Goal: Task Accomplishment & Management: Use online tool/utility

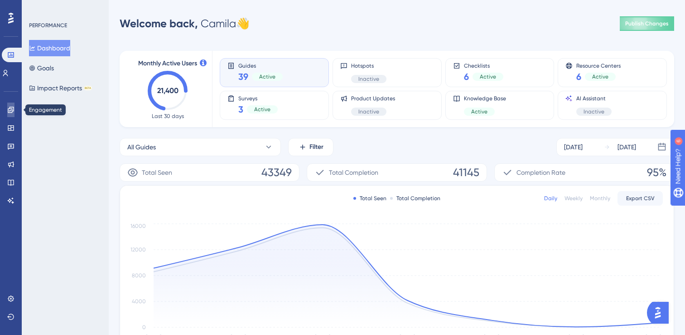
click at [9, 112] on icon at bounding box center [10, 109] width 7 height 7
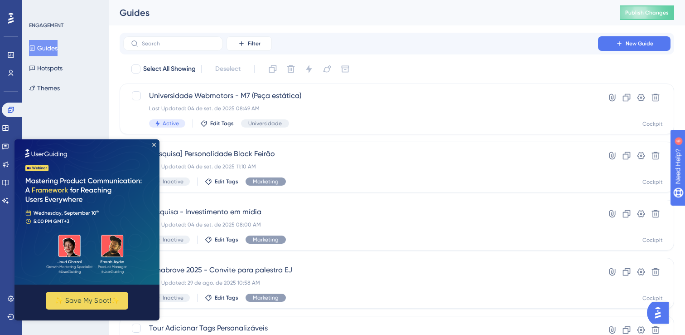
click at [154, 142] on img at bounding box center [87, 211] width 145 height 145
click at [156, 144] on img at bounding box center [87, 211] width 145 height 145
click at [153, 145] on icon "Close Preview" at bounding box center [154, 145] width 4 height 4
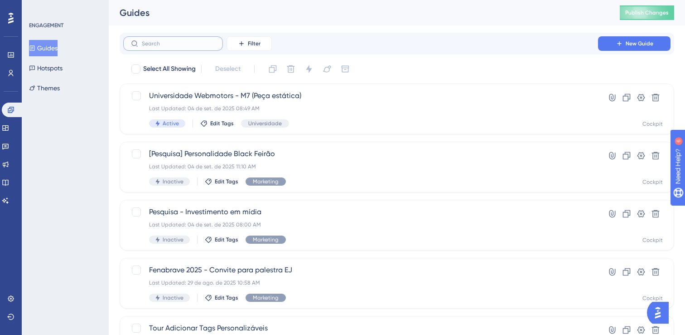
click at [156, 44] on input "text" at bounding box center [178, 43] width 73 height 6
type input "np"
checkbox input "true"
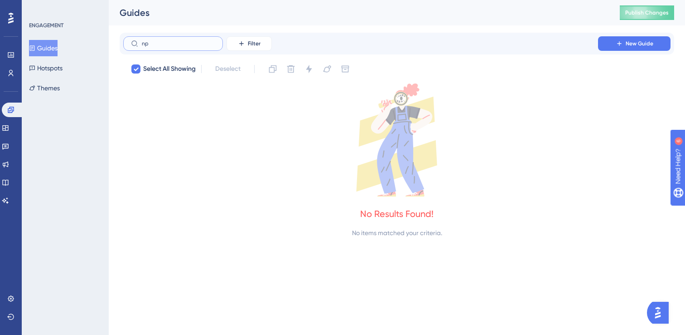
type input "n"
checkbox input "false"
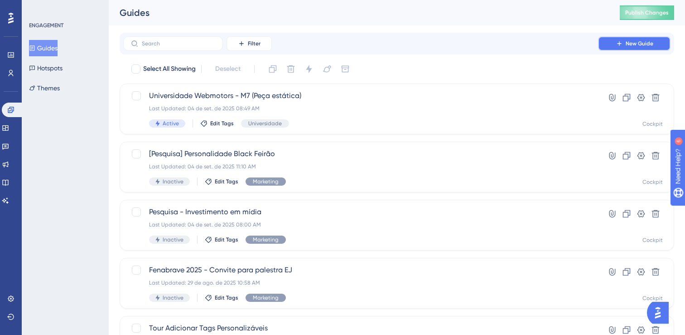
click at [645, 49] on button "New Guide" at bounding box center [634, 43] width 73 height 15
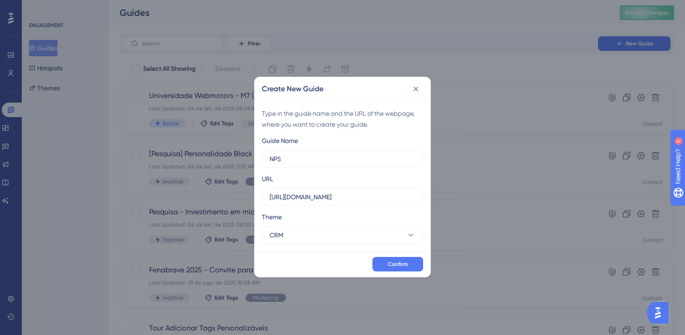
type input "NPS"
click at [351, 199] on input "https://www.cockpit.com.br" at bounding box center [343, 197] width 146 height 10
drag, startPoint x: 351, startPoint y: 199, endPoint x: 210, endPoint y: 203, distance: 141.1
click at [210, 203] on div "Create New Guide Type in the guide name and the URL of the webpage, where you w…" at bounding box center [342, 167] width 685 height 335
paste input "/inventory?lkid=2197"
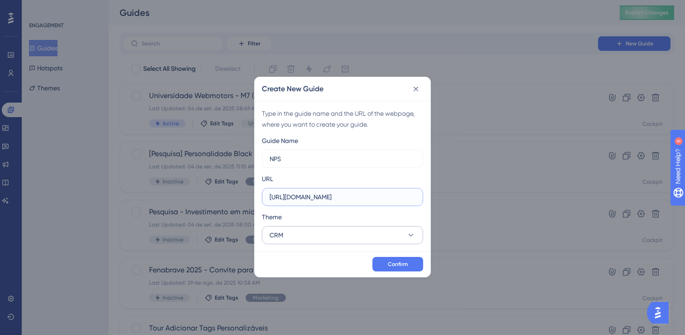
type input "https://www.cockpit.com.br/inventory?lkid=2197"
click at [308, 228] on button "CRM" at bounding box center [342, 235] width 161 height 18
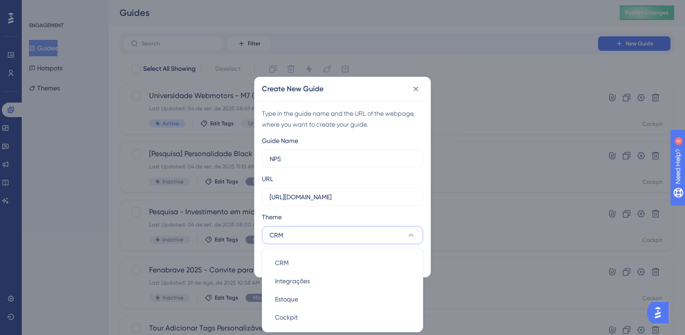
scroll to position [4, 0]
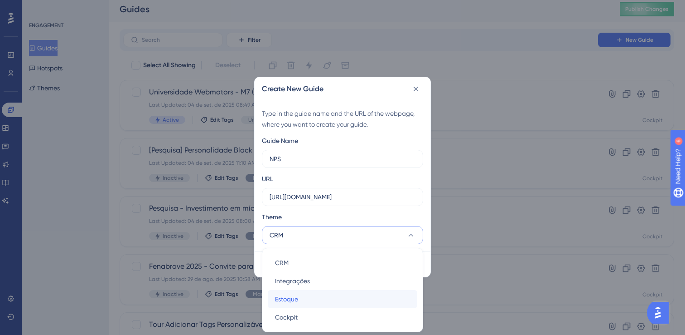
click at [297, 301] on span "Estoque" at bounding box center [286, 298] width 23 height 11
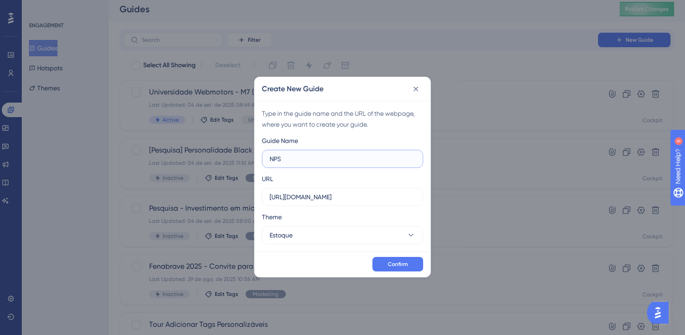
click at [360, 160] on input "NPS" at bounding box center [343, 159] width 146 height 10
type input "NPS tela listagem estoque"
click at [395, 261] on span "Confirm" at bounding box center [398, 263] width 20 height 7
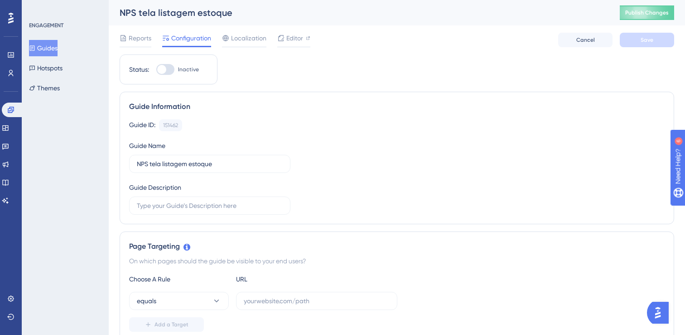
click at [58, 52] on button "Guides" at bounding box center [43, 48] width 29 height 16
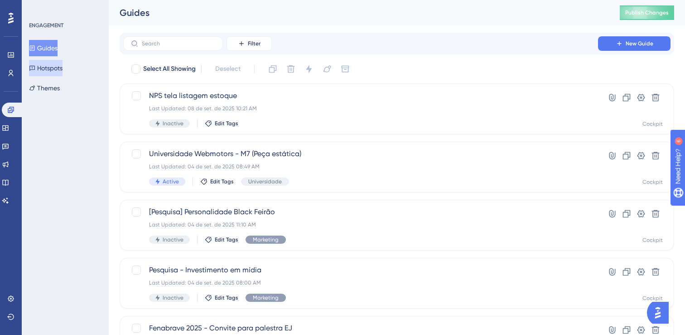
click at [59, 75] on button "Hotspots" at bounding box center [46, 68] width 34 height 16
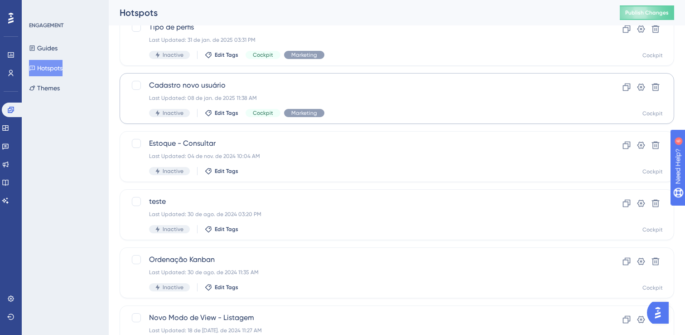
scroll to position [300, 0]
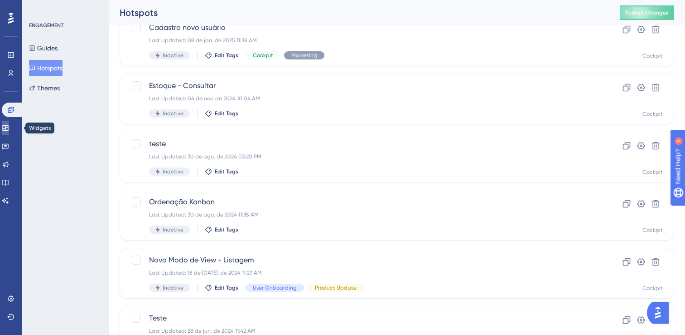
click at [9, 131] on icon at bounding box center [5, 127] width 7 height 7
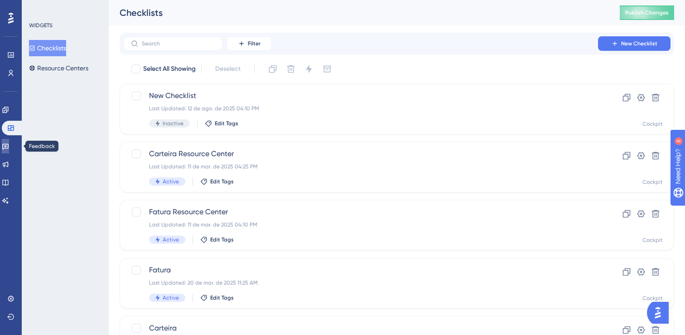
click at [5, 146] on link at bounding box center [5, 146] width 7 height 15
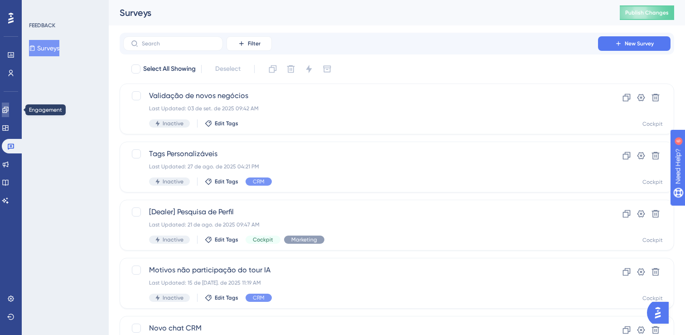
click at [9, 103] on link at bounding box center [5, 109] width 7 height 15
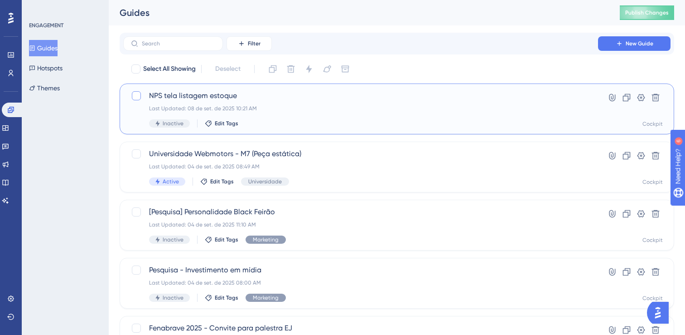
click at [136, 96] on div at bounding box center [136, 95] width 9 height 9
checkbox input "true"
click at [298, 68] on button at bounding box center [291, 69] width 15 height 15
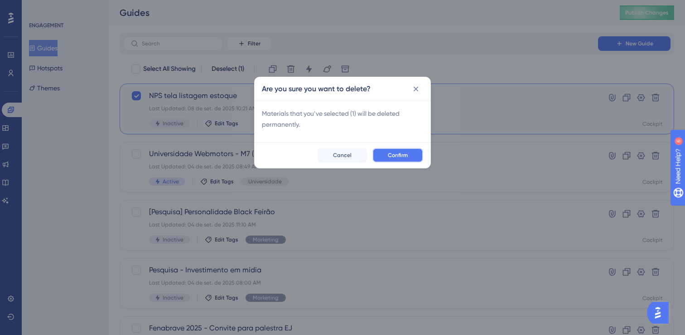
click at [403, 152] on span "Confirm" at bounding box center [398, 154] width 20 height 7
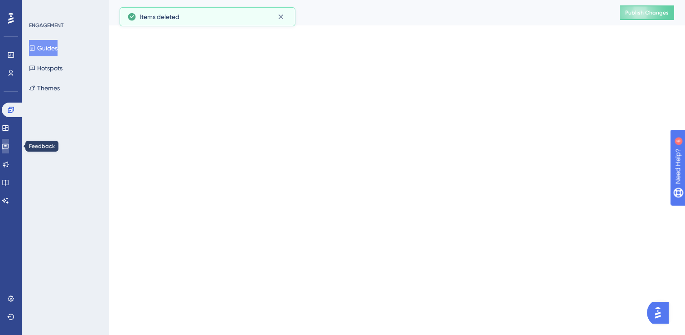
click at [9, 147] on icon at bounding box center [5, 145] width 7 height 7
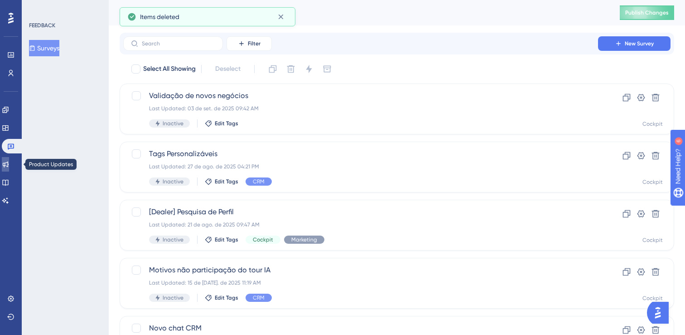
click at [9, 164] on link at bounding box center [5, 164] width 7 height 15
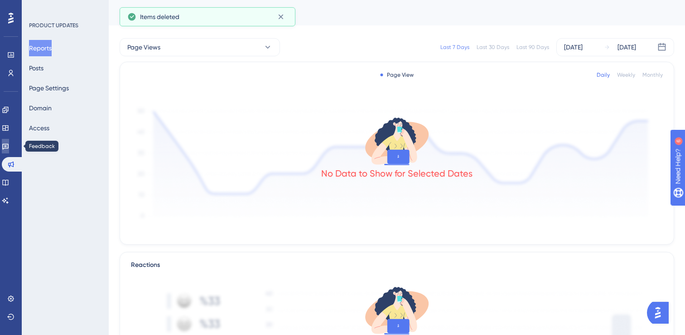
click at [9, 142] on icon at bounding box center [5, 145] width 7 height 7
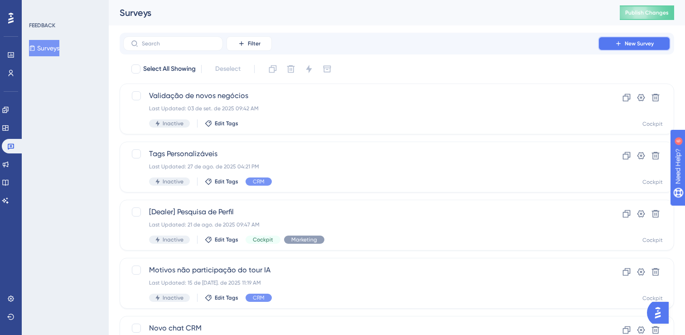
click at [617, 47] on button "New Survey" at bounding box center [634, 43] width 73 height 15
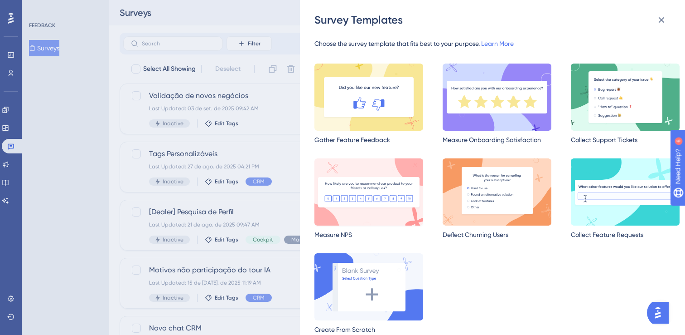
click at [359, 205] on img at bounding box center [369, 191] width 109 height 67
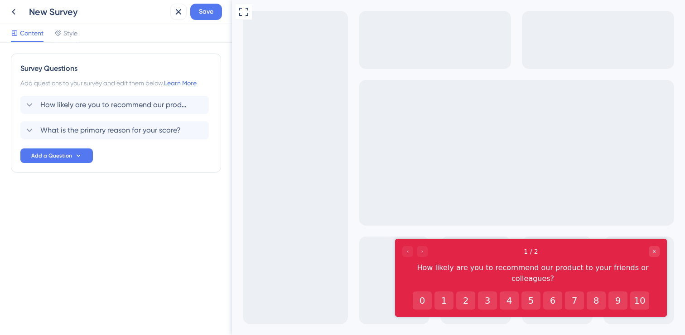
click at [63, 10] on div "New Survey" at bounding box center [98, 11] width 138 height 13
click at [130, 36] on div "Content Style" at bounding box center [116, 33] width 232 height 19
click at [115, 111] on div "How likely are you to recommend our product to your friends or colleagues? Dele…" at bounding box center [114, 105] width 189 height 18
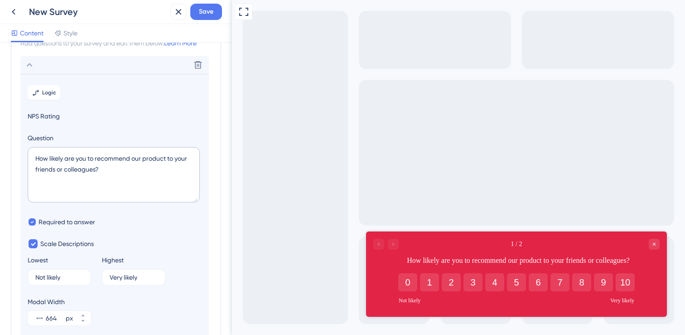
scroll to position [53, 0]
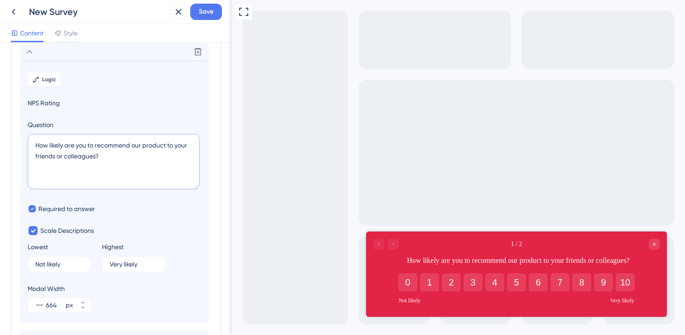
click at [139, 176] on textarea "How likely are you to recommend our product to your friends or colleagues?" at bounding box center [114, 161] width 172 height 55
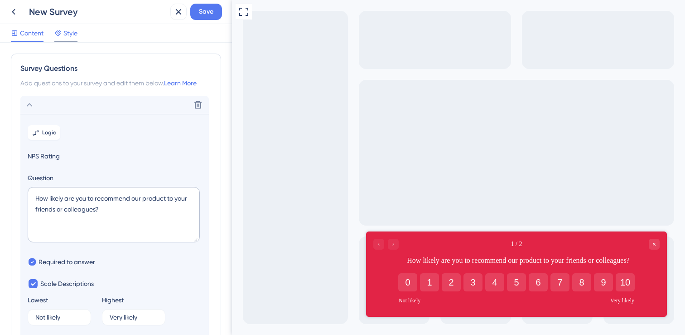
click at [68, 32] on span "Style" at bounding box center [70, 33] width 14 height 11
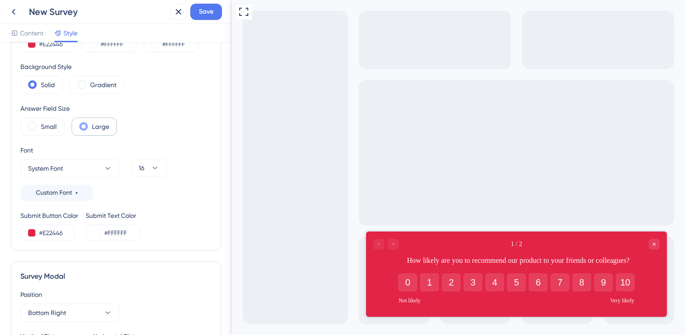
scroll to position [75, 0]
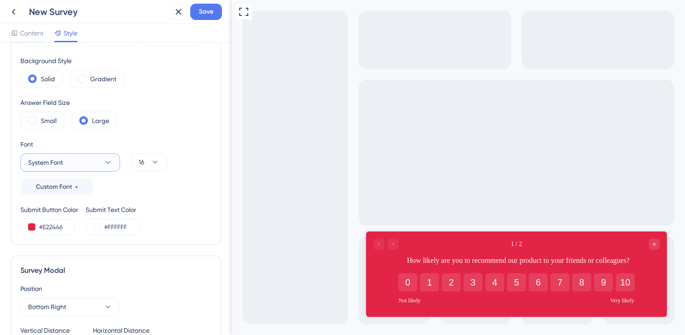
click at [102, 167] on button "System Font" at bounding box center [70, 162] width 100 height 18
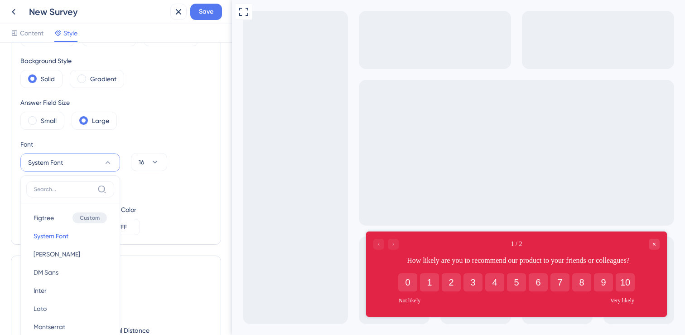
scroll to position [151, 0]
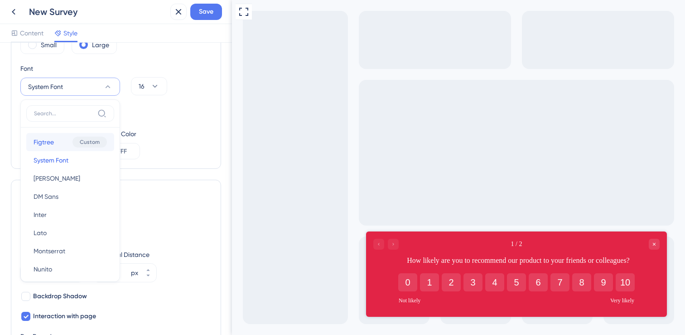
click at [83, 146] on div "Custom" at bounding box center [90, 141] width 34 height 11
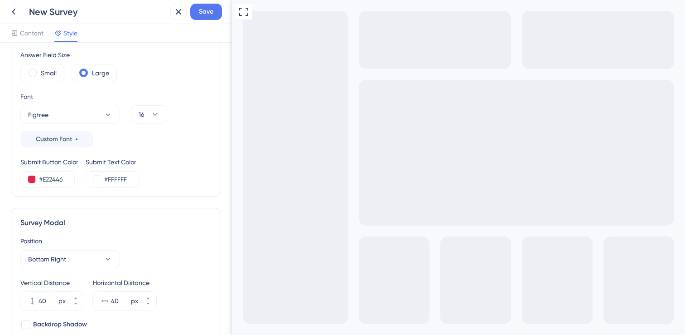
scroll to position [104, 0]
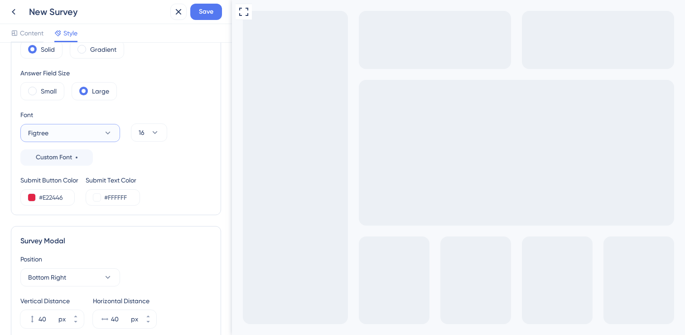
click at [87, 139] on button "Figtree" at bounding box center [70, 133] width 100 height 18
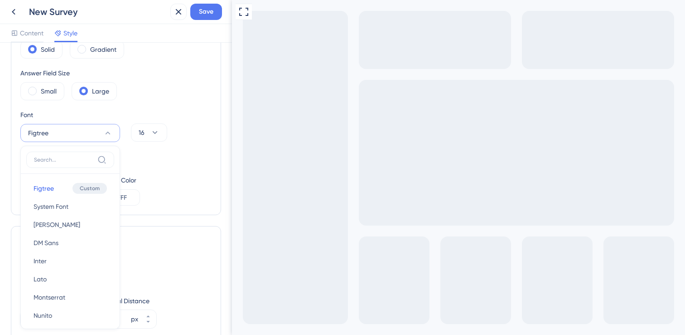
scroll to position [151, 0]
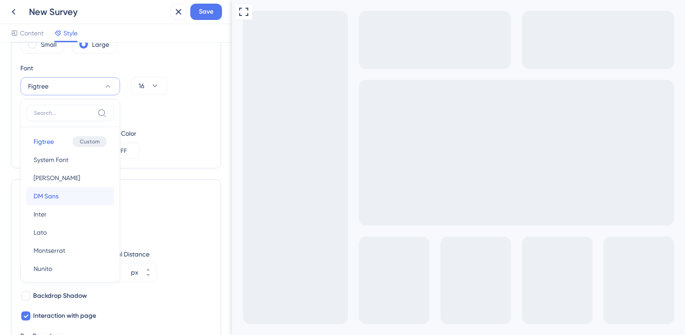
click at [55, 194] on span "DM Sans" at bounding box center [46, 195] width 25 height 11
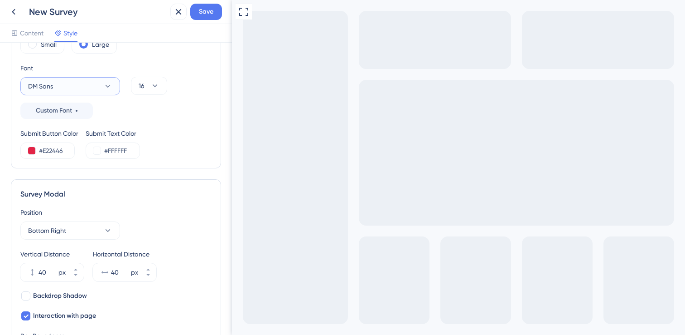
click at [101, 92] on button "DM Sans" at bounding box center [70, 86] width 100 height 18
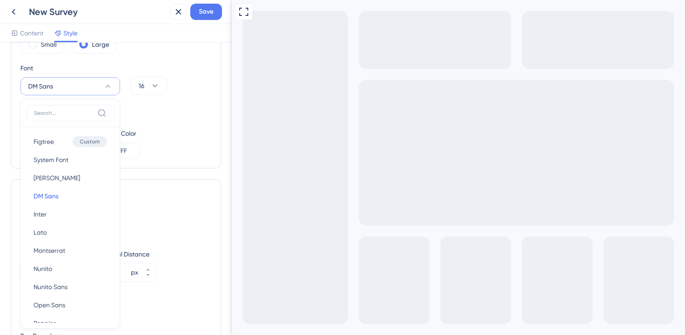
scroll to position [171, 0]
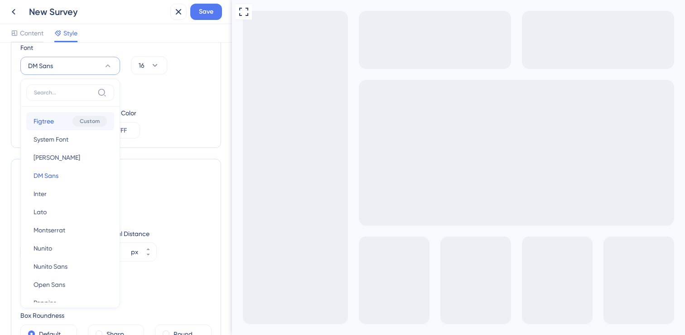
click at [61, 121] on button "Figtree Figtree Custom" at bounding box center [70, 121] width 88 height 18
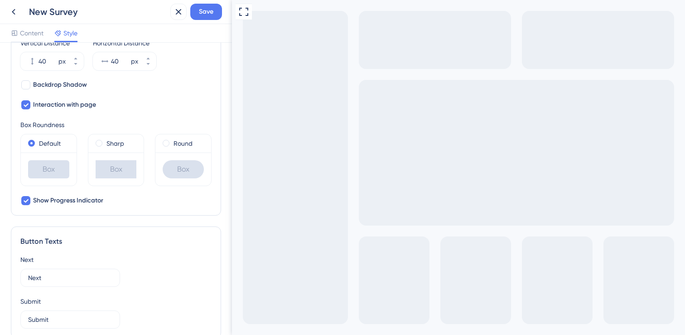
scroll to position [365, 0]
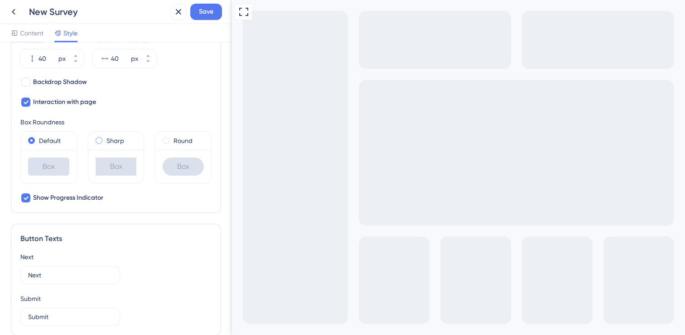
click at [102, 139] on span at bounding box center [99, 140] width 7 height 7
click at [105, 138] on input "radio" at bounding box center [105, 138] width 0 height 0
click at [37, 139] on div "Default" at bounding box center [48, 140] width 41 height 11
click at [166, 147] on div "Round" at bounding box center [184, 140] width 56 height 18
click at [166, 143] on span at bounding box center [166, 140] width 7 height 7
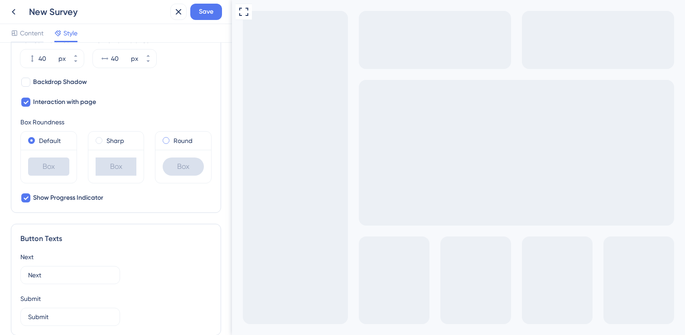
click at [172, 138] on input "radio" at bounding box center [172, 138] width 0 height 0
click at [38, 140] on div "Default" at bounding box center [48, 140] width 41 height 11
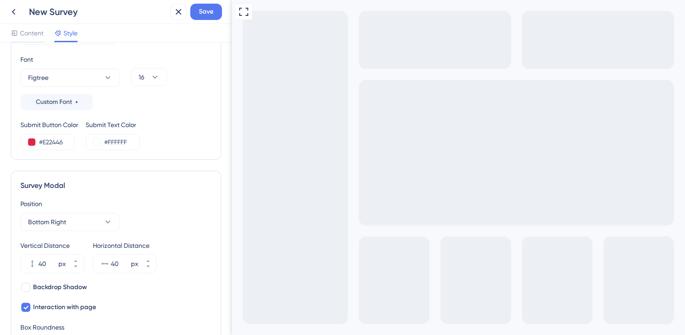
scroll to position [0, 0]
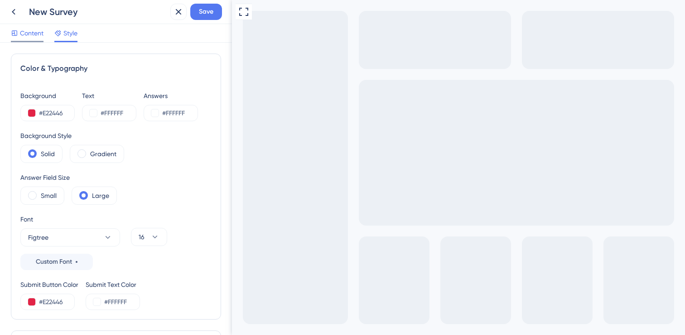
click at [34, 33] on span "Content" at bounding box center [32, 33] width 24 height 11
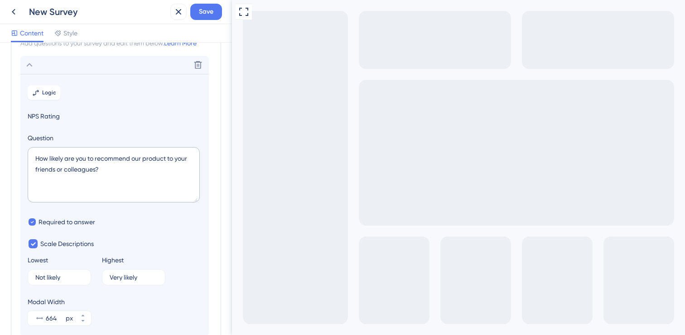
scroll to position [53, 0]
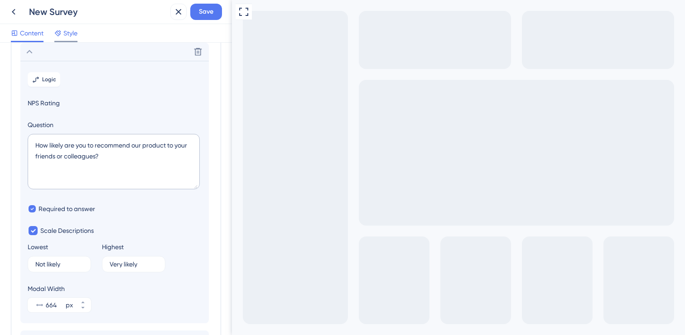
click at [63, 36] on div "Style" at bounding box center [65, 33] width 23 height 11
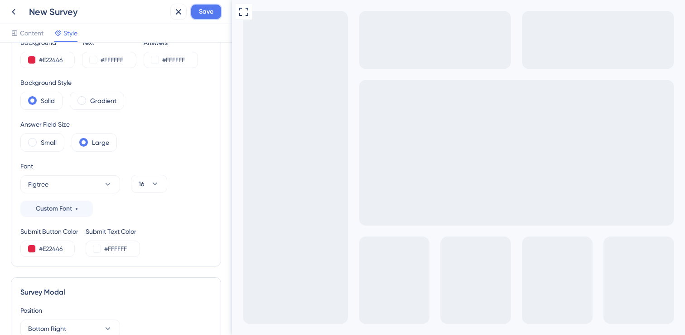
click at [198, 10] on button "Save" at bounding box center [206, 12] width 32 height 16
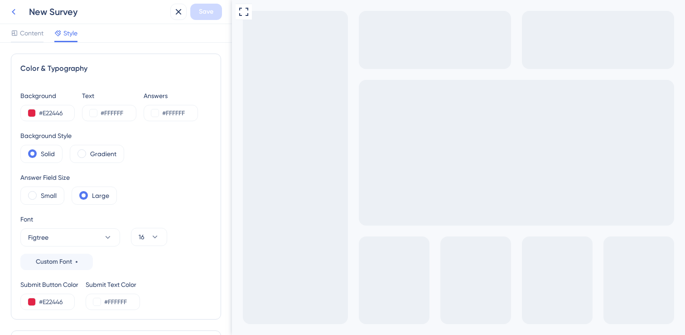
click at [19, 18] on button at bounding box center [13, 12] width 16 height 16
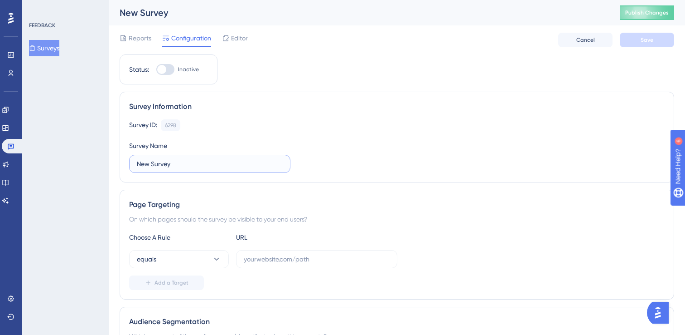
drag, startPoint x: 185, startPoint y: 164, endPoint x: 120, endPoint y: 157, distance: 66.1
click at [120, 157] on div "Survey Information Survey ID: 6298 Copy Survey Name New Survey" at bounding box center [397, 137] width 555 height 91
type input "NPS listagem estoque - antes"
click at [286, 261] on input "text" at bounding box center [317, 259] width 146 height 10
paste input "https://www.cockpit.com.br/inventory?lkid=2197"
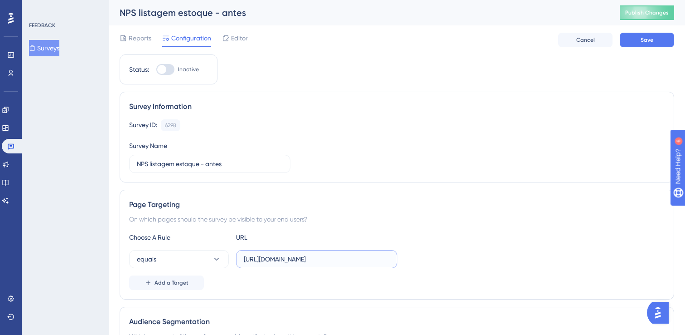
type input "https://www.cockpit.com.br/inventory?lkid=2197"
click at [486, 234] on div "Choose A Rule URL" at bounding box center [397, 237] width 536 height 11
click at [654, 46] on button "Save" at bounding box center [647, 40] width 54 height 15
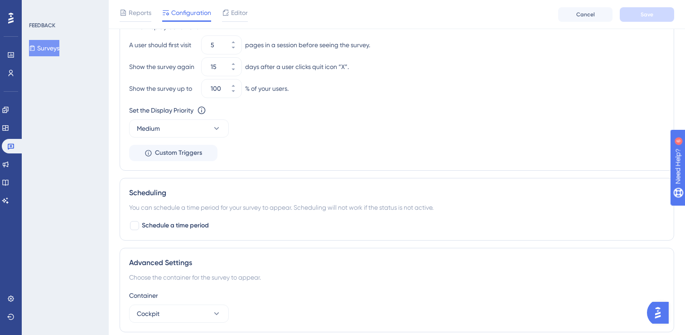
scroll to position [479, 0]
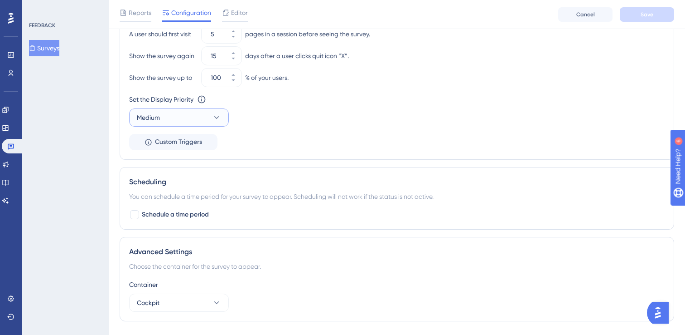
click at [176, 117] on button "Medium" at bounding box center [179, 117] width 100 height 18
click at [176, 145] on div "Low Low" at bounding box center [178, 145] width 73 height 18
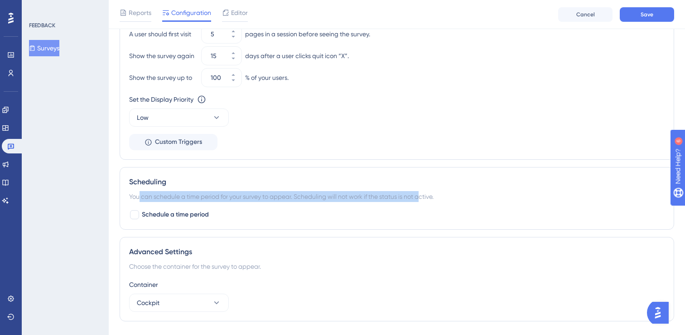
drag, startPoint x: 139, startPoint y: 195, endPoint x: 426, endPoint y: 201, distance: 287.5
click at [426, 201] on div "You can schedule a time period for your survey to appear. Scheduling will not w…" at bounding box center [397, 196] width 536 height 11
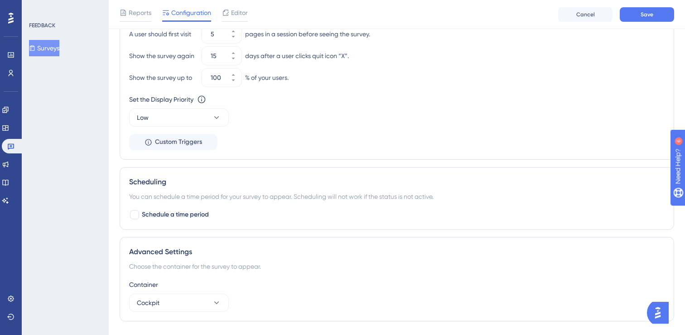
scroll to position [520, 0]
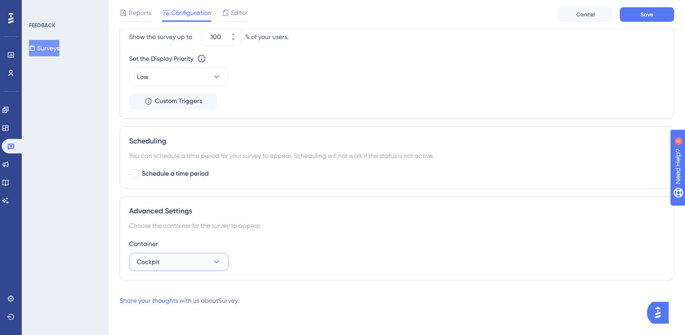
click at [184, 265] on button "Cockpit" at bounding box center [179, 262] width 100 height 18
click at [189, 265] on button "Cockpit" at bounding box center [179, 262] width 100 height 18
click at [190, 176] on span "Schedule a time period" at bounding box center [175, 173] width 67 height 11
checkbox input "true"
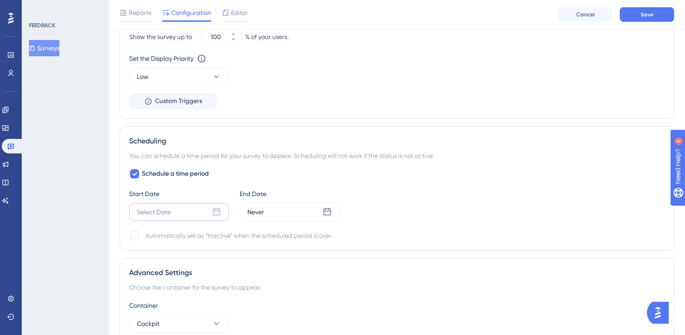
click at [211, 213] on div "Select Date" at bounding box center [179, 212] width 100 height 18
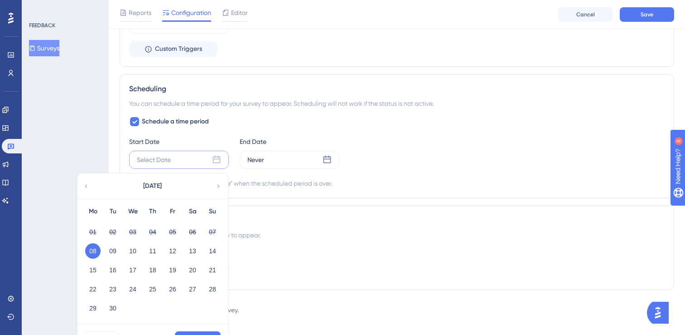
scroll to position [590, 0]
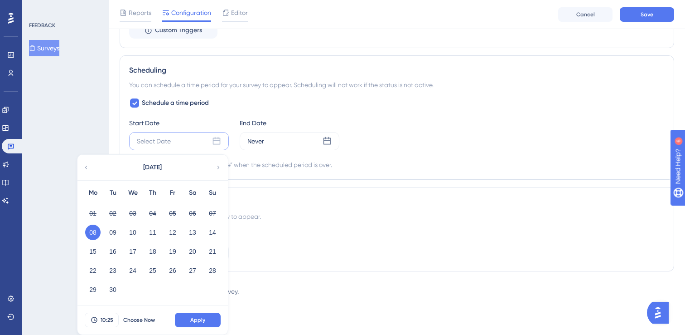
click at [94, 230] on button "08" at bounding box center [92, 231] width 15 height 15
click at [197, 313] on button "Apply" at bounding box center [198, 319] width 46 height 15
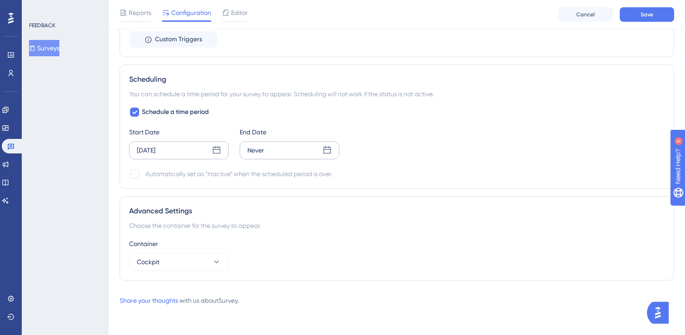
click at [317, 149] on div "Never" at bounding box center [290, 150] width 100 height 18
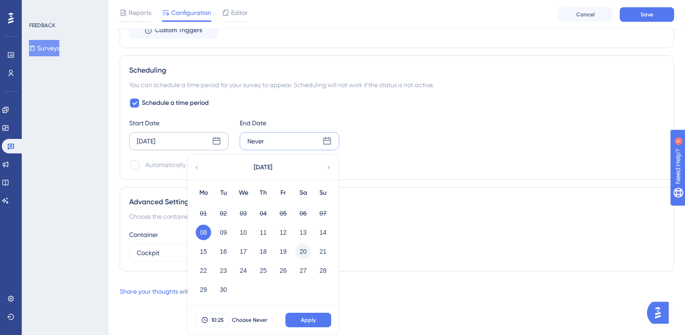
click at [304, 251] on button "20" at bounding box center [303, 250] width 15 height 15
click at [311, 321] on span "Apply" at bounding box center [308, 319] width 15 height 7
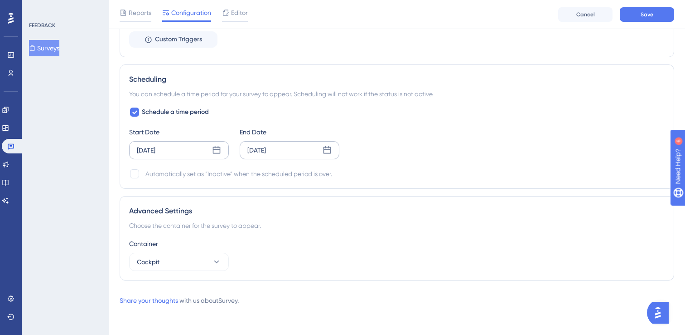
click at [265, 175] on div "Automatically set as “Inactive” when the scheduled period is over." at bounding box center [239, 173] width 187 height 11
click at [140, 175] on div at bounding box center [134, 173] width 11 height 11
checkbox input "true"
click at [647, 19] on button "Save" at bounding box center [647, 14] width 54 height 15
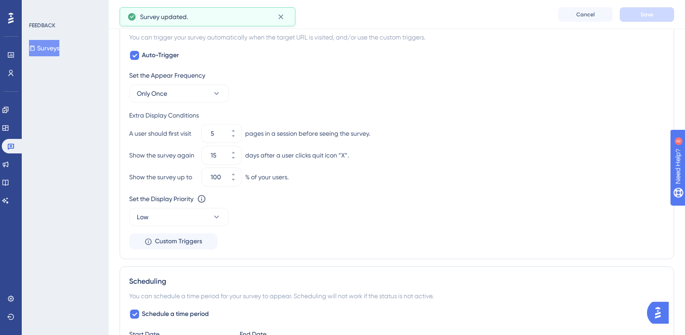
scroll to position [365, 0]
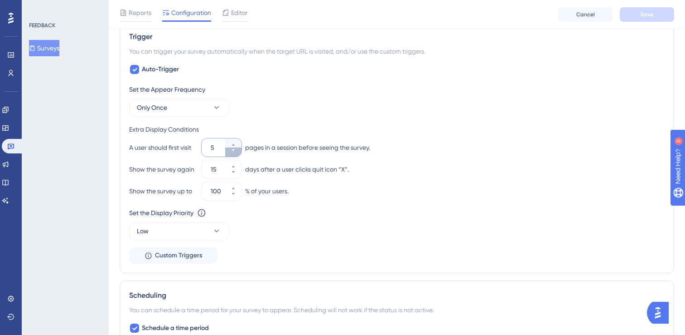
click at [233, 150] on icon at bounding box center [233, 150] width 3 height 2
type input "1"
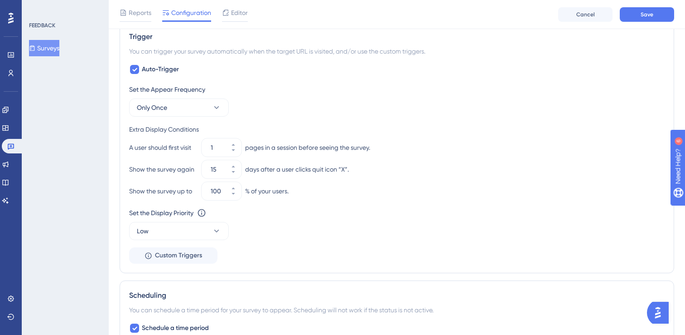
click at [157, 166] on div "Show the survey again" at bounding box center [163, 169] width 69 height 11
click at [181, 110] on button "Only Once" at bounding box center [179, 107] width 100 height 18
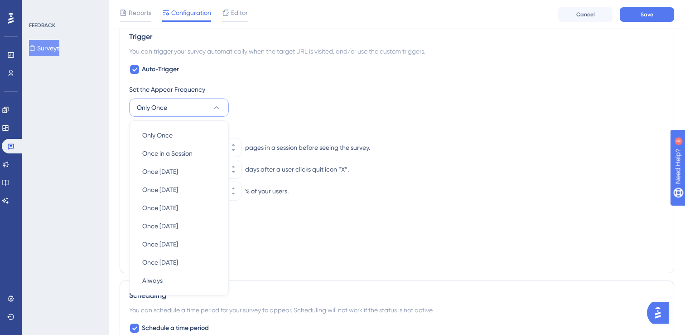
scroll to position [405, 0]
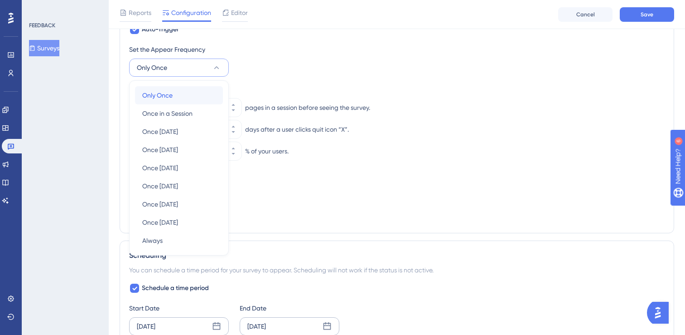
click at [183, 92] on div "Only Once Only Once" at bounding box center [178, 95] width 73 height 18
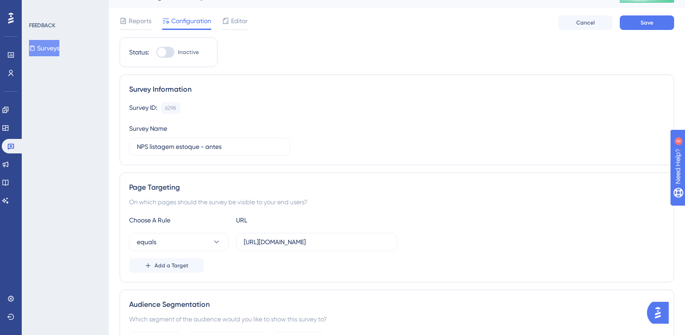
scroll to position [0, 0]
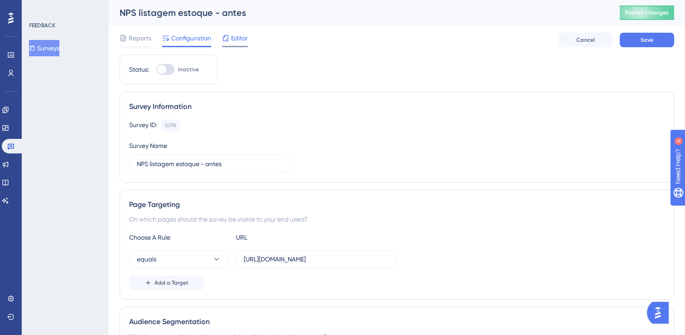
click at [238, 42] on span "Editor" at bounding box center [239, 38] width 17 height 11
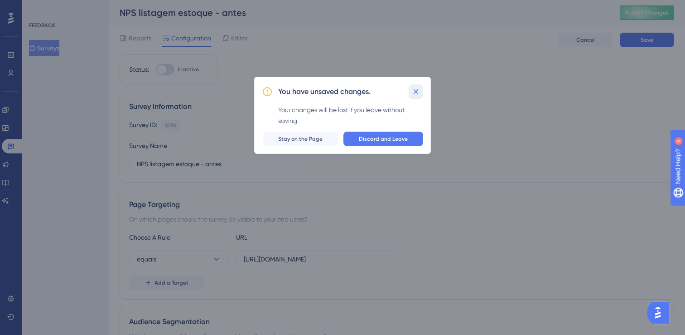
click at [413, 91] on icon at bounding box center [416, 91] width 9 height 9
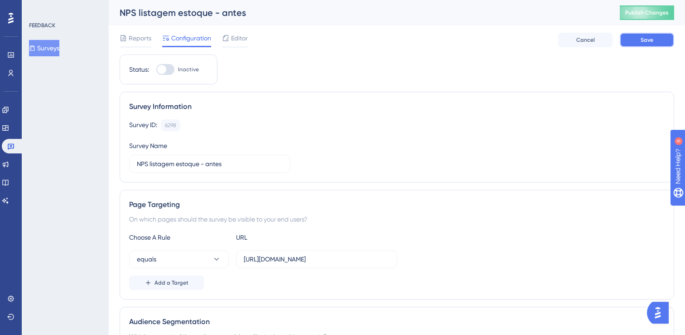
click at [636, 38] on button "Save" at bounding box center [647, 40] width 54 height 15
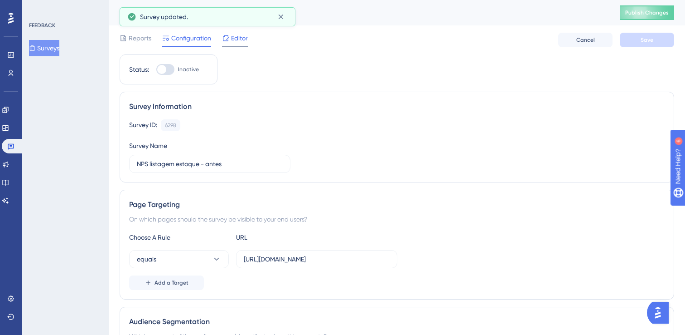
click at [236, 39] on span "Editor" at bounding box center [239, 38] width 17 height 11
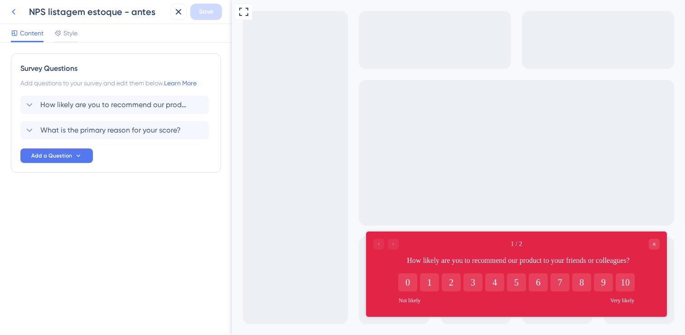
click at [16, 17] on button at bounding box center [13, 12] width 16 height 16
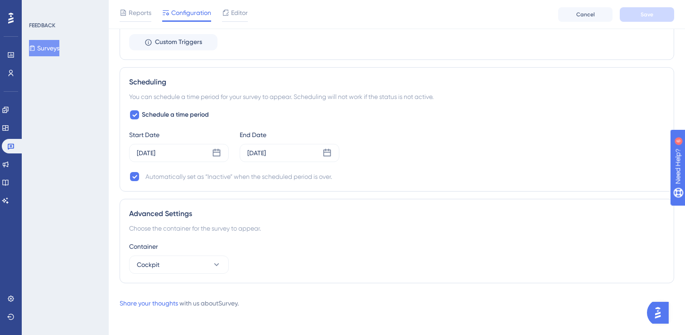
scroll to position [581, 0]
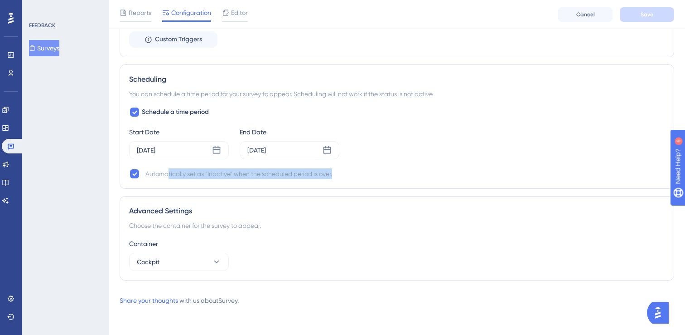
drag, startPoint x: 172, startPoint y: 175, endPoint x: 357, endPoint y: 176, distance: 185.4
click at [357, 176] on div "Automatically set as “Inactive” when the scheduled period is over." at bounding box center [397, 173] width 536 height 11
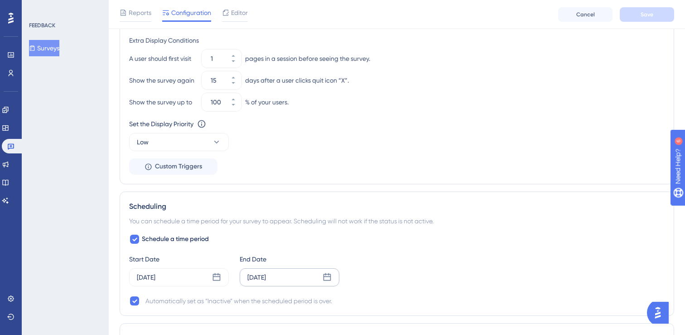
scroll to position [436, 0]
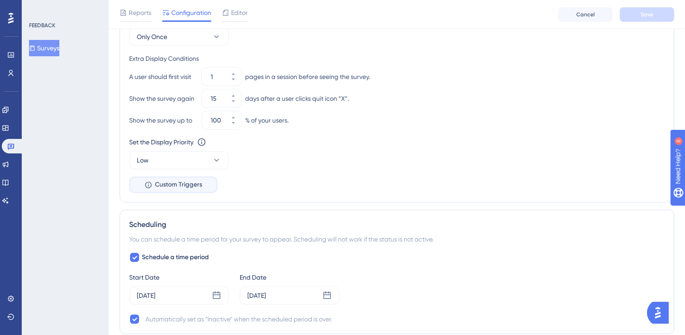
click at [188, 189] on span "Custom Triggers" at bounding box center [178, 184] width 47 height 11
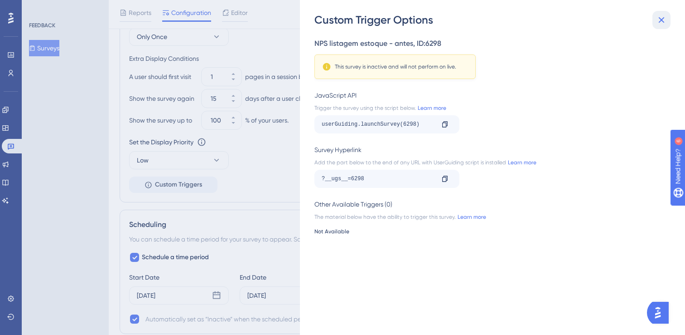
click at [662, 18] on icon at bounding box center [661, 20] width 11 height 11
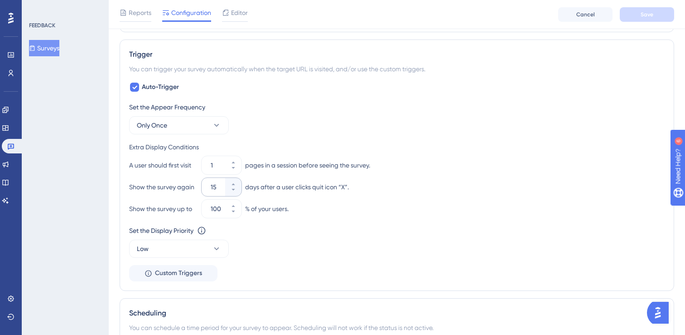
scroll to position [347, 0]
click at [185, 129] on button "Only Once" at bounding box center [179, 126] width 100 height 18
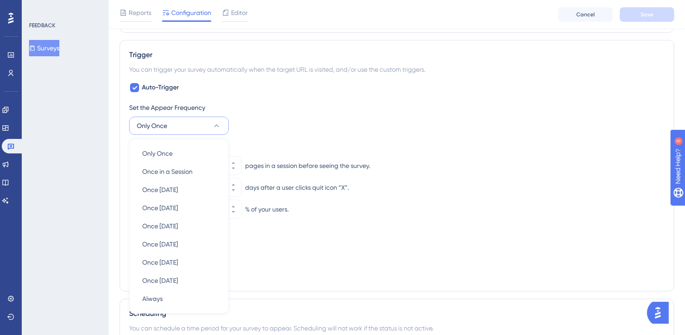
scroll to position [406, 0]
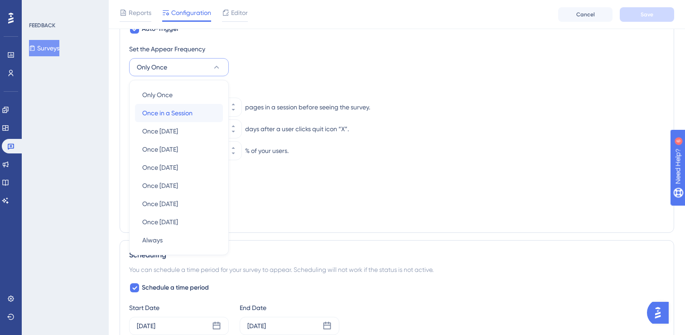
click at [184, 116] on span "Once in a Session" at bounding box center [167, 112] width 50 height 11
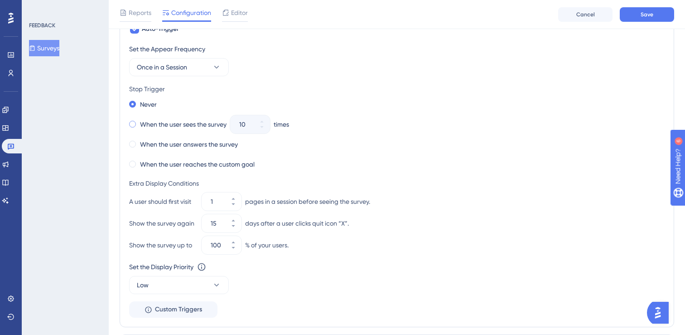
click at [181, 125] on label "When the user sees the survey" at bounding box center [183, 124] width 87 height 11
click at [168, 145] on label "When the user answers the survey" at bounding box center [189, 144] width 98 height 11
click at [459, 147] on div "When the user answers the survey" at bounding box center [397, 144] width 536 height 13
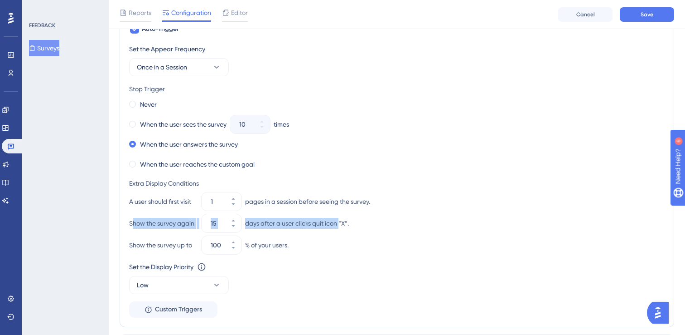
drag, startPoint x: 131, startPoint y: 223, endPoint x: 340, endPoint y: 220, distance: 209.5
click at [340, 220] on div "Show the survey again 15 days after a user clicks quit icon “X”." at bounding box center [397, 223] width 536 height 18
click at [340, 220] on div "days after a user clicks quit icon “X”." at bounding box center [297, 223] width 104 height 11
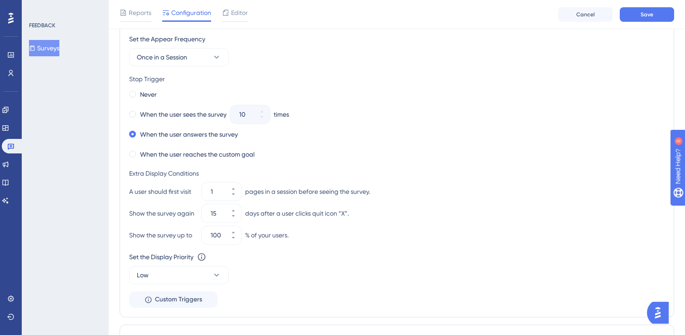
scroll to position [415, 0]
click at [233, 220] on button "10" at bounding box center [233, 218] width 16 height 9
click at [233, 220] on button "9" at bounding box center [233, 218] width 16 height 9
click at [233, 220] on button "8" at bounding box center [233, 218] width 16 height 9
click at [233, 220] on button "7" at bounding box center [233, 218] width 16 height 9
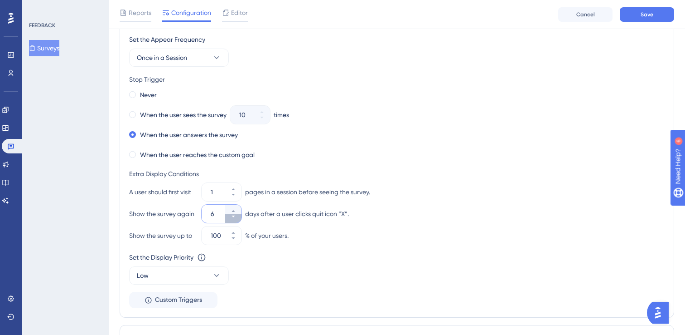
click at [233, 220] on button "6" at bounding box center [233, 218] width 16 height 9
click at [233, 220] on button "5" at bounding box center [233, 218] width 16 height 9
click at [233, 220] on button "4" at bounding box center [233, 218] width 16 height 9
type input "3"
click at [526, 249] on div "Set the Appear Frequency Once in a Session Stop Trigger Never When the user see…" at bounding box center [397, 171] width 536 height 274
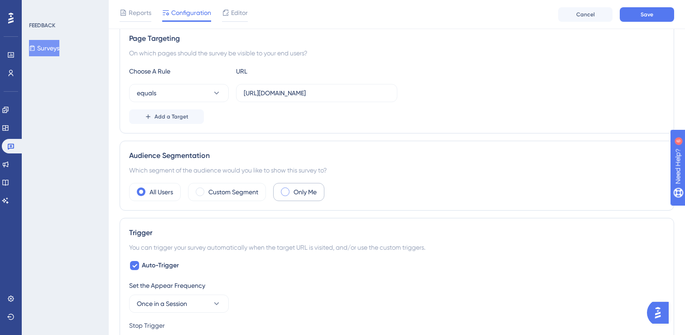
scroll to position [53, 0]
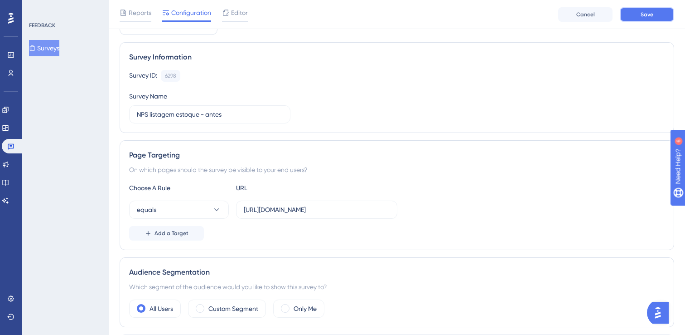
click at [652, 17] on span "Save" at bounding box center [647, 14] width 13 height 7
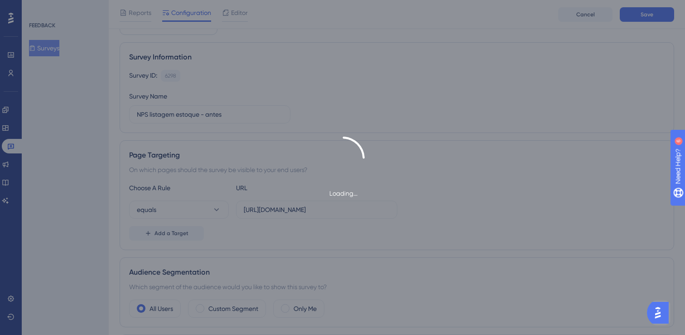
scroll to position [0, 0]
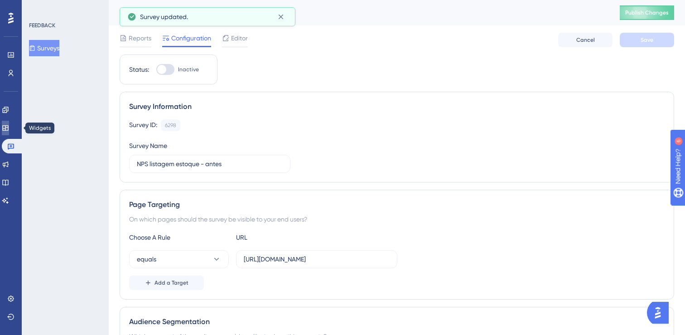
click at [9, 124] on link at bounding box center [5, 128] width 7 height 15
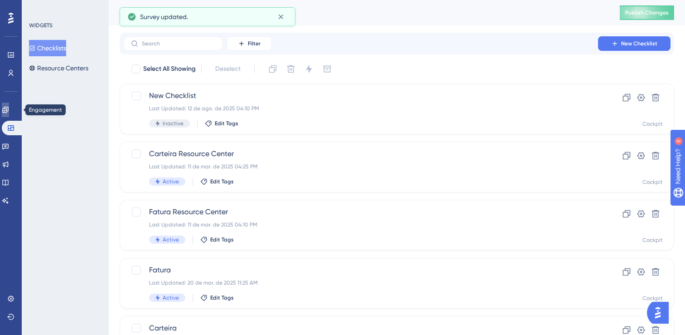
click at [8, 110] on icon at bounding box center [5, 110] width 6 height 6
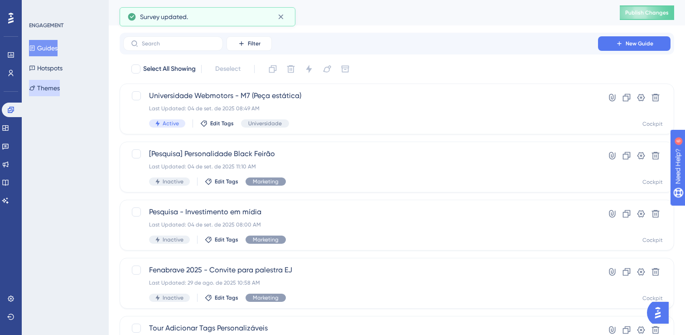
click at [57, 86] on button "Themes" at bounding box center [44, 88] width 31 height 16
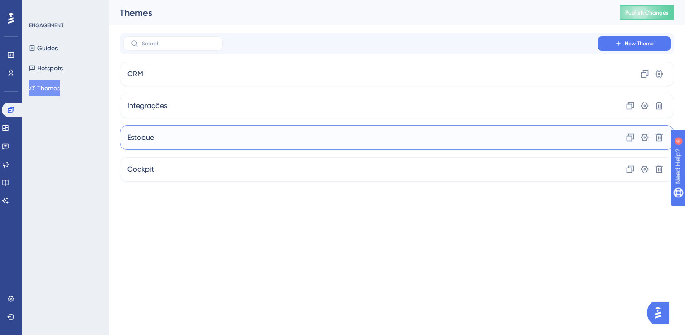
click at [167, 138] on div "Estoque Clone Settings Delete" at bounding box center [397, 137] width 555 height 24
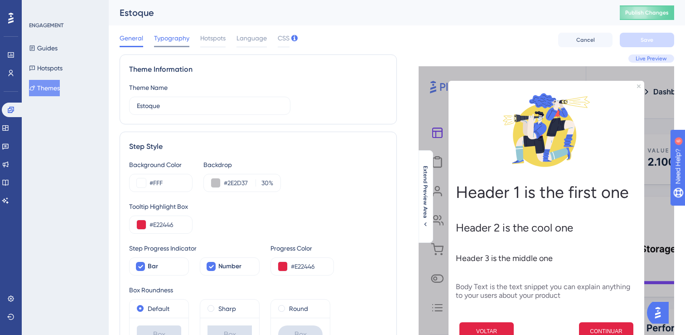
click at [181, 43] on span "Typography" at bounding box center [171, 38] width 35 height 11
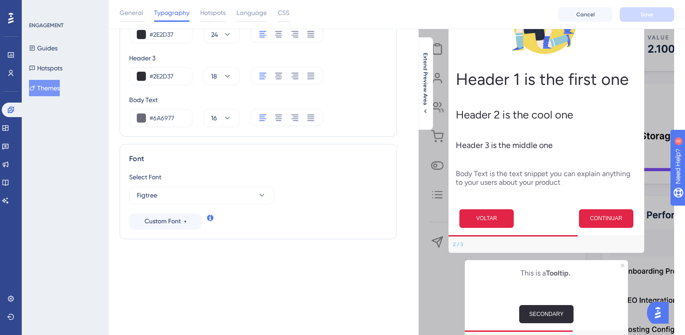
scroll to position [156, 0]
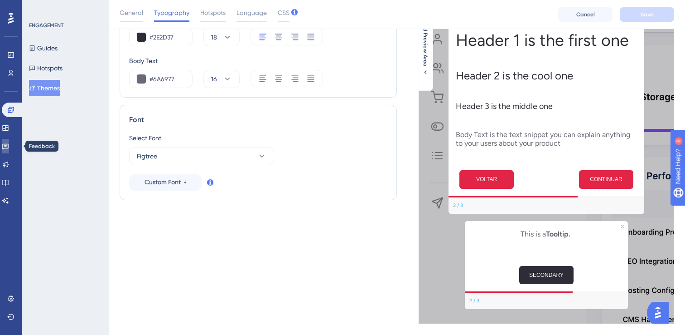
click at [9, 143] on icon at bounding box center [5, 145] width 7 height 7
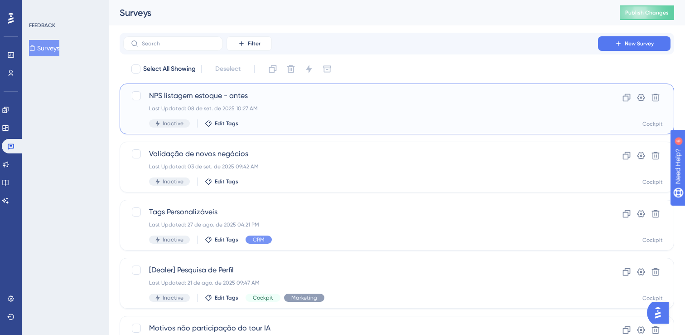
click at [197, 101] on span "NPS listagem estoque - antes" at bounding box center [360, 95] width 423 height 11
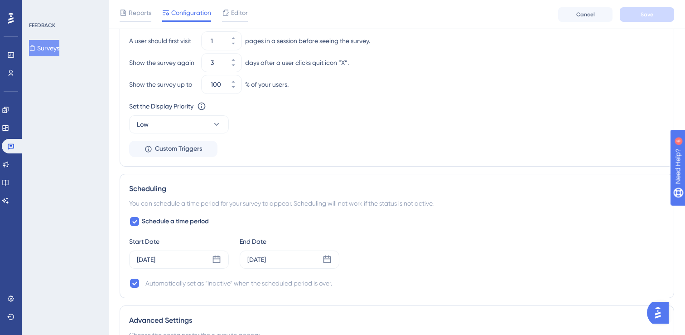
scroll to position [676, 0]
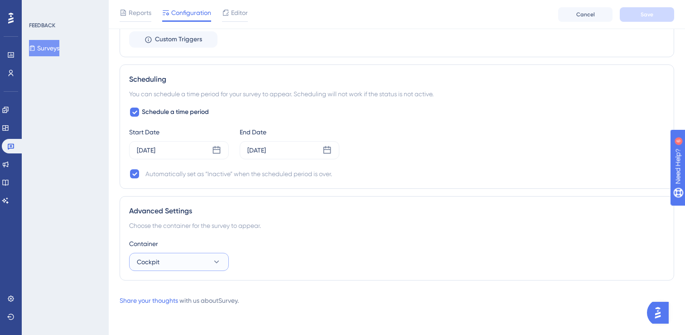
click at [178, 265] on button "Cockpit" at bounding box center [179, 262] width 100 height 18
click at [9, 115] on link at bounding box center [5, 109] width 7 height 15
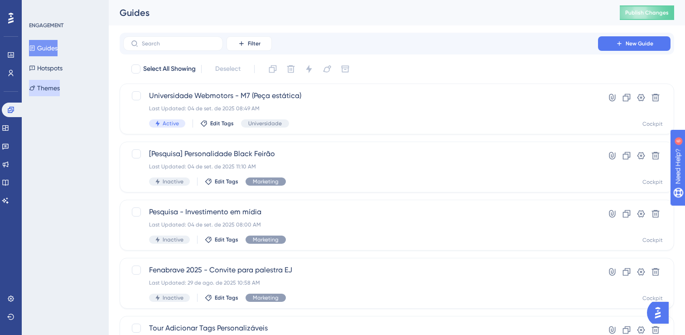
click at [35, 88] on icon at bounding box center [32, 88] width 6 height 6
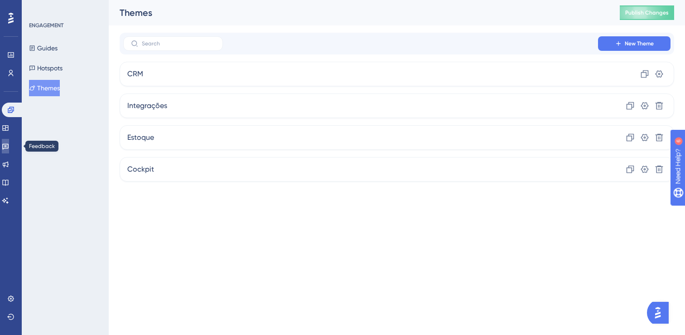
click at [9, 144] on icon at bounding box center [5, 145] width 7 height 7
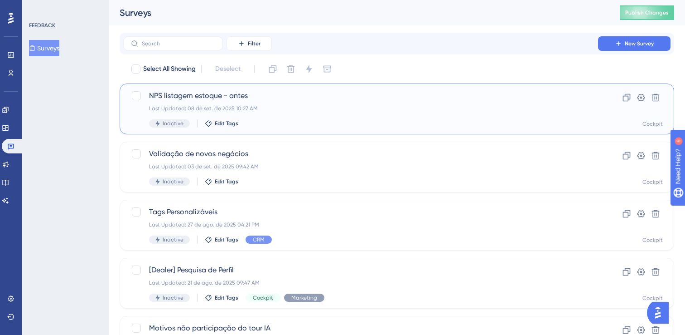
click at [225, 119] on div "NPS listagem estoque - antes Last Updated: 08 de set. de 2025 10:27 AM Inactive…" at bounding box center [360, 108] width 423 height 37
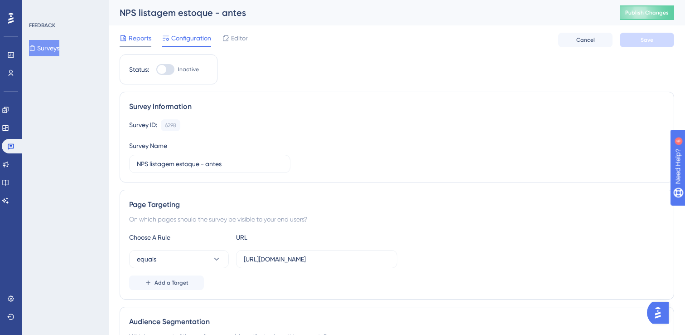
click at [132, 47] on div at bounding box center [136, 46] width 32 height 1
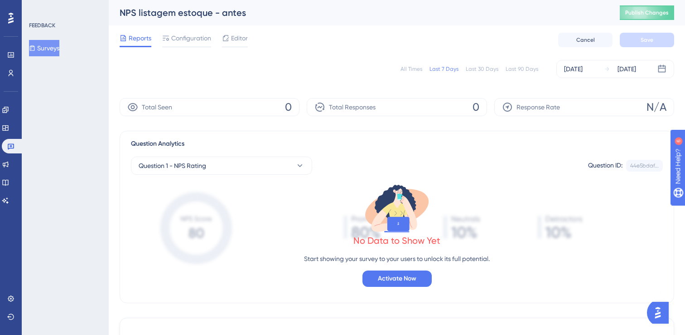
click at [190, 31] on div "Reports Configuration Editor Cancel Save" at bounding box center [397, 39] width 555 height 29
click at [188, 35] on span "Configuration" at bounding box center [191, 38] width 40 height 11
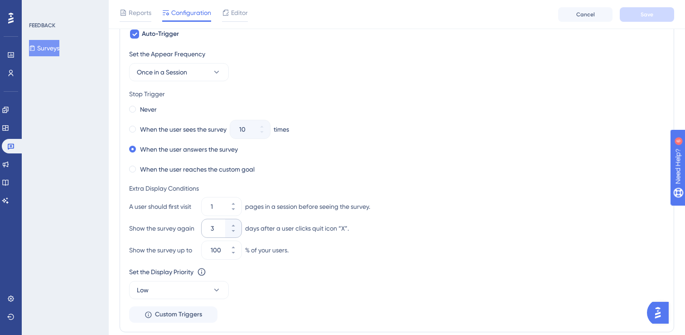
scroll to position [435, 0]
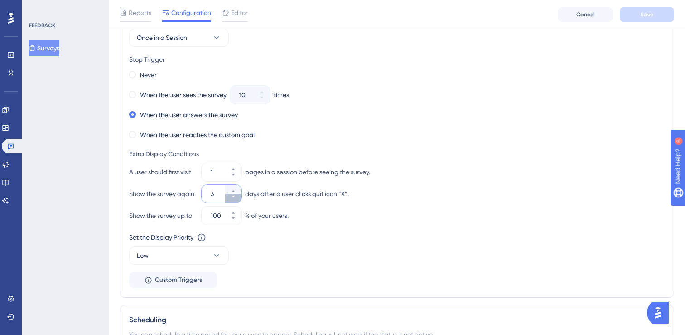
click at [229, 197] on button "3" at bounding box center [233, 198] width 16 height 9
type input "2"
click at [381, 226] on div "Set the Appear Frequency Once in a Session Stop Trigger Never When the user see…" at bounding box center [397, 151] width 536 height 274
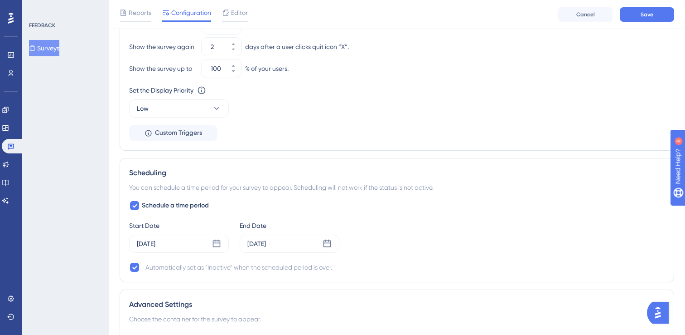
scroll to position [676, 0]
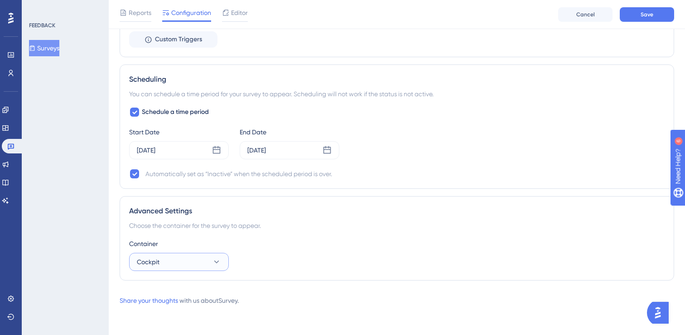
click at [185, 267] on button "Cockpit" at bounding box center [179, 262] width 100 height 18
click at [172, 283] on div "Cockpit Cockpit" at bounding box center [178, 289] width 73 height 18
click at [341, 276] on div "Advanced Settings Choose the container for the survey to appear. Container Cock…" at bounding box center [397, 238] width 555 height 84
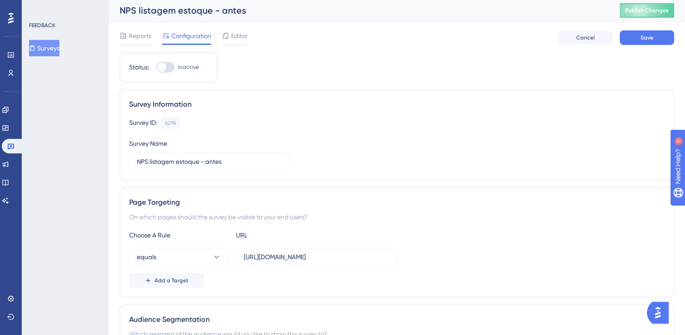
scroll to position [0, 0]
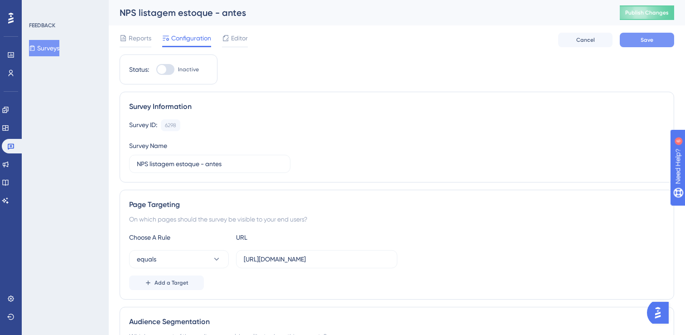
click at [630, 42] on button "Save" at bounding box center [647, 40] width 54 height 15
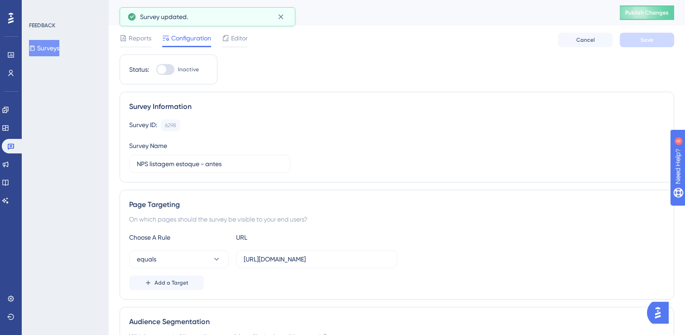
click at [233, 42] on span "Editor" at bounding box center [239, 38] width 17 height 11
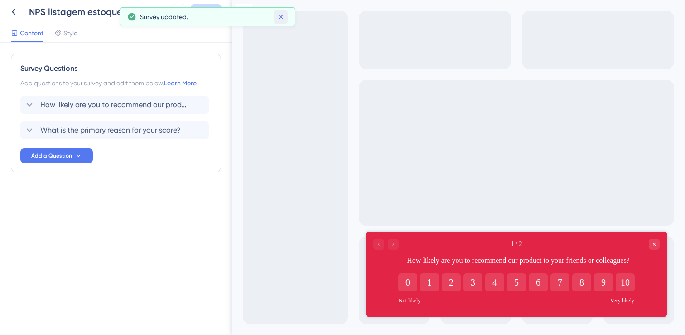
drag, startPoint x: 279, startPoint y: 16, endPoint x: 47, endPoint y: 16, distance: 232.6
click at [279, 16] on icon at bounding box center [281, 16] width 9 height 9
click at [151, 111] on div "How likely are you to recommend our product to your friends or colleagues? Dele…" at bounding box center [114, 105] width 189 height 18
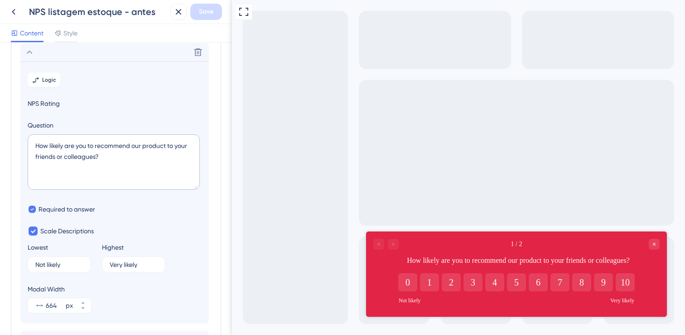
scroll to position [53, 0]
drag, startPoint x: 138, startPoint y: 170, endPoint x: 142, endPoint y: 160, distance: 11.6
click at [139, 166] on textarea "How likely are you to recommend our product to your friends or colleagues?" at bounding box center [114, 161] width 172 height 55
drag, startPoint x: 142, startPoint y: 160, endPoint x: 26, endPoint y: 139, distance: 117.5
click at [26, 139] on section "Logic NPS Rating Question How likely are you to recommend our product to your f…" at bounding box center [114, 192] width 189 height 262
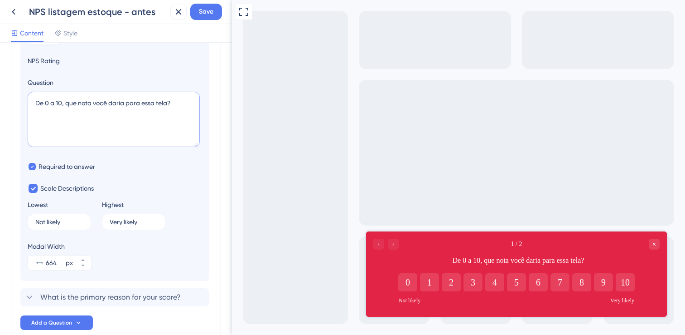
scroll to position [95, 0]
type textarea "De 0 a 10, que nota você daria para essa tela?"
click at [35, 191] on icon at bounding box center [32, 188] width 5 height 6
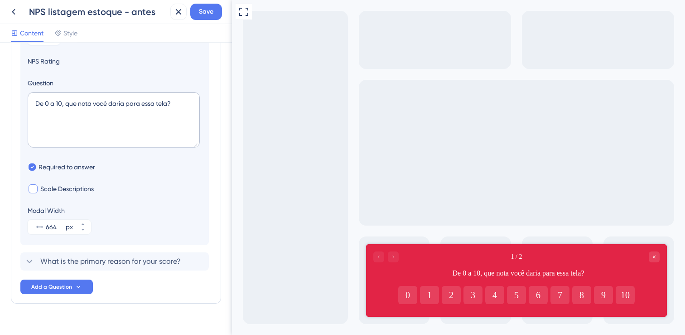
click at [35, 191] on div at bounding box center [33, 188] width 9 height 9
checkbox input "true"
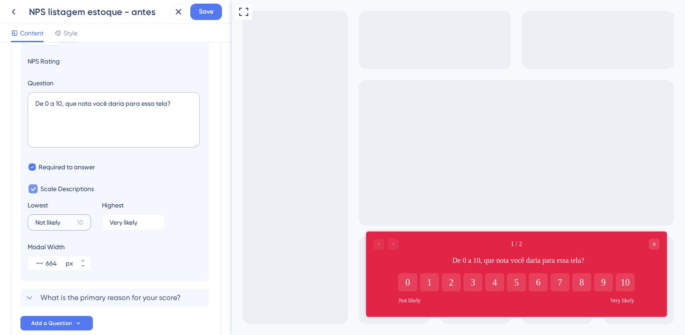
drag, startPoint x: 68, startPoint y: 219, endPoint x: 27, endPoint y: 218, distance: 40.8
click at [27, 218] on section "Logic NPS Rating Question De 0 a 10, que nota você daria para essa tela? Requir…" at bounding box center [114, 150] width 189 height 262
click at [187, 107] on textarea "De 0 a 10, que nota você daria para essa tela?" at bounding box center [114, 119] width 172 height 55
type textarea "De 0 a 10, que nota você daria para a facilidade de utilização dessa tela?"
click at [53, 219] on input "Not likely" at bounding box center [54, 222] width 38 height 6
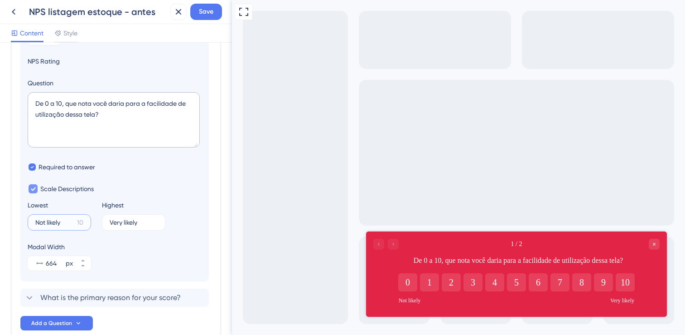
click at [53, 219] on input "Not likely" at bounding box center [54, 222] width 38 height 6
type input "Muito baixa"
click at [120, 219] on label "Very likely 9" at bounding box center [133, 222] width 63 height 16
click at [120, 219] on input "Very likely" at bounding box center [130, 222] width 41 height 6
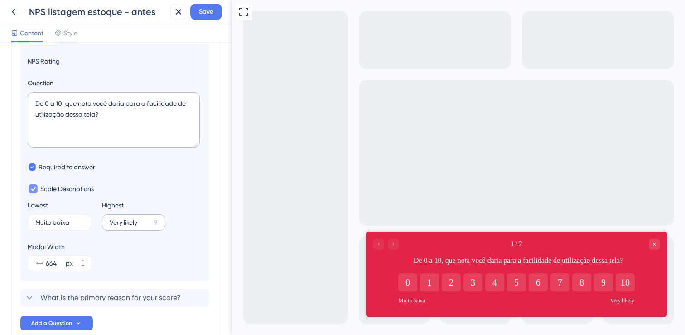
click at [120, 219] on label "Very likely 9" at bounding box center [133, 222] width 63 height 16
click at [120, 219] on input "Very likely" at bounding box center [130, 222] width 41 height 6
click at [120, 219] on label "Very likely 9" at bounding box center [133, 222] width 63 height 16
click at [120, 219] on input "Very likely" at bounding box center [130, 222] width 41 height 6
drag, startPoint x: 140, startPoint y: 222, endPoint x: 103, endPoint y: 222, distance: 36.3
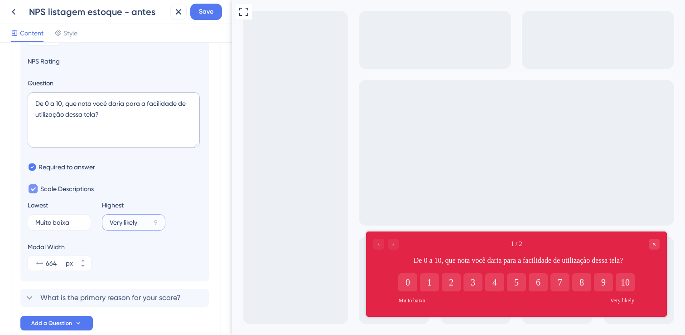
click at [103, 222] on label "Very likely 9" at bounding box center [133, 222] width 63 height 16
click at [110, 222] on input "Very likely" at bounding box center [130, 222] width 41 height 6
type input "Muito alta"
click at [142, 123] on textarea "De 0 a 10, que nota você daria para a facilidade de utilização dessa tela?" at bounding box center [114, 119] width 172 height 55
click at [52, 115] on textarea "De 0 a 10, que nota você daria para a facilidade de utilização dessa tela?" at bounding box center [114, 119] width 172 height 55
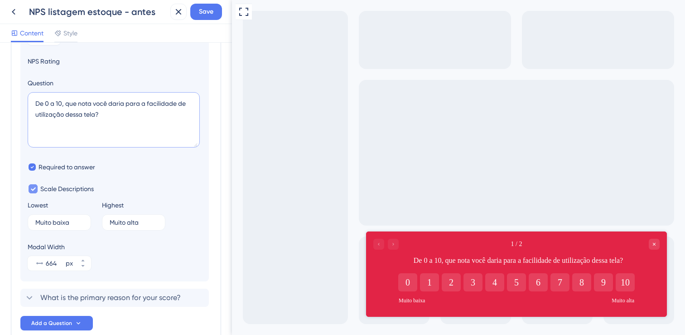
click at [52, 115] on textarea "De 0 a 10, que nota você daria para a facilidade de utilização dessa tela?" at bounding box center [114, 119] width 172 height 55
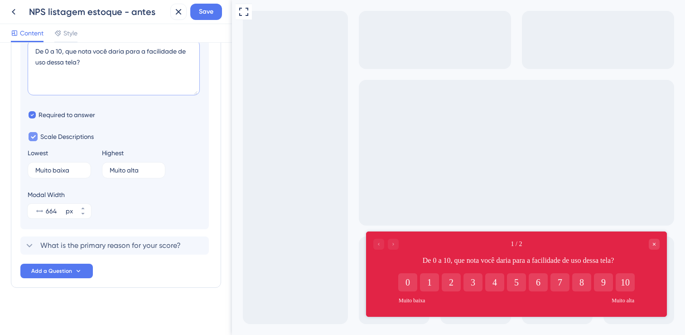
scroll to position [146, 0]
drag, startPoint x: 78, startPoint y: 68, endPoint x: 75, endPoint y: 64, distance: 5.2
click at [75, 64] on textarea "De 0 a 10, que nota você daria para a facilidade de uso dessa tela?" at bounding box center [114, 68] width 172 height 55
click at [117, 79] on textarea "De 0 a 10, que nota você daria para a facilidade de uso dessa tela?" at bounding box center [114, 68] width 172 height 55
drag, startPoint x: 112, startPoint y: 67, endPoint x: 33, endPoint y: 49, distance: 81.7
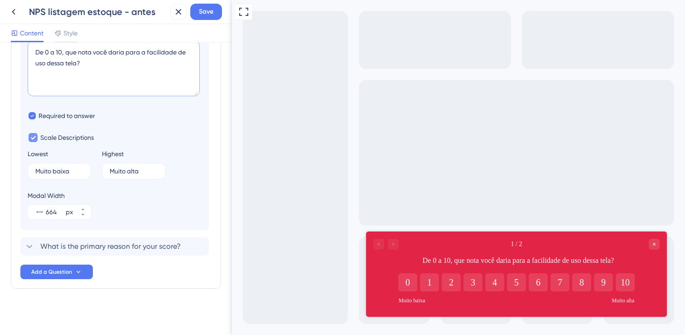
click at [33, 49] on textarea "De 0 a 10, que nota você daria para a facilidade de uso dessa tela?" at bounding box center [114, 68] width 172 height 55
type textarea "De 0 a 10, que nota você daria para a facilidade de uso dessa tela?"
click at [82, 215] on icon at bounding box center [82, 214] width 5 height 5
click at [85, 214] on icon at bounding box center [82, 214] width 5 height 5
click at [82, 215] on icon at bounding box center [82, 214] width 5 height 5
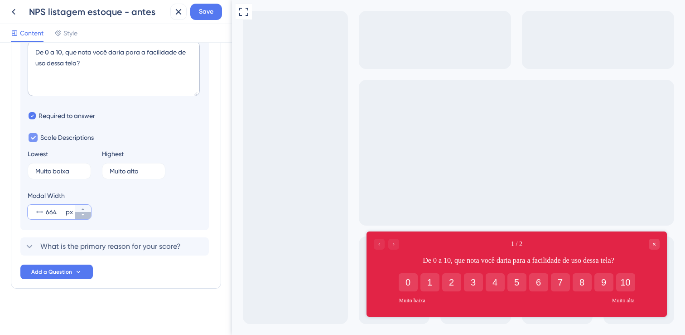
click at [82, 215] on icon at bounding box center [82, 214] width 5 height 5
drag, startPoint x: 39, startPoint y: 209, endPoint x: 58, endPoint y: 206, distance: 18.3
click at [20, 208] on section "Logic NPS Rating Question De 0 a 10, que nota você daria para a facilidade de u…" at bounding box center [114, 99] width 189 height 262
click at [88, 214] on button "664 px" at bounding box center [83, 215] width 16 height 7
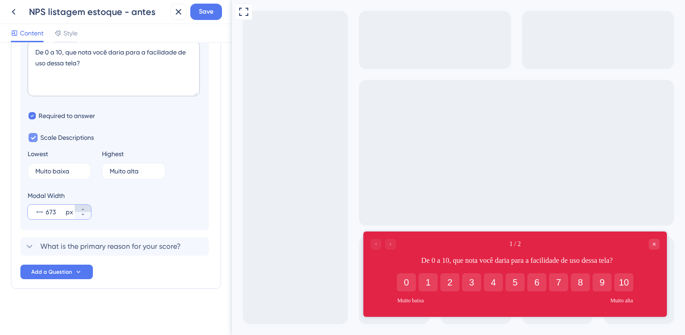
click at [87, 208] on button "673 px" at bounding box center [83, 207] width 16 height 7
type input "664"
click at [87, 217] on button "664 px" at bounding box center [83, 215] width 16 height 7
click at [88, 247] on span "What is the primary reason for your score?" at bounding box center [110, 246] width 141 height 11
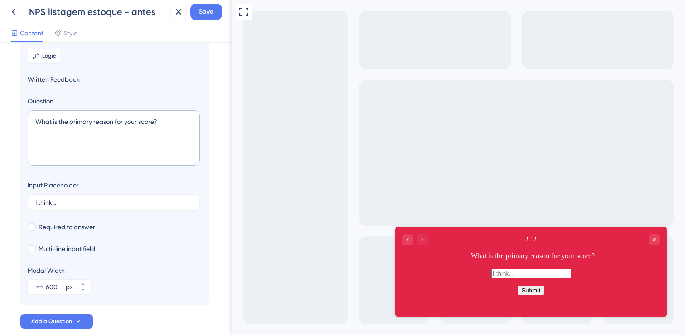
scroll to position [78, 0]
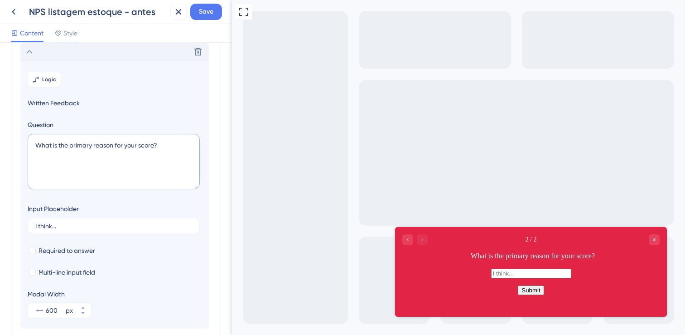
click at [114, 165] on textarea "What is the primary reason for your score?" at bounding box center [114, 161] width 172 height 55
drag, startPoint x: 179, startPoint y: 152, endPoint x: 0, endPoint y: 142, distance: 178.9
click at [0, 142] on div "Survey Questions Add questions to your survey and edit them below. Learn More D…" at bounding box center [116, 189] width 232 height 292
paste textarea "De 0 a 10, que nota você daria para a facilidade de uso dessa tela"
type textarea "De 0 a 10, que nota você daria para a facilidade de uso dessa tela?"
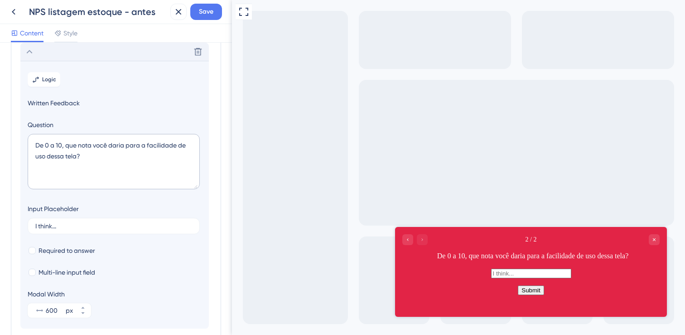
click at [42, 56] on div "Delete" at bounding box center [114, 52] width 189 height 18
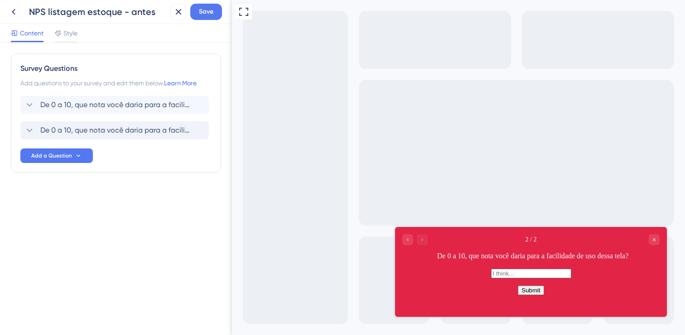
scroll to position [0, 0]
click at [76, 102] on span "De 0 a 10, que nota você daria para a facilidade de uso dessa tela?" at bounding box center [115, 104] width 150 height 11
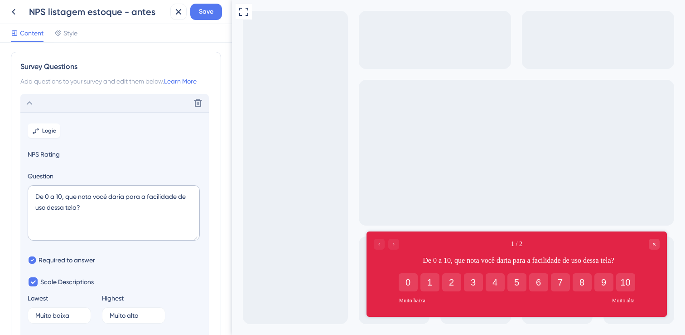
scroll to position [0, 0]
click at [75, 98] on div "Delete" at bounding box center [114, 104] width 189 height 18
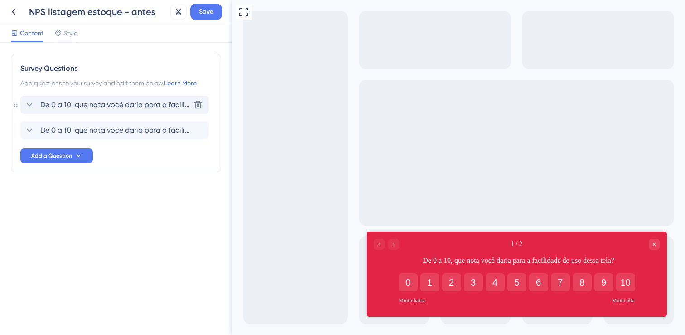
scroll to position [0, 0]
click at [79, 129] on span "De 0 a 10, que nota você daria para a facilidade de uso dessa tela?" at bounding box center [115, 130] width 150 height 11
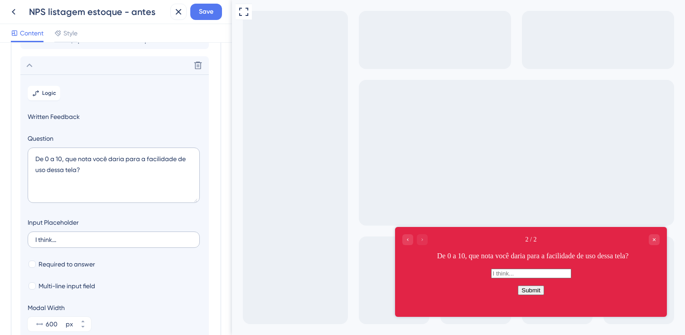
scroll to position [59, 0]
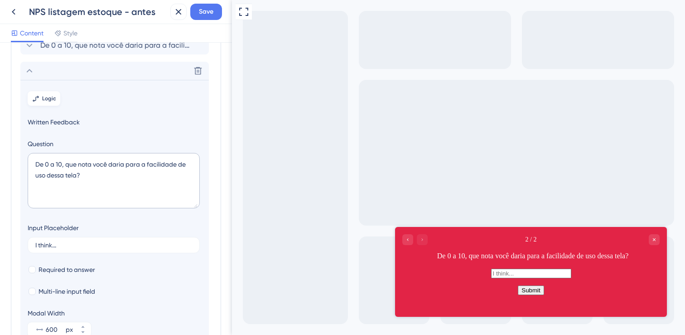
click at [39, 95] on button "Logic" at bounding box center [44, 98] width 33 height 15
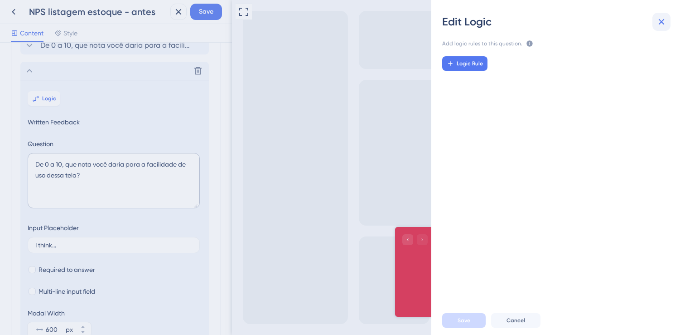
click at [664, 24] on icon at bounding box center [661, 21] width 11 height 11
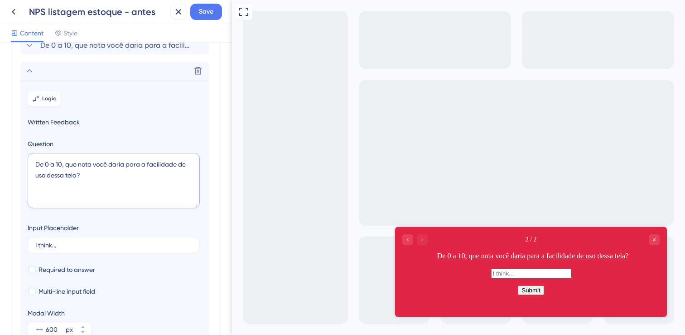
click at [145, 189] on textarea "De 0 a 10, que nota você daria para a facilidade de uso dessa tela?" at bounding box center [114, 180] width 172 height 55
drag, startPoint x: 164, startPoint y: 184, endPoint x: 19, endPoint y: 145, distance: 149.7
click at [19, 145] on div "Survey Questions Add questions to your survey and edit them below. Learn More D…" at bounding box center [116, 187] width 210 height 386
click at [37, 63] on div "Delete" at bounding box center [114, 71] width 189 height 18
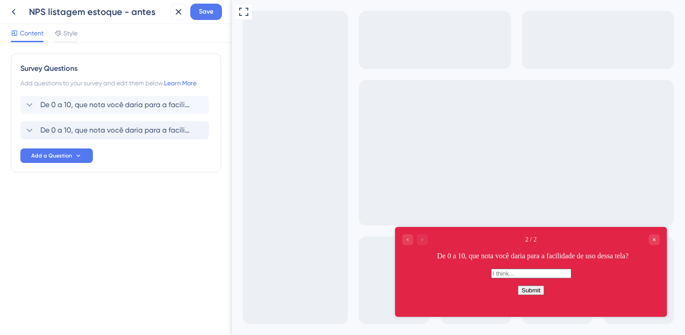
scroll to position [0, 0]
click at [199, 131] on icon at bounding box center [198, 130] width 9 height 9
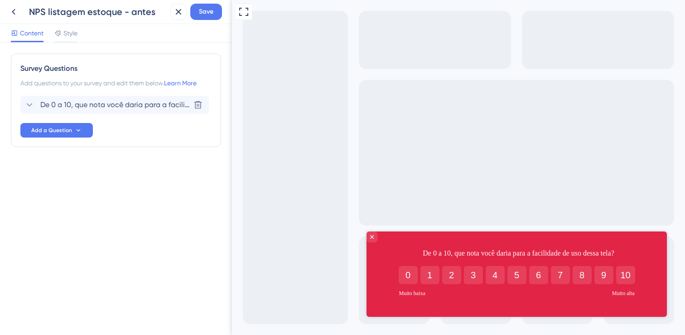
click at [161, 103] on span "De 0 a 10, que nota você daria para a facilidade de uso dessa tela?" at bounding box center [115, 104] width 150 height 11
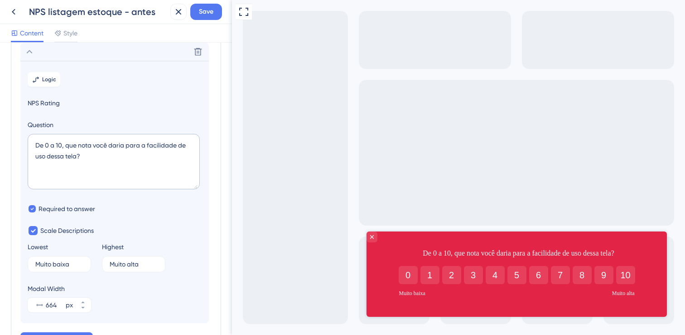
scroll to position [122, 0]
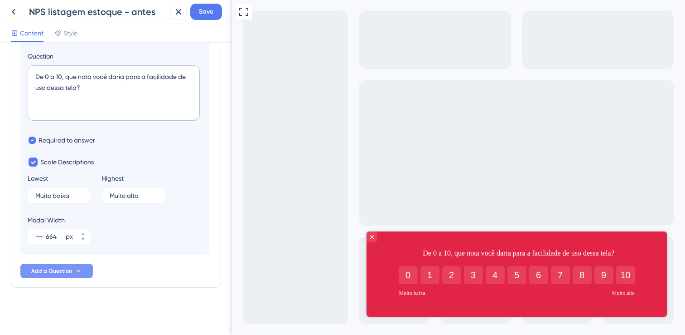
click at [69, 267] on span "Add a Question" at bounding box center [51, 270] width 41 height 7
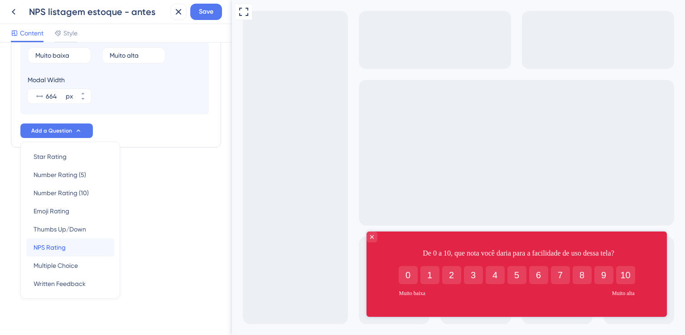
click at [81, 249] on div "NPS Rating NPS Rating" at bounding box center [70, 247] width 73 height 18
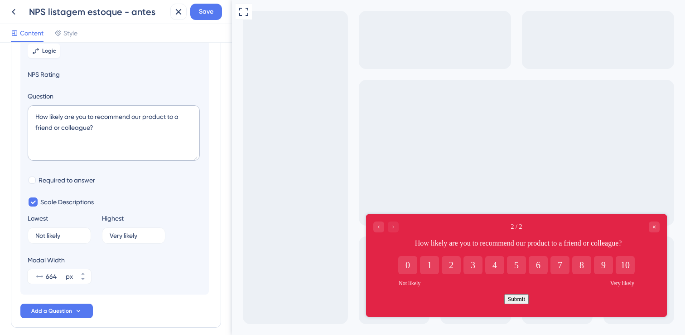
scroll to position [78, 0]
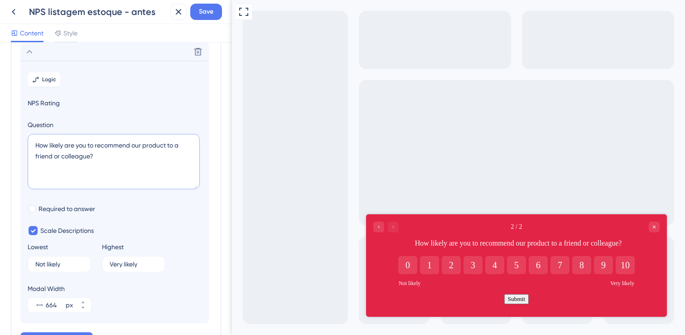
drag, startPoint x: 122, startPoint y: 168, endPoint x: 11, endPoint y: 137, distance: 115.2
click at [11, 137] on div "Survey Questions Add questions to your survey and edit them below. Learn More D…" at bounding box center [116, 165] width 210 height 381
paste textarea "De 0 a 10, que nota você daria para a facilidade de uso dessa tela"
click at [148, 154] on textarea "De 0 a 10, que nota você daria para a facilidade de uso dessa tela?" at bounding box center [114, 161] width 172 height 55
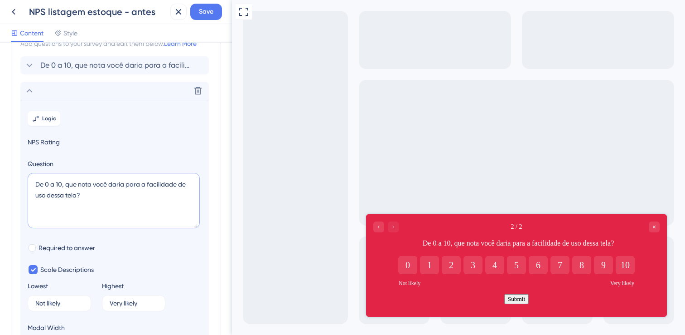
scroll to position [5, 0]
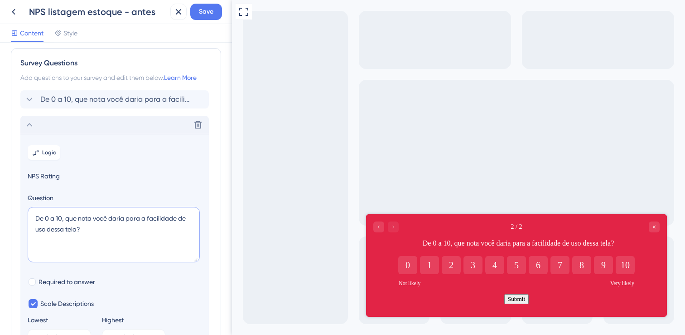
type textarea "De 0 a 10, que nota você daria para a facilidade de uso dessa tela?"
click at [29, 123] on icon at bounding box center [29, 124] width 11 height 11
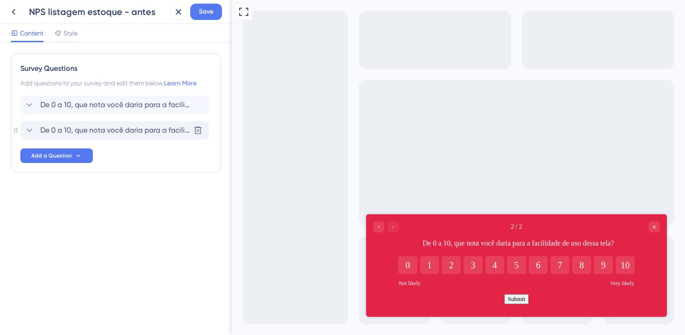
scroll to position [0, 0]
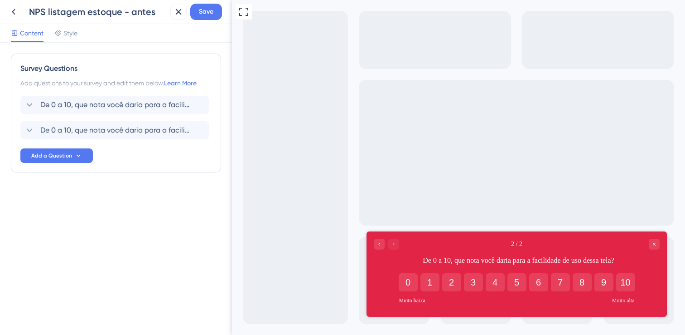
drag, startPoint x: 15, startPoint y: 130, endPoint x: 16, endPoint y: 101, distance: 29.0
click at [16, 101] on div "Survey Questions Add questions to your survey and edit them below. Learn More D…" at bounding box center [116, 112] width 210 height 119
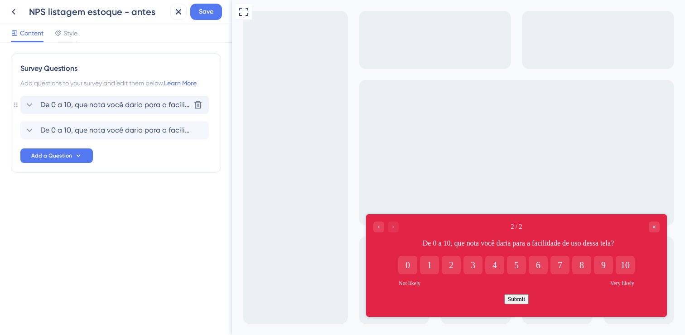
click at [72, 106] on span "De 0 a 10, que nota você daria para a facilidade de uso dessa tela?" at bounding box center [115, 104] width 150 height 11
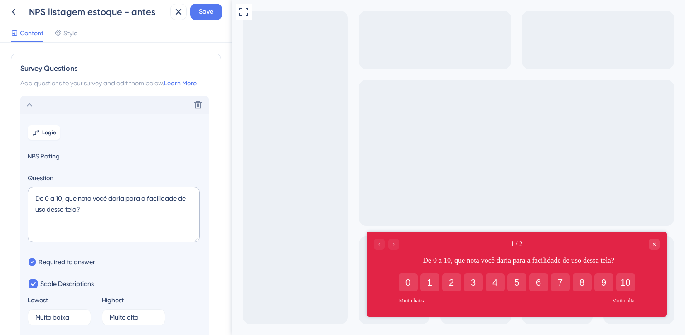
click at [70, 101] on div "Delete" at bounding box center [114, 105] width 189 height 18
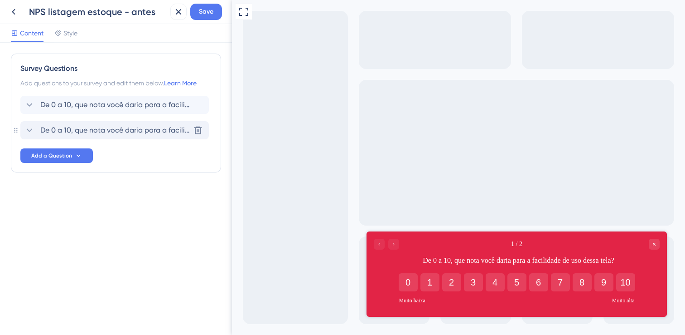
click at [81, 124] on div "De 0 a 10, que nota você daria para a facilidade de uso dessa tela? Delete" at bounding box center [114, 130] width 189 height 18
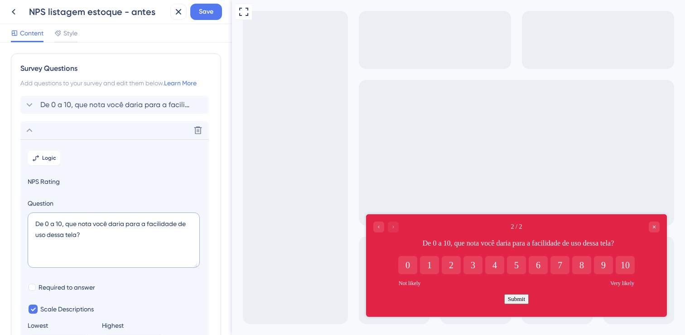
click at [145, 240] on textarea "De 0 a 10, que nota você daria para a facilidade de uso dessa tela?" at bounding box center [114, 239] width 172 height 55
drag, startPoint x: 147, startPoint y: 223, endPoint x: 46, endPoint y: 231, distance: 101.9
click at [46, 231] on textarea "De 0 a 10, que nota você daria para a facilidade de uso dessa tela?" at bounding box center [114, 239] width 172 height 55
click at [137, 238] on textarea "De 0 a 10, que nota você daria para as funcionalidades dessa tela?" at bounding box center [114, 239] width 172 height 55
type textarea "De 0 a 10, que nota você daria para as funcionalidades dessa tela?"
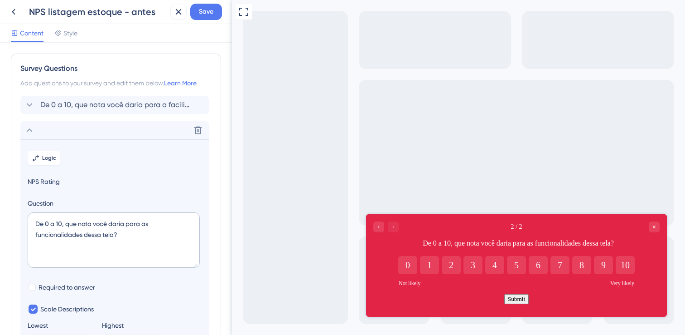
click at [218, 286] on div "Survey Questions Add questions to your survey and edit them below. Learn More D…" at bounding box center [116, 243] width 210 height 381
click at [31, 129] on icon at bounding box center [29, 130] width 11 height 11
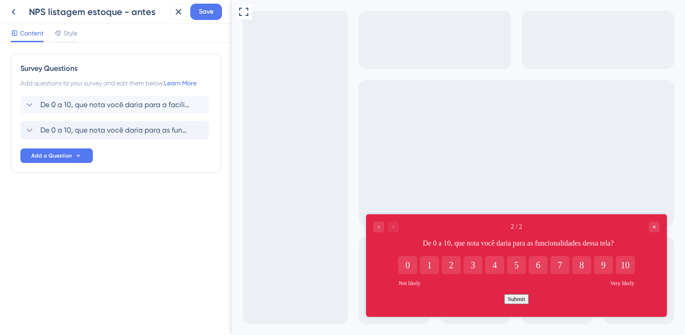
drag, startPoint x: 14, startPoint y: 131, endPoint x: 14, endPoint y: 126, distance: 5.4
click at [14, 131] on div "Survey Questions Add questions to your survey and edit them below. Learn More D…" at bounding box center [116, 112] width 210 height 119
drag, startPoint x: 20, startPoint y: 129, endPoint x: 22, endPoint y: 100, distance: 29.5
click at [22, 100] on div "De 0 a 10, que nota você daria para a facilidade de uso dessa tela? Delete De 0…" at bounding box center [115, 118] width 191 height 44
drag, startPoint x: 15, startPoint y: 130, endPoint x: 32, endPoint y: 132, distance: 17.8
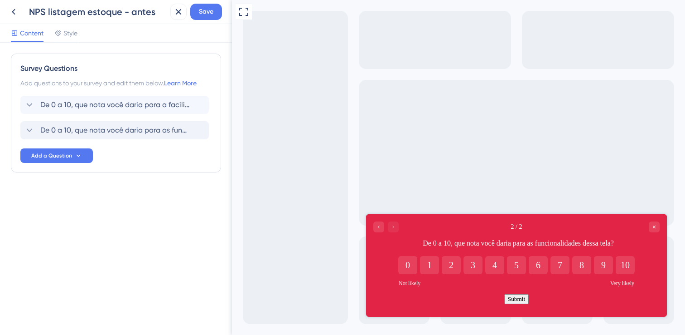
click at [19, 107] on div "Survey Questions Add questions to your survey and edit them below. Learn More D…" at bounding box center [116, 112] width 210 height 119
click at [32, 132] on icon at bounding box center [29, 130] width 11 height 11
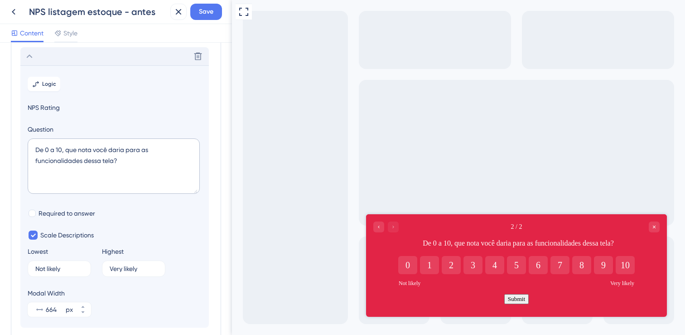
scroll to position [79, 0]
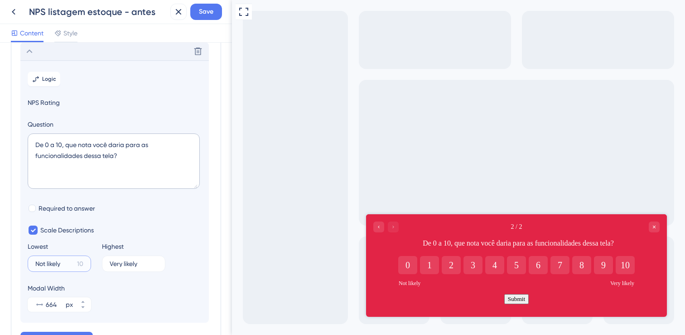
drag, startPoint x: 64, startPoint y: 262, endPoint x: 26, endPoint y: 258, distance: 38.3
click at [26, 258] on section "Logic NPS Rating Question De 0 a 10, que nota você daria para as funcionalidade…" at bounding box center [114, 191] width 189 height 262
type input "M"
type input "Pouco útil"
click at [136, 266] on input "Very likely" at bounding box center [130, 263] width 41 height 6
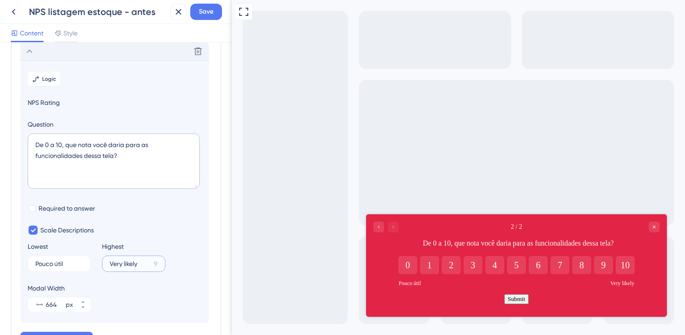
click at [136, 266] on input "Very likely" at bounding box center [130, 263] width 41 height 6
type input "Muito útil"
click at [205, 282] on section "Logic NPS Rating Question De 0 a 10, que nota você daria para as funcionalidade…" at bounding box center [114, 191] width 189 height 262
click at [87, 206] on span "Required to answer" at bounding box center [67, 208] width 57 height 11
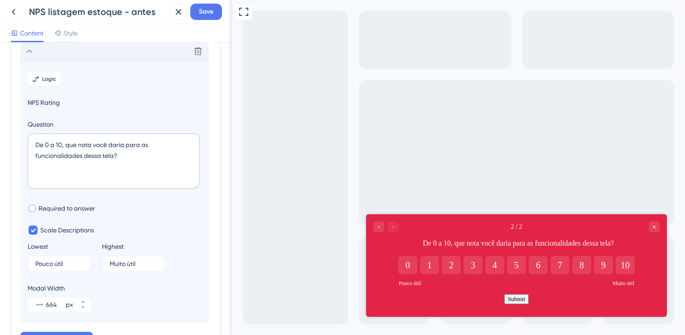
checkbox input "true"
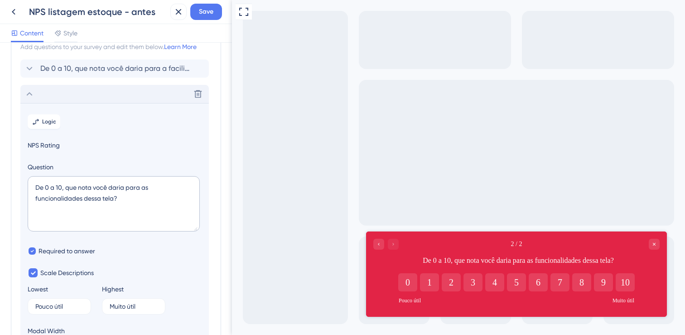
scroll to position [24, 0]
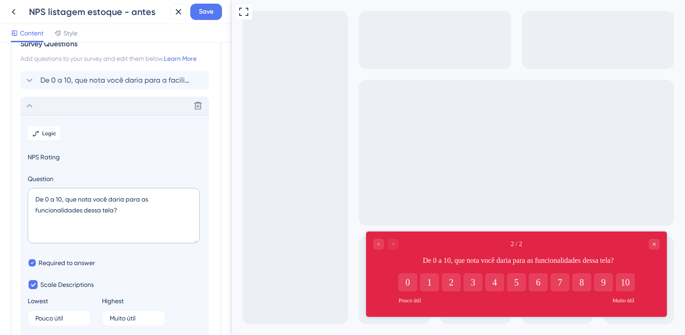
click at [31, 110] on icon at bounding box center [29, 105] width 11 height 11
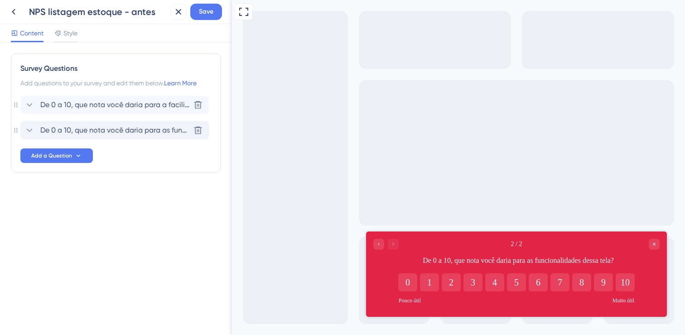
scroll to position [0, 0]
click at [17, 135] on div "Survey Questions Add questions to your survey and edit them below. Learn More D…" at bounding box center [116, 112] width 210 height 119
click at [17, 126] on div "Survey Questions Add questions to your survey and edit them below. Learn More D…" at bounding box center [116, 112] width 210 height 119
drag, startPoint x: 14, startPoint y: 128, endPoint x: 16, endPoint y: 99, distance: 29.6
click at [16, 99] on div "Survey Questions Add questions to your survey and edit them below. Learn More D…" at bounding box center [116, 112] width 210 height 119
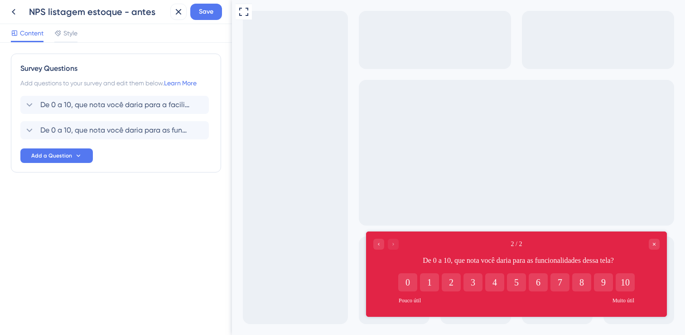
click at [70, 182] on div "Survey Questions Add questions to your survey and edit them below. Learn More D…" at bounding box center [116, 130] width 210 height 155
drag, startPoint x: 19, startPoint y: 131, endPoint x: 13, endPoint y: 129, distance: 6.6
click at [19, 131] on div "Survey Questions Add questions to your survey and edit them below. Learn More D…" at bounding box center [116, 112] width 210 height 119
drag, startPoint x: 17, startPoint y: 131, endPoint x: 18, endPoint y: 113, distance: 17.7
click at [18, 113] on div "Survey Questions Add questions to your survey and edit them below. Learn More D…" at bounding box center [116, 112] width 210 height 119
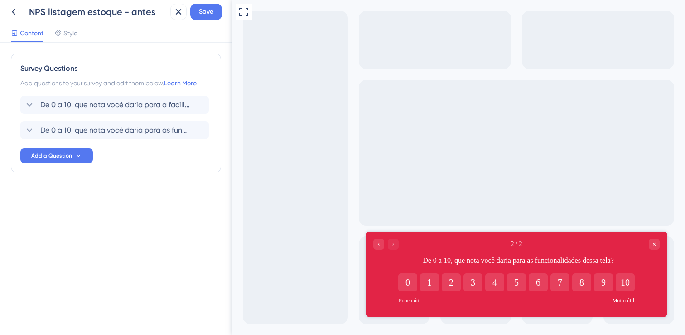
click at [14, 130] on div "Survey Questions Add questions to your survey and edit them below. Learn More D…" at bounding box center [116, 112] width 210 height 119
drag, startPoint x: 8, startPoint y: 135, endPoint x: 20, endPoint y: 1, distance: 134.3
click at [8, 134] on div "Survey Questions Add questions to your survey and edit them below. Learn More D…" at bounding box center [116, 189] width 232 height 292
click at [379, 244] on icon "Go to Question 1" at bounding box center [378, 243] width 5 height 5
click at [393, 243] on div at bounding box center [386, 243] width 25 height 11
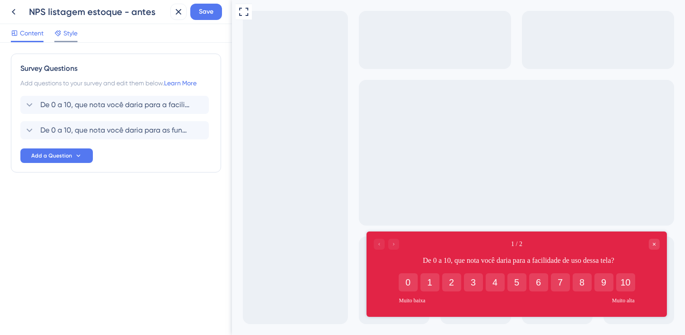
click at [67, 31] on span "Style" at bounding box center [70, 33] width 14 height 11
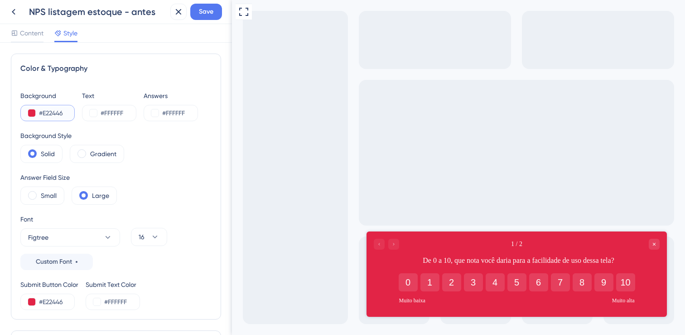
click at [53, 113] on input "#E22446" at bounding box center [57, 112] width 37 height 11
paste input "F7F7FF"
type input "#F7F7FF"
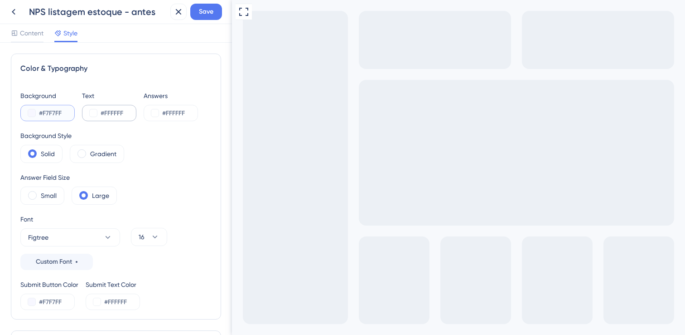
type input "#F7F7FF"
click at [111, 113] on input "#FFFFFF" at bounding box center [119, 112] width 37 height 11
paste input "2E2E3A"
type input "#2E2E3A"
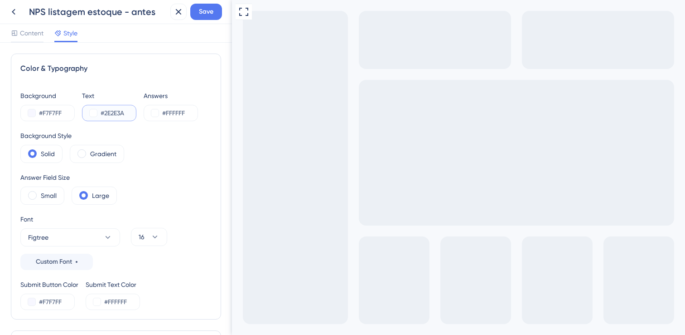
type input "#2E2E3A"
click at [182, 111] on input "#FFFFFF" at bounding box center [180, 112] width 37 height 11
paste input "2E2E3A"
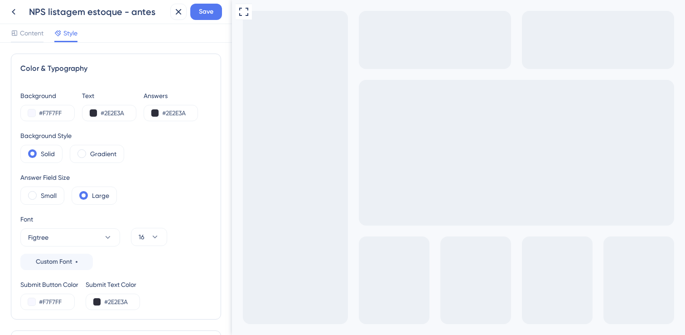
click at [183, 136] on div "Background Style Solid Gradient" at bounding box center [115, 146] width 191 height 33
click at [173, 110] on input "#2E2E3A" at bounding box center [180, 112] width 37 height 11
paste input "E22446"
type input "#2E2E3A"
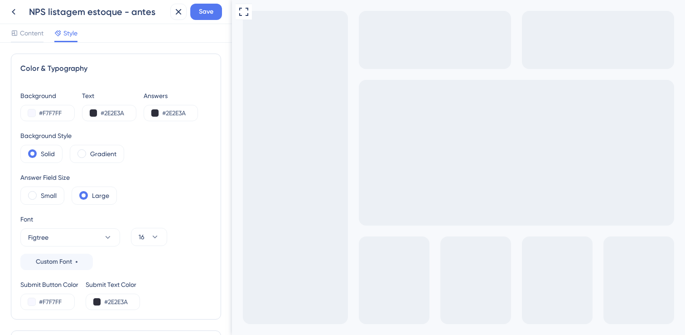
click at [181, 142] on div "Background Style Solid Gradient" at bounding box center [115, 146] width 191 height 33
click at [88, 152] on div "Gradient" at bounding box center [97, 154] width 54 height 18
click at [31, 150] on span at bounding box center [32, 153] width 9 height 9
click at [39, 151] on input "radio" at bounding box center [39, 151] width 0 height 0
click at [35, 192] on span at bounding box center [32, 195] width 9 height 9
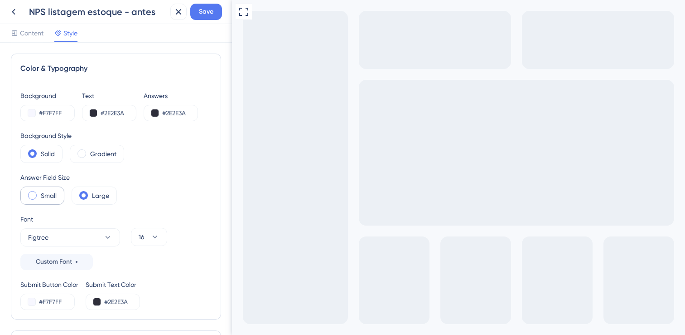
click at [39, 192] on input "radio" at bounding box center [39, 192] width 0 height 0
click at [82, 194] on span at bounding box center [83, 195] width 9 height 9
click at [91, 192] on input "radio" at bounding box center [91, 192] width 0 height 0
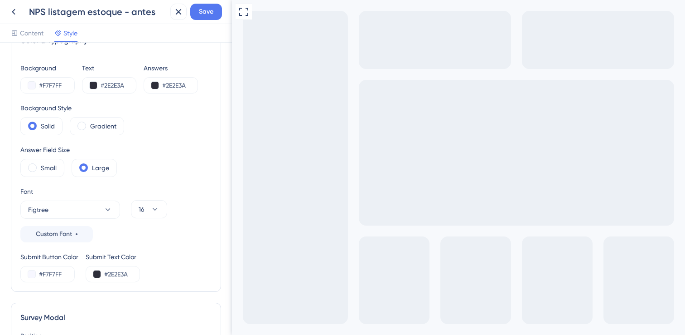
scroll to position [44, 0]
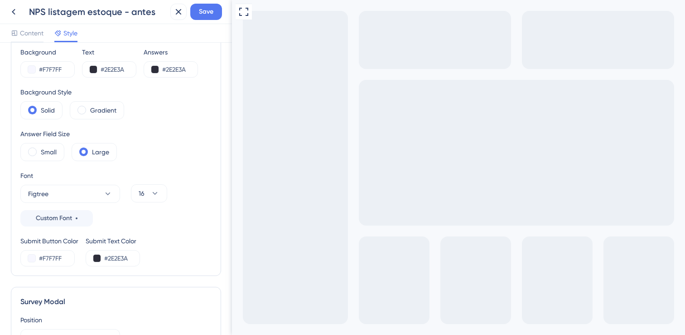
click at [75, 251] on div "Submit Button Color #F7F7FF" at bounding box center [49, 250] width 58 height 31
click at [50, 257] on input "#F7F7FF" at bounding box center [57, 258] width 37 height 11
paste input "E22446"
type input "#E22446"
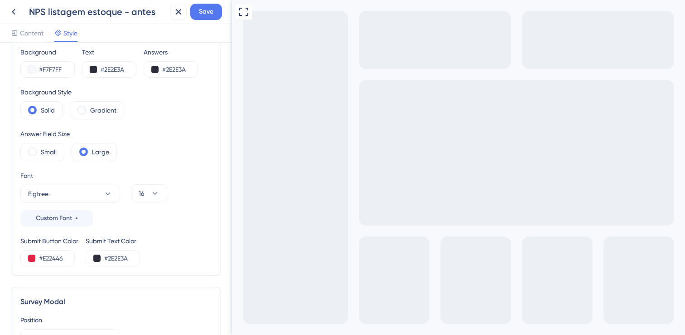
click at [181, 253] on div "Submit Button Color #E22446 Submit Text Color #2E2E3A" at bounding box center [115, 250] width 191 height 31
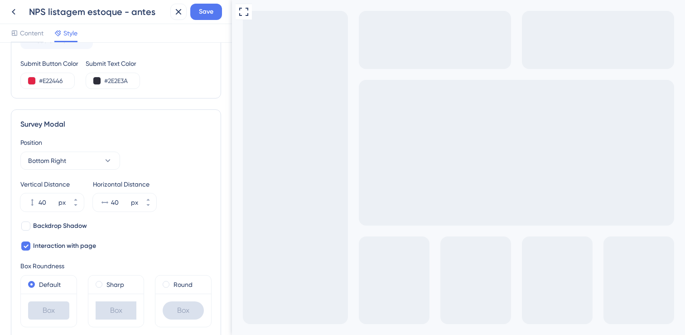
scroll to position [255, 0]
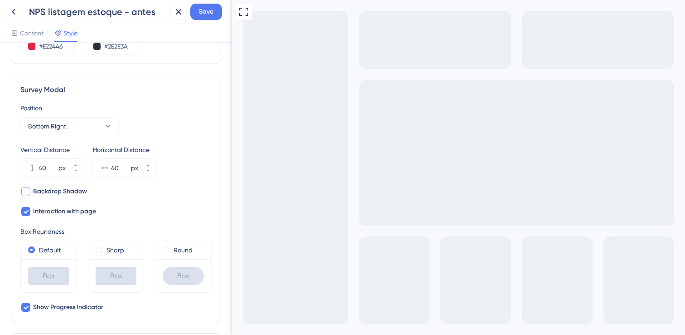
click at [66, 193] on span "Backdrop Shadow" at bounding box center [60, 191] width 54 height 11
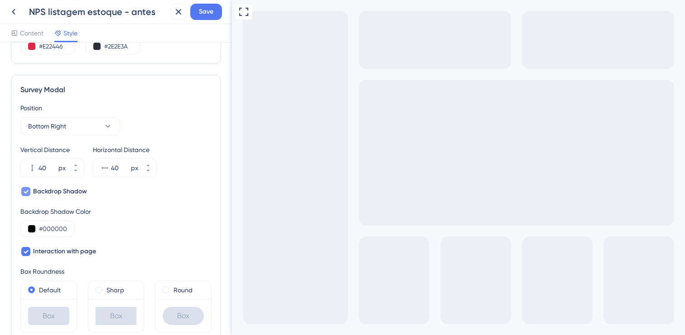
click at [66, 193] on span "Backdrop Shadow" at bounding box center [60, 191] width 54 height 11
checkbox input "false"
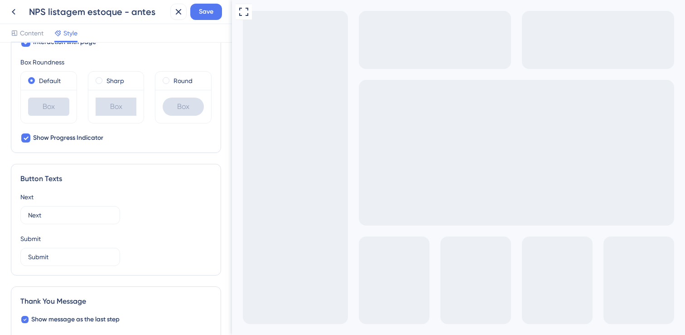
scroll to position [427, 0]
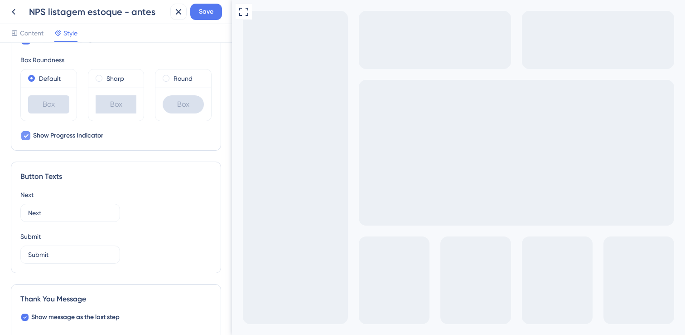
click at [26, 134] on icon at bounding box center [25, 135] width 5 height 7
click at [26, 136] on div at bounding box center [25, 135] width 9 height 9
checkbox input "true"
click at [61, 216] on input "Next" at bounding box center [70, 213] width 84 height 10
drag, startPoint x: 60, startPoint y: 210, endPoint x: 42, endPoint y: 238, distance: 33.7
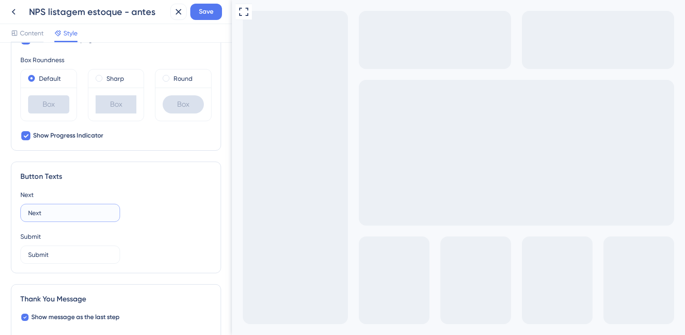
click at [7, 205] on div "Color & Typography Background #F7F7FF Text #2E2E3A Answers #2E2E3A Background S…" at bounding box center [116, 189] width 232 height 292
type input "Próximo"
drag, startPoint x: 81, startPoint y: 259, endPoint x: 1, endPoint y: 258, distance: 79.8
click at [0, 259] on div "Color & Typography Background #F7F7FF Text #2E2E3A Answers #2E2E3A Background S…" at bounding box center [116, 189] width 232 height 292
click at [39, 252] on input "Submit" at bounding box center [70, 254] width 84 height 10
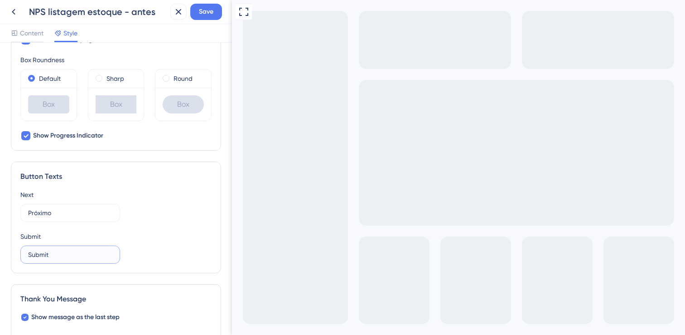
click at [39, 252] on input "Submit" at bounding box center [70, 254] width 84 height 10
type input "e"
type input "Enviar"
click at [151, 268] on div "Button Texts Next Próximo Submit Enviar" at bounding box center [116, 217] width 210 height 112
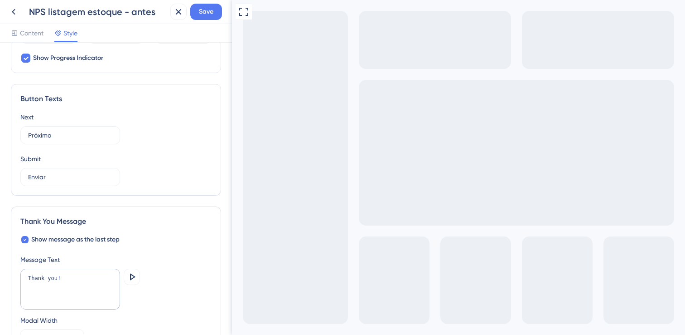
scroll to position [574, 0]
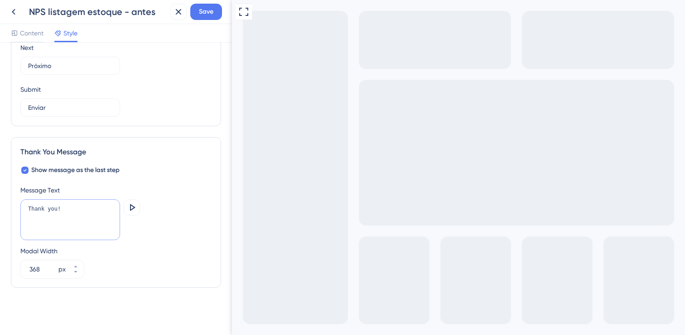
click at [85, 229] on textarea "Thank you!" at bounding box center [70, 219] width 100 height 41
drag, startPoint x: 88, startPoint y: 209, endPoint x: 13, endPoint y: 205, distance: 74.9
click at [13, 205] on div "Thank You Message Show message as the last step Message Text Thank you! Preview…" at bounding box center [116, 212] width 210 height 151
type textarea "Obrigado!"
click at [196, 251] on div "Modal Width 368 px" at bounding box center [115, 261] width 191 height 33
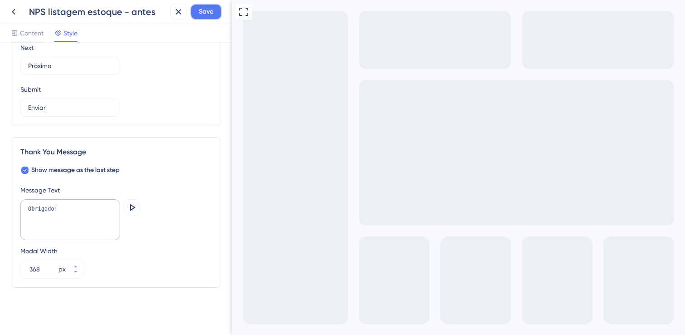
click at [215, 12] on button "Save" at bounding box center [206, 12] width 32 height 16
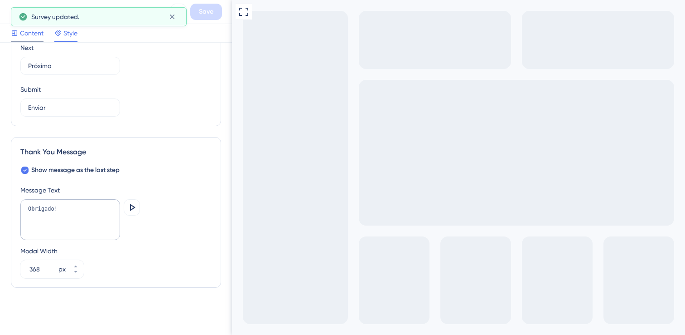
click at [18, 30] on div "Content" at bounding box center [27, 33] width 33 height 11
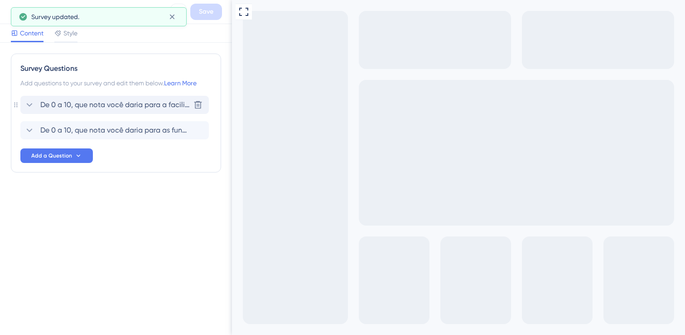
click at [82, 99] on div "De 0 a 10, que nota você daria para a facilidade de uso dessa tela? Delete" at bounding box center [114, 105] width 189 height 18
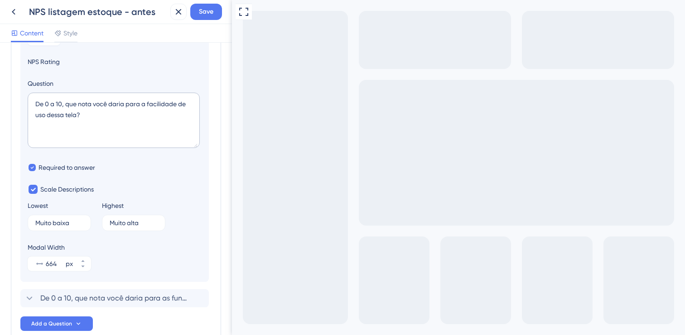
scroll to position [107, 0]
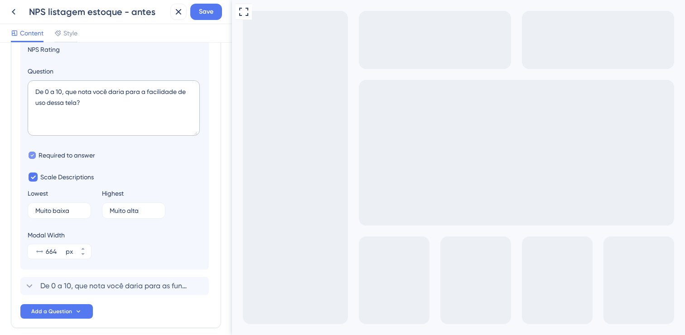
click at [34, 154] on div at bounding box center [32, 154] width 7 height 7
click at [32, 154] on div at bounding box center [32, 154] width 7 height 7
checkbox input "true"
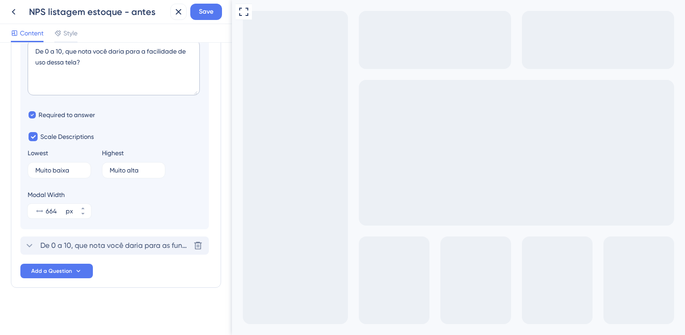
click at [33, 246] on icon at bounding box center [29, 245] width 11 height 11
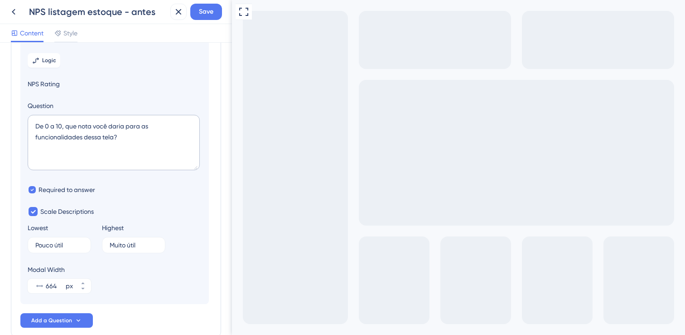
scroll to position [78, 0]
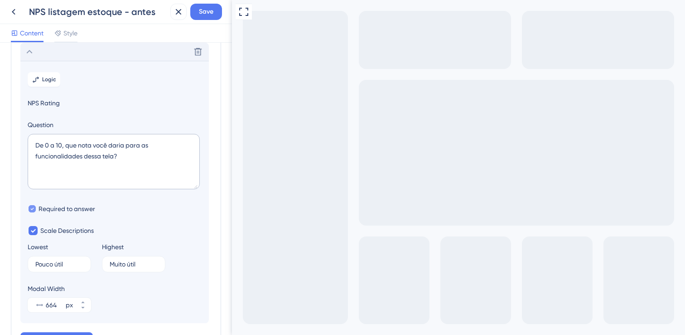
click at [29, 209] on div at bounding box center [32, 208] width 7 height 7
click at [35, 210] on div at bounding box center [32, 208] width 7 height 7
checkbox input "true"
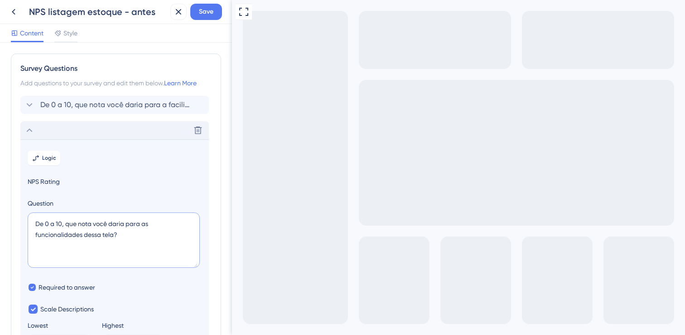
drag, startPoint x: 26, startPoint y: 234, endPoint x: 1, endPoint y: 225, distance: 26.0
click at [1, 225] on div "Survey Questions Add questions to your survey and edit them below. Learn More D…" at bounding box center [116, 189] width 232 height 292
click at [25, 106] on icon at bounding box center [29, 104] width 11 height 11
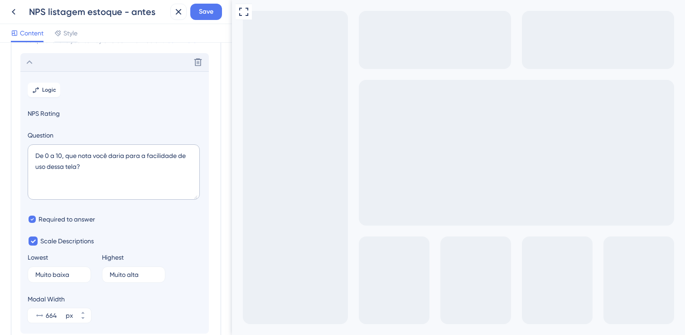
scroll to position [53, 0]
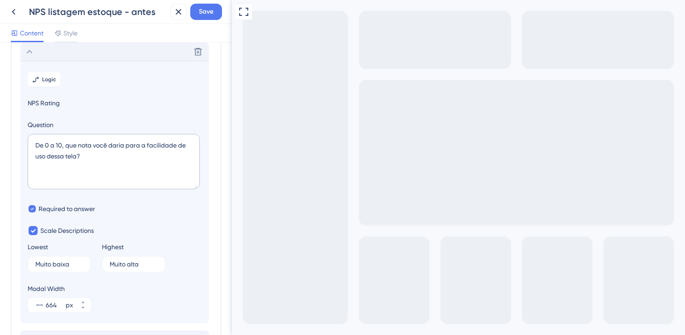
click at [31, 56] on icon at bounding box center [29, 51] width 11 height 11
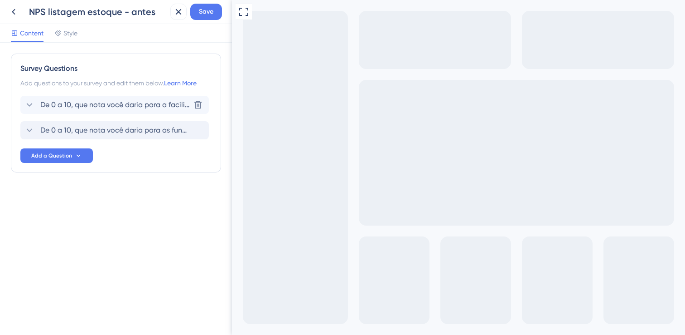
click at [15, 131] on div "Survey Questions Add questions to your survey and edit them below. Learn More D…" at bounding box center [116, 112] width 210 height 119
click at [11, 103] on div "Survey Questions Add questions to your survey and edit them below. Learn More D…" at bounding box center [116, 112] width 210 height 119
click at [230, 170] on div "Survey Questions Add questions to your survey and edit them below. Learn More D…" at bounding box center [116, 189] width 232 height 292
click at [215, 13] on button "Save" at bounding box center [206, 12] width 32 height 16
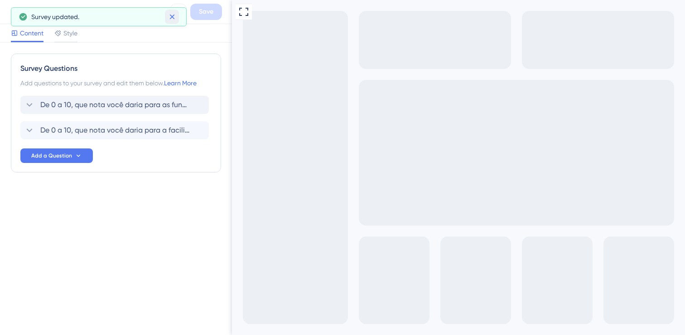
click at [169, 14] on icon at bounding box center [172, 16] width 9 height 9
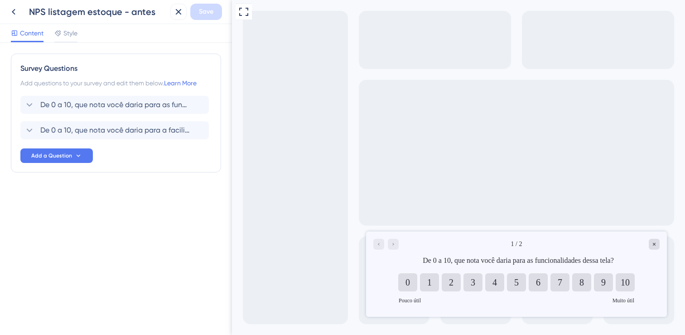
click at [78, 27] on div "Content Style" at bounding box center [116, 33] width 232 height 19
click at [70, 34] on span "Style" at bounding box center [70, 33] width 14 height 11
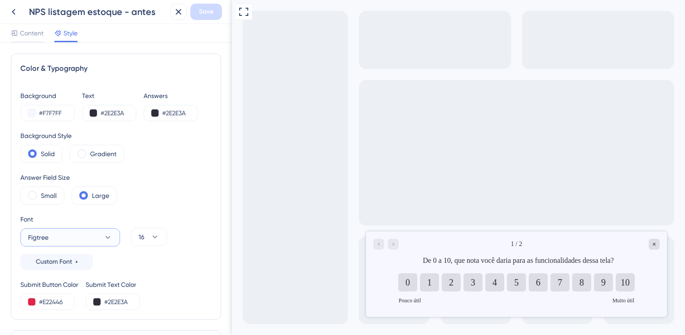
click at [109, 237] on icon at bounding box center [107, 237] width 9 height 9
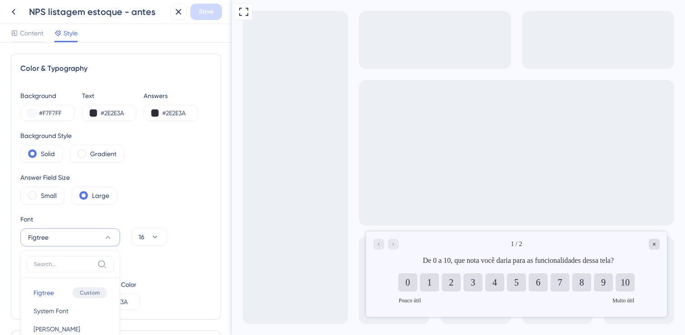
scroll to position [149, 0]
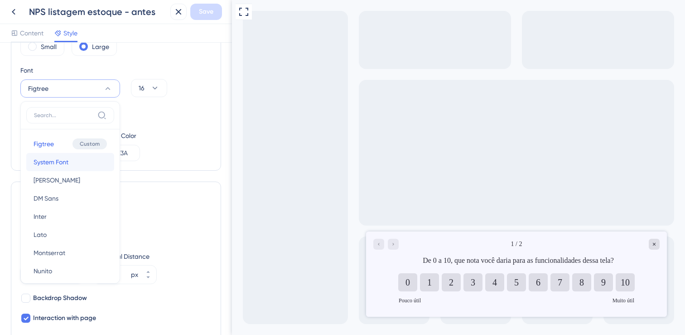
click at [84, 163] on button "System Font System Font" at bounding box center [70, 162] width 88 height 18
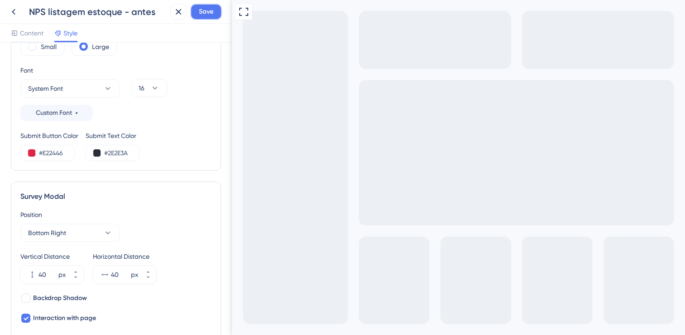
click at [210, 12] on span "Save" at bounding box center [206, 11] width 15 height 11
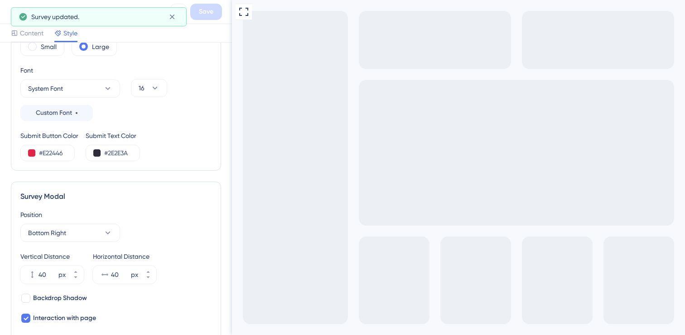
scroll to position [0, 0]
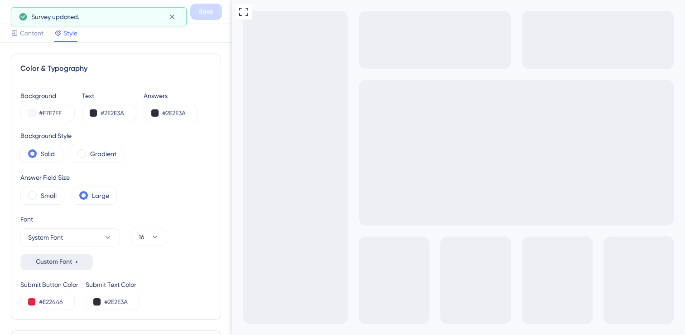
click at [78, 264] on div "Custom Font" at bounding box center [57, 261] width 42 height 11
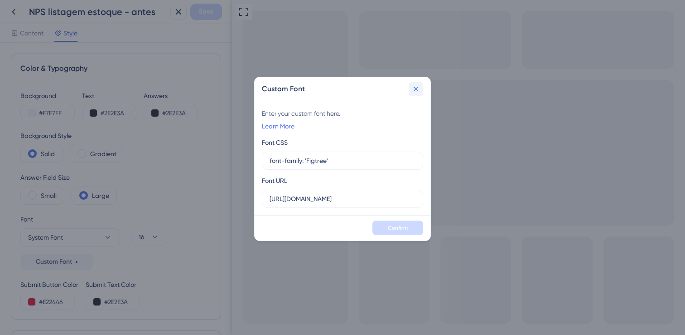
click at [416, 88] on icon at bounding box center [416, 88] width 9 height 9
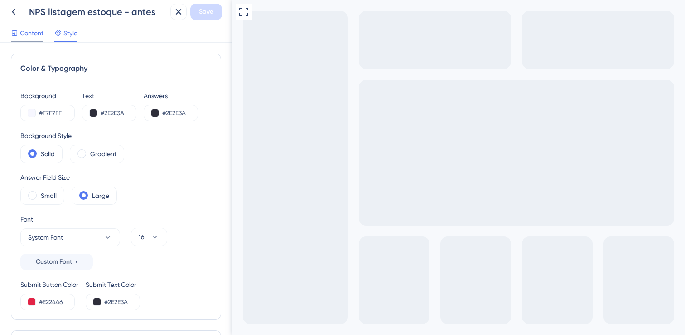
click at [42, 34] on span "Content" at bounding box center [32, 33] width 24 height 11
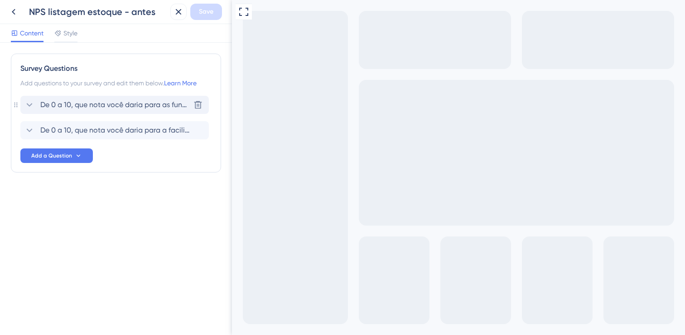
click at [30, 102] on icon at bounding box center [29, 104] width 11 height 11
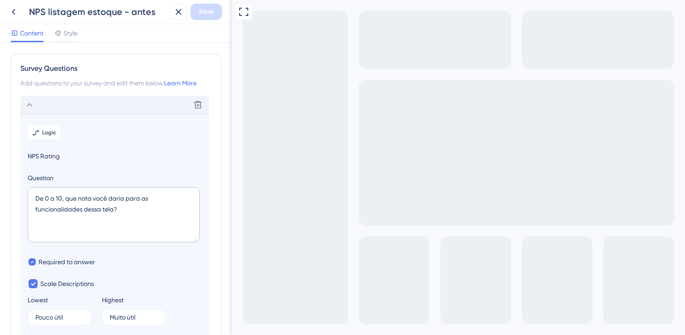
click at [44, 107] on div "Delete" at bounding box center [114, 105] width 189 height 18
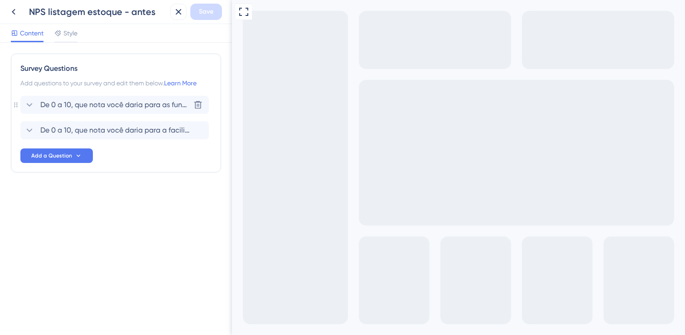
click at [114, 107] on span "De 0 a 10, que nota você daria para as funcionalidades dessa tela?" at bounding box center [115, 104] width 150 height 11
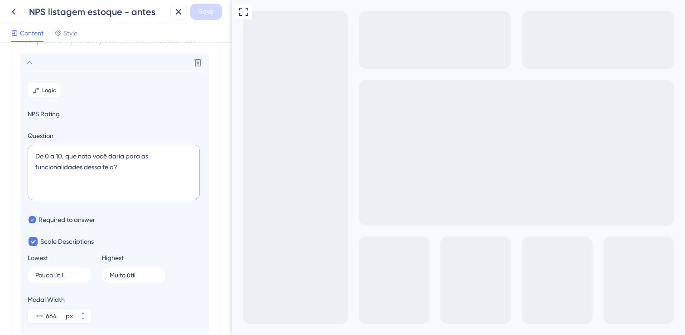
scroll to position [53, 0]
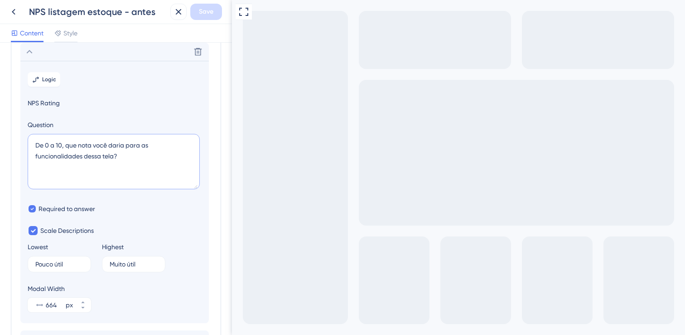
click at [146, 172] on textarea "De 0 a 10, que nota você daria para as funcionalidades dessa tela?" at bounding box center [114, 161] width 172 height 55
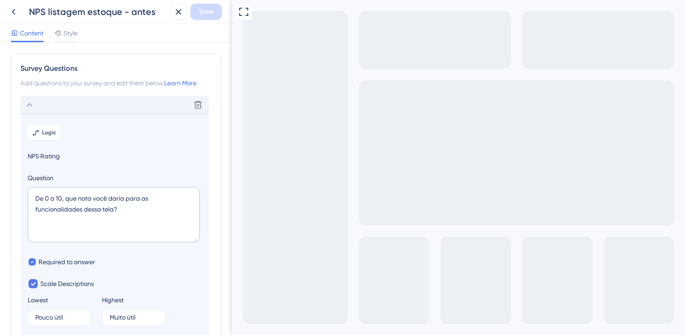
click at [66, 97] on div "Delete" at bounding box center [114, 105] width 189 height 18
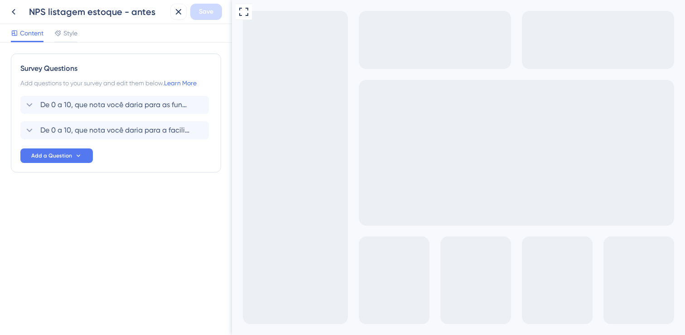
drag, startPoint x: 290, startPoint y: 365, endPoint x: 505, endPoint y: 362, distance: 214.9
click at [144, 130] on span "De 0 a 10, que nota você daria para a facilidade de uso dessa tela?" at bounding box center [115, 130] width 150 height 11
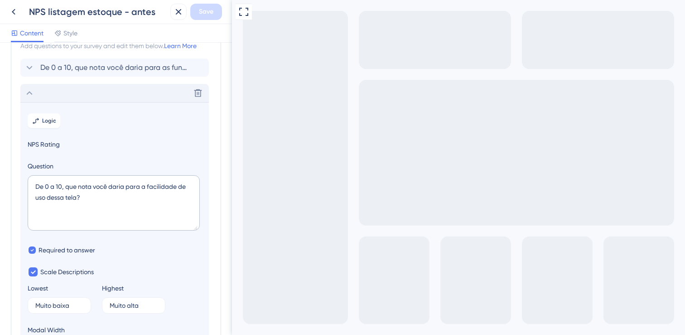
scroll to position [78, 0]
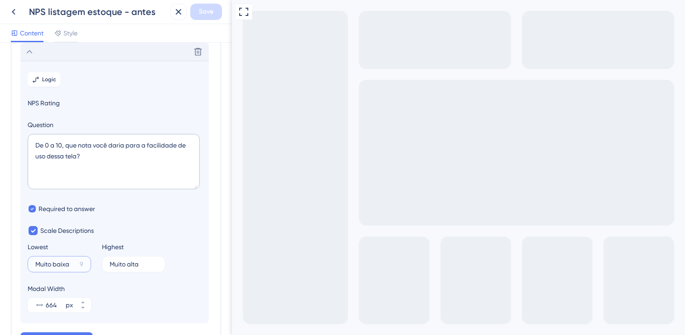
click at [55, 265] on input "Muito baixa" at bounding box center [55, 264] width 41 height 6
type input "Difícil de usar"
click at [117, 262] on input "Muito alta" at bounding box center [129, 264] width 38 height 6
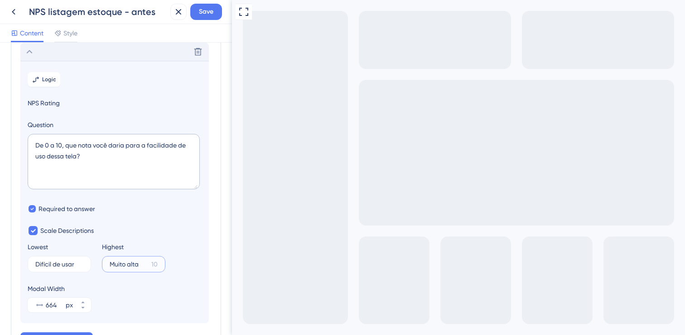
click at [117, 262] on input "Muito alta" at bounding box center [129, 264] width 38 height 6
type input "Fácil de usar"
click at [207, 256] on section "Logic NPS Rating Question De 0 a 10, que nota você daria para a facilidade de u…" at bounding box center [114, 192] width 189 height 262
click at [209, 12] on span "Save" at bounding box center [206, 11] width 15 height 11
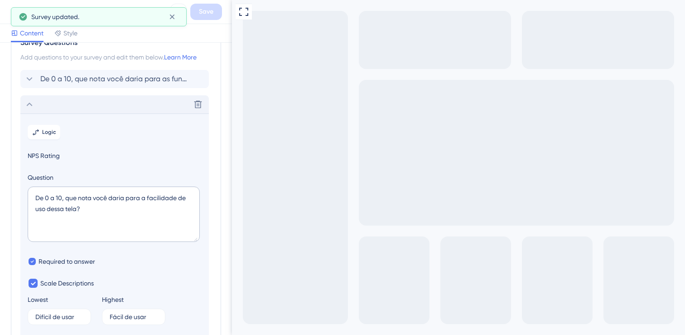
scroll to position [17, 0]
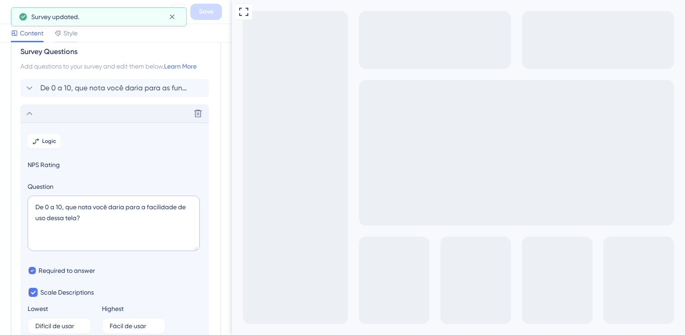
click at [30, 110] on icon at bounding box center [29, 113] width 11 height 11
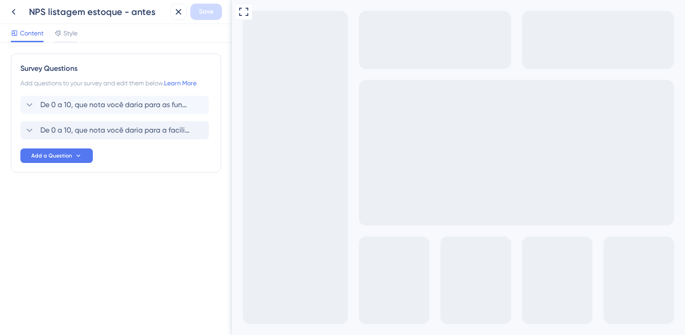
click at [121, 102] on span "De 0 a 10, que nota você daria para as funcionalidades dessa tela?" at bounding box center [115, 104] width 150 height 11
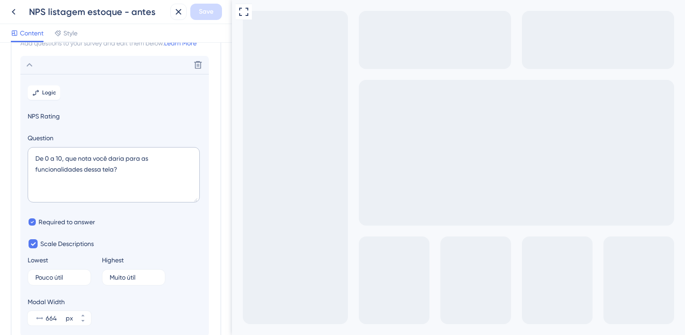
scroll to position [53, 0]
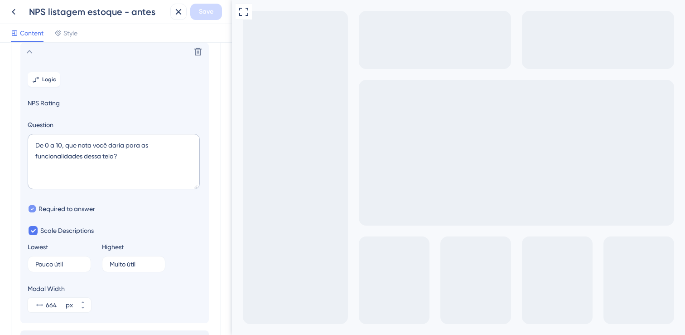
click at [75, 207] on span "Required to answer" at bounding box center [67, 208] width 57 height 11
checkbox input "true"
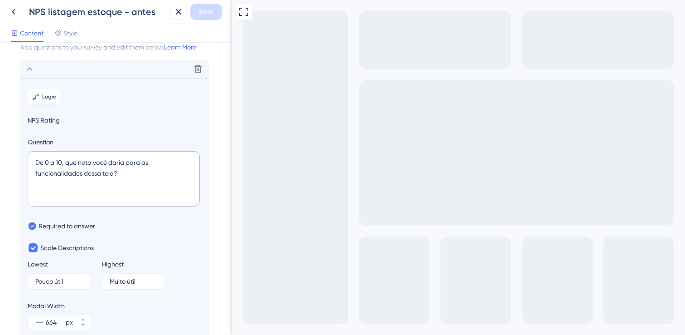
scroll to position [0, 0]
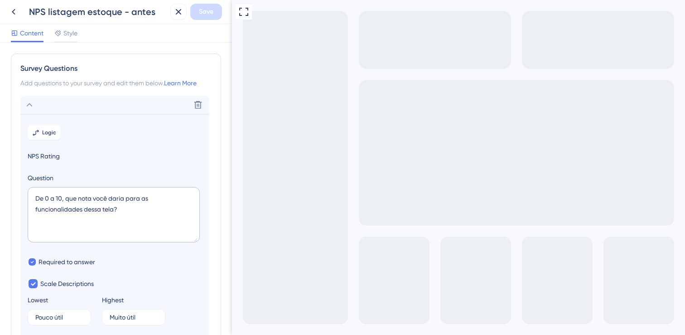
drag, startPoint x: 49, startPoint y: 86, endPoint x: 135, endPoint y: 83, distance: 86.7
click at [120, 85] on div "Add questions to your survey and edit them below. Learn More" at bounding box center [115, 83] width 191 height 11
drag, startPoint x: 135, startPoint y: 83, endPoint x: 29, endPoint y: 81, distance: 106.5
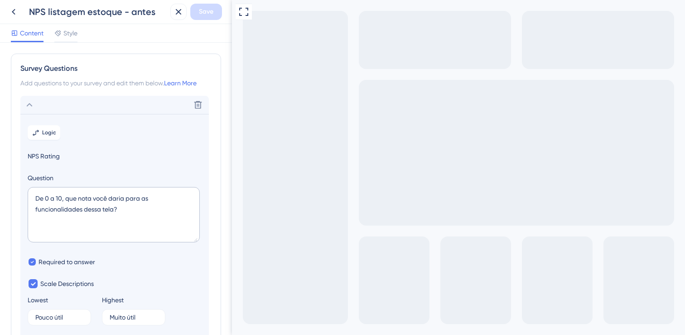
click at [135, 83] on div "Add questions to your survey and edit them below. Learn More" at bounding box center [115, 83] width 191 height 11
click at [108, 109] on div "Delete" at bounding box center [114, 105] width 189 height 18
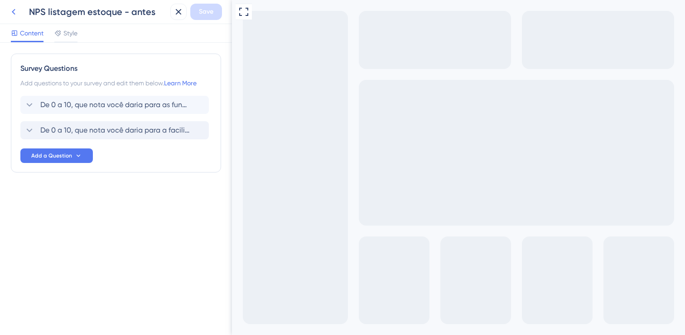
click at [18, 15] on icon at bounding box center [13, 11] width 11 height 11
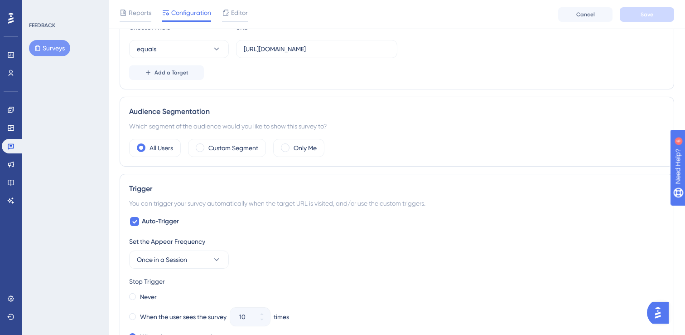
scroll to position [216, 0]
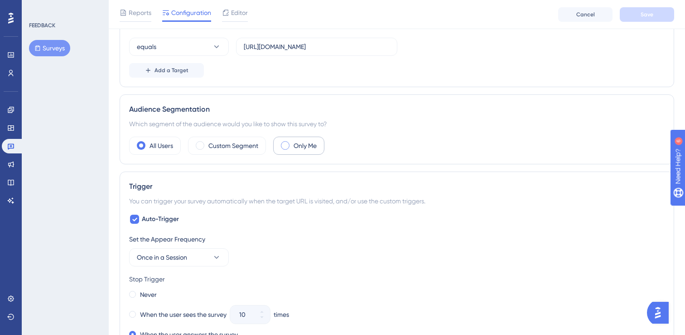
click at [312, 151] on div "Only Me" at bounding box center [298, 145] width 51 height 18
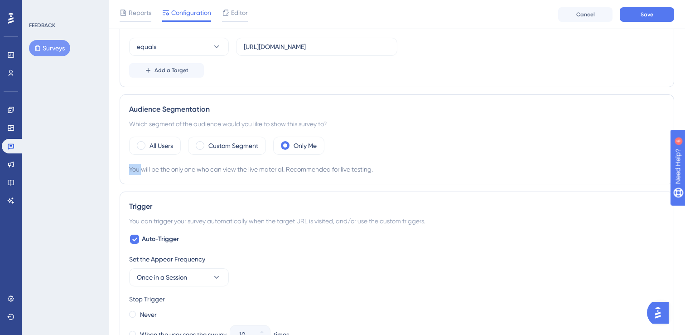
drag, startPoint x: 142, startPoint y: 166, endPoint x: 392, endPoint y: 163, distance: 249.4
click at [392, 164] on div "You will be the only one who can view the live material. Recommended for live t…" at bounding box center [397, 169] width 536 height 11
click at [389, 170] on div "You will be the only one who can view the live material. Recommended for live t…" at bounding box center [397, 169] width 536 height 11
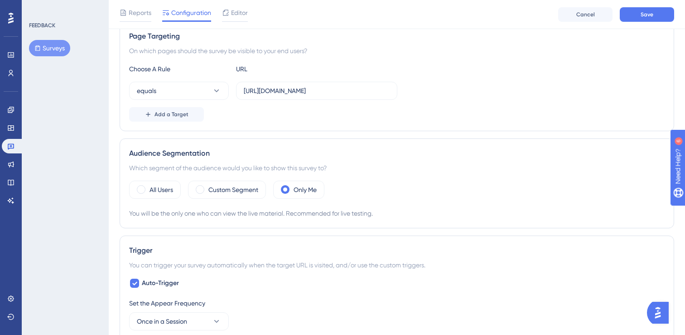
scroll to position [171, 0]
click at [634, 19] on button "Save" at bounding box center [647, 14] width 54 height 15
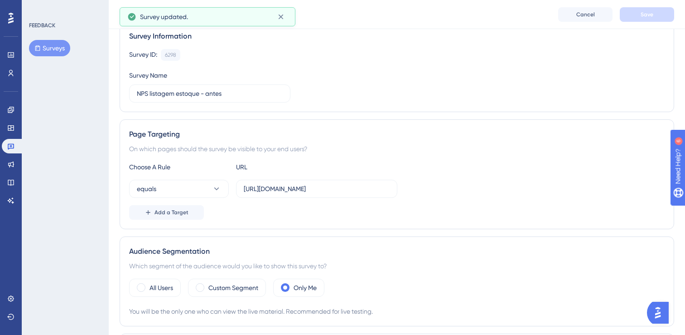
scroll to position [0, 0]
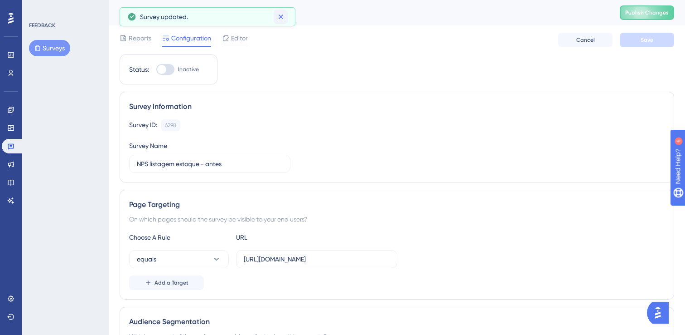
click at [284, 19] on icon at bounding box center [281, 16] width 9 height 9
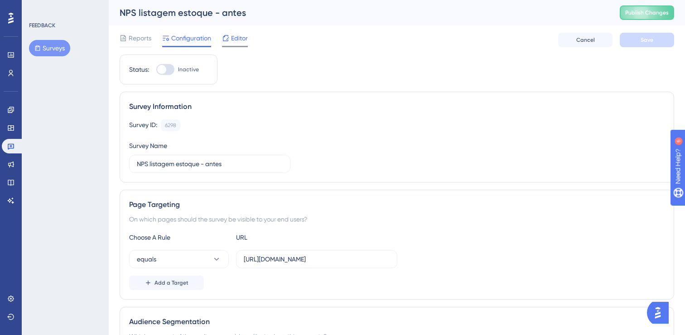
click at [238, 40] on span "Editor" at bounding box center [239, 38] width 17 height 11
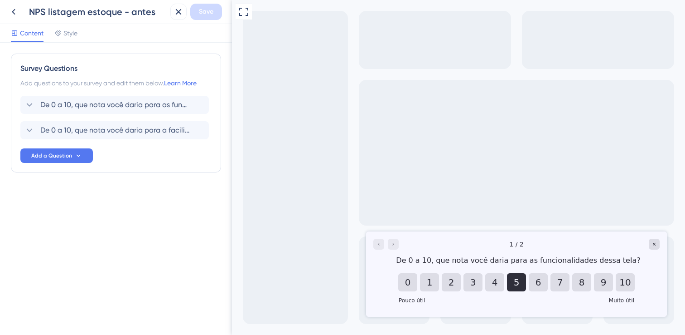
click at [515, 282] on button "5" at bounding box center [516, 282] width 19 height 18
click at [73, 107] on span "De 0 a 10, que nota você daria para as funcionalidades dessa tela?" at bounding box center [115, 104] width 150 height 11
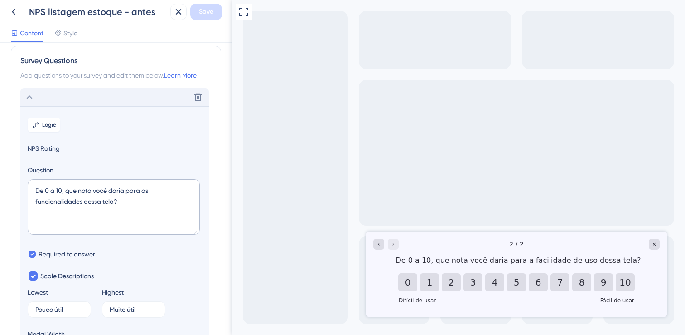
scroll to position [3, 0]
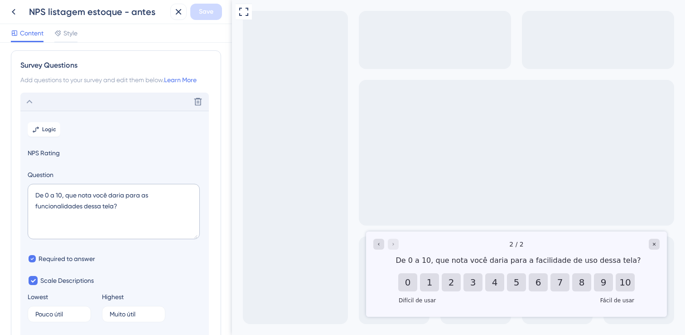
click at [65, 94] on div "Delete" at bounding box center [114, 101] width 189 height 18
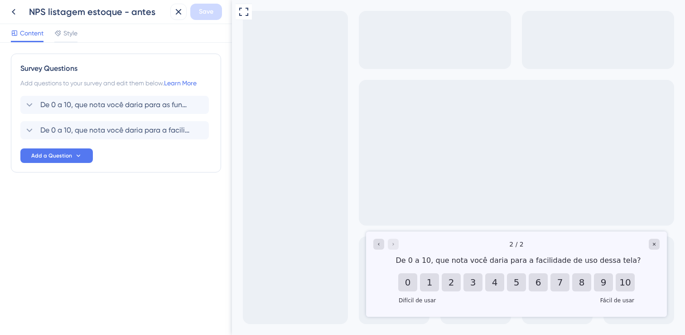
scroll to position [0, 0]
click at [67, 38] on span "Style" at bounding box center [70, 33] width 14 height 11
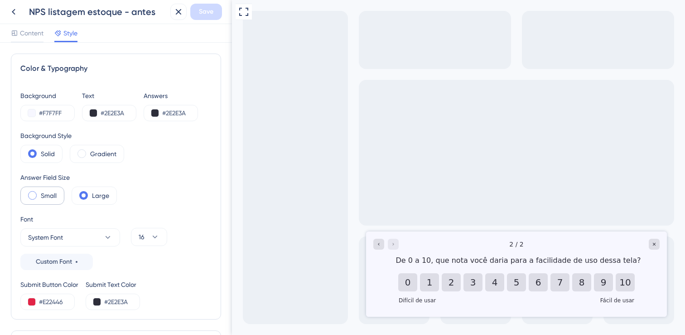
click at [59, 196] on div "Small" at bounding box center [42, 195] width 44 height 18
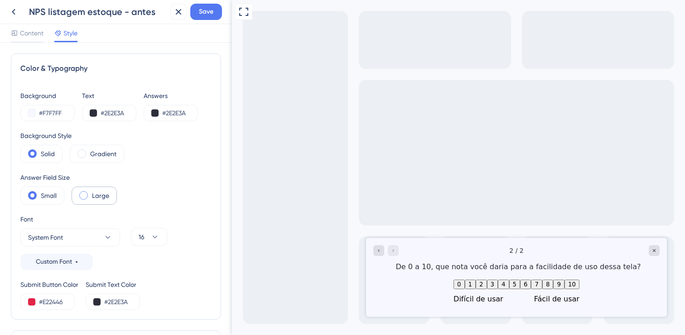
click at [97, 197] on label "Large" at bounding box center [100, 195] width 17 height 11
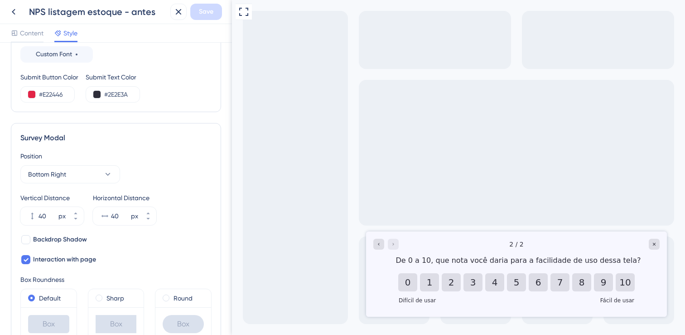
scroll to position [293, 0]
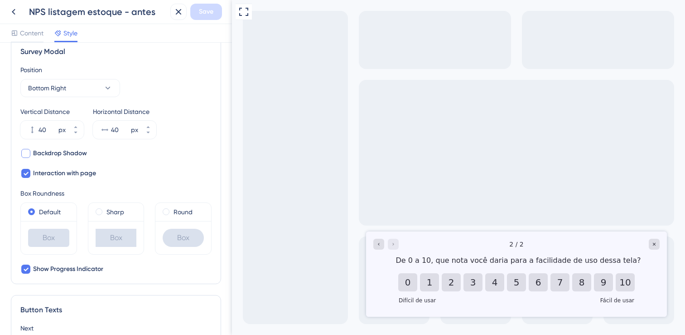
click at [79, 152] on span "Backdrop Shadow" at bounding box center [60, 153] width 54 height 11
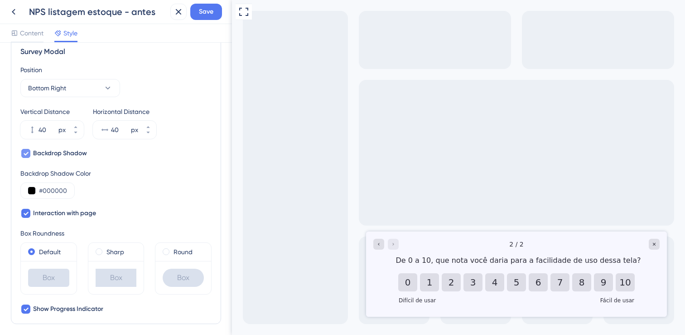
click at [79, 152] on span "Backdrop Shadow" at bounding box center [60, 153] width 54 height 11
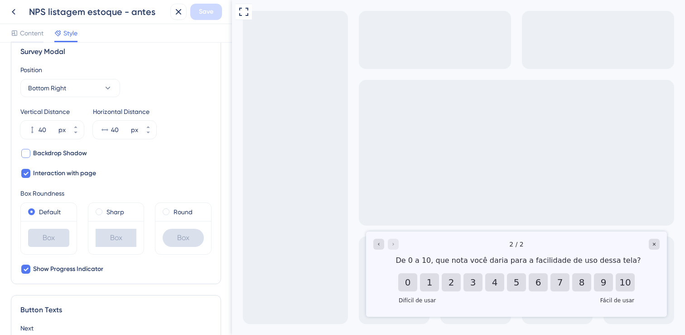
click at [79, 152] on span "Backdrop Shadow" at bounding box center [60, 153] width 54 height 11
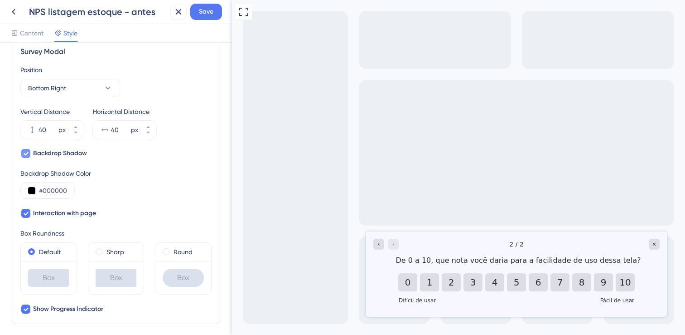
click at [79, 152] on span "Backdrop Shadow" at bounding box center [60, 153] width 54 height 11
checkbox input "false"
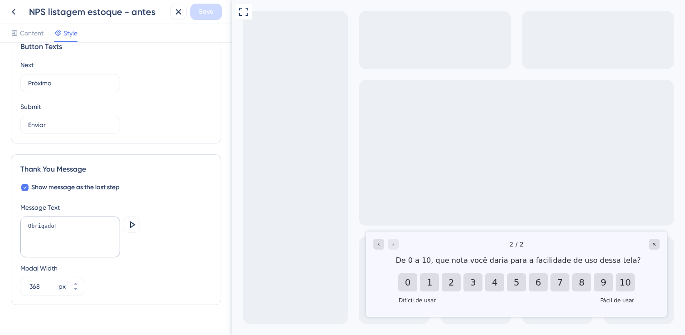
scroll to position [574, 0]
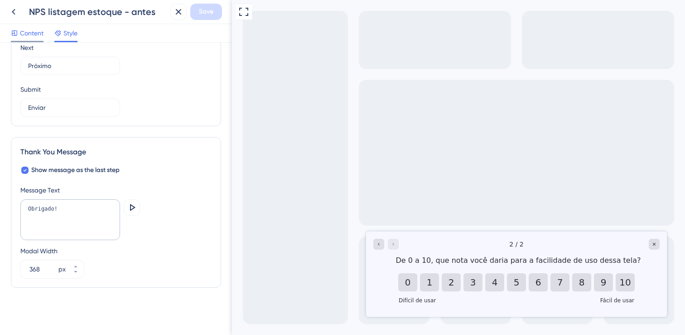
click at [21, 42] on div at bounding box center [27, 41] width 33 height 1
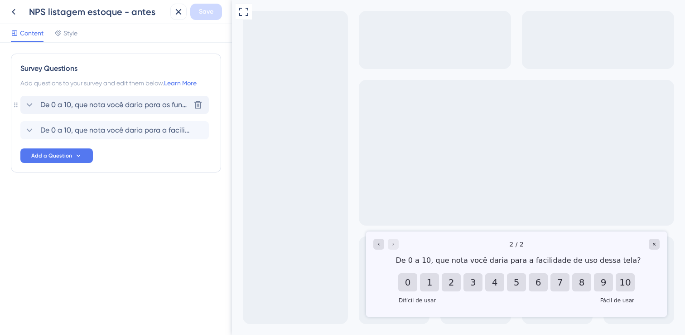
click at [75, 112] on div "De 0 a 10, que nota você daria para as funcionalidades dessa tela? Delete" at bounding box center [114, 105] width 189 height 18
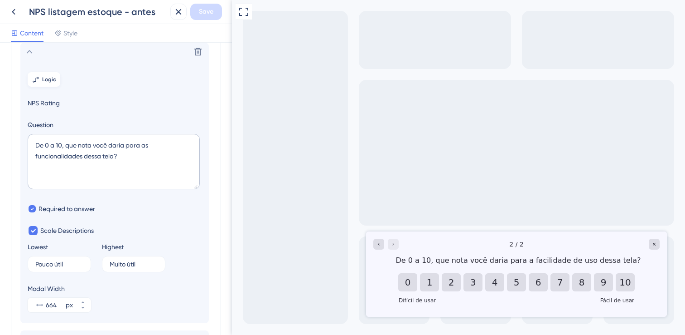
click at [50, 85] on button "Logic" at bounding box center [44, 79] width 33 height 15
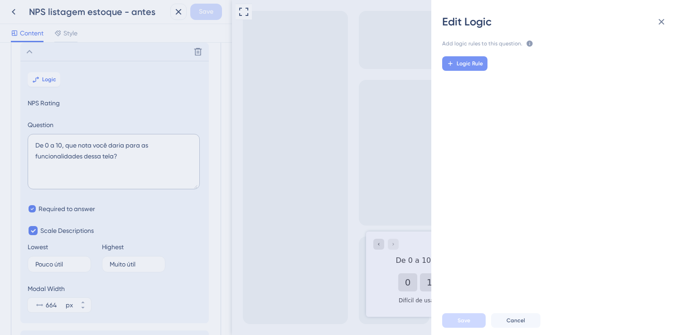
click at [483, 64] on button "Logic Rule" at bounding box center [464, 63] width 45 height 15
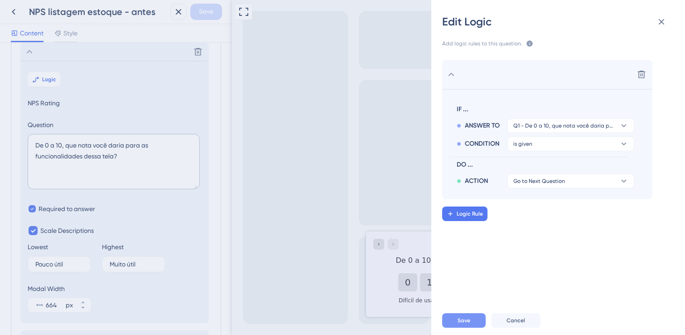
click at [479, 314] on button "Save" at bounding box center [464, 320] width 44 height 15
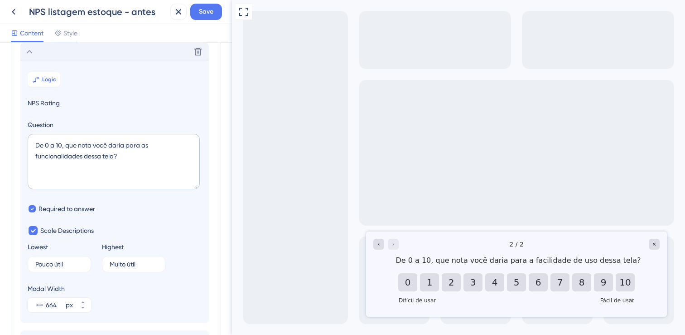
click at [66, 56] on div "Delete" at bounding box center [114, 52] width 189 height 18
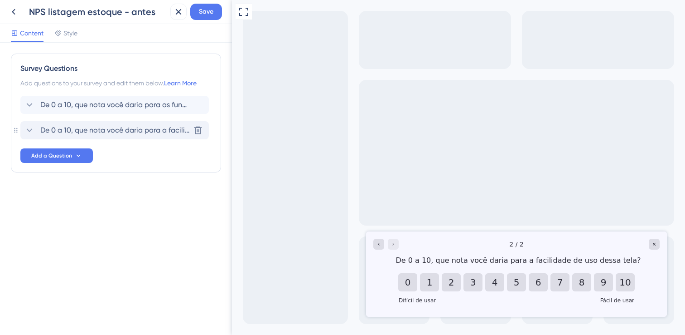
click at [92, 125] on span "De 0 a 10, que nota você daria para a facilidade de uso dessa tela?" at bounding box center [115, 130] width 150 height 11
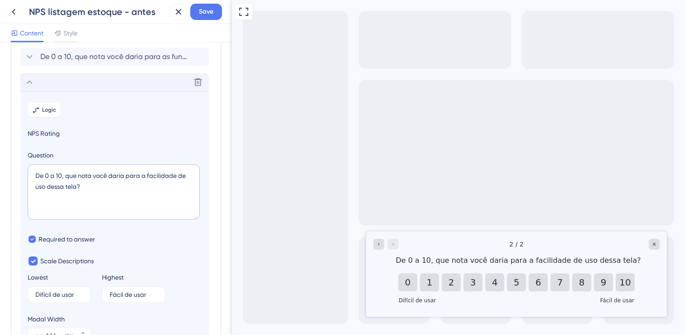
scroll to position [78, 0]
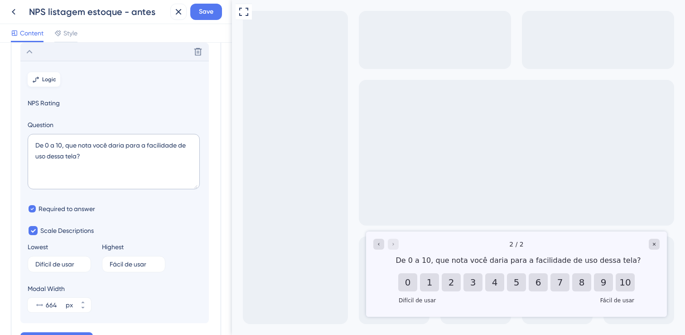
click at [47, 81] on span "Logic" at bounding box center [49, 79] width 14 height 7
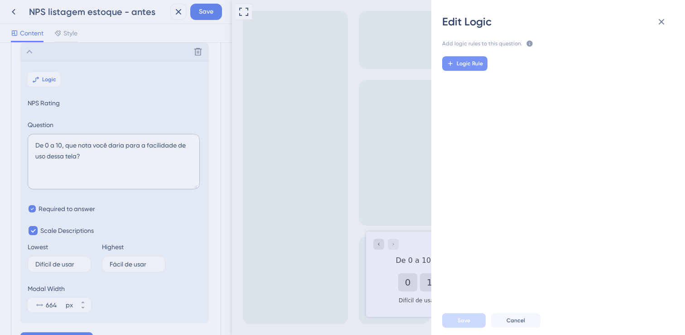
click at [480, 63] on span "Logic Rule" at bounding box center [470, 63] width 26 height 7
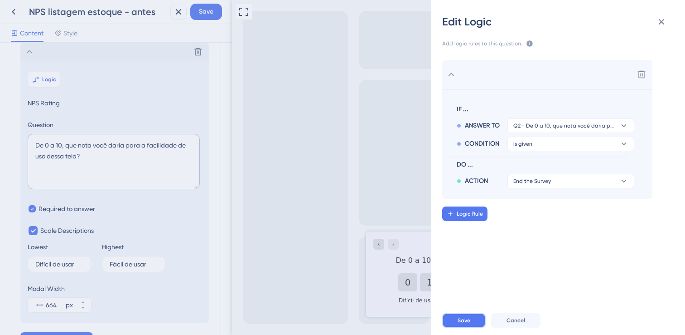
drag, startPoint x: 473, startPoint y: 316, endPoint x: 110, endPoint y: 80, distance: 433.0
click at [473, 316] on button "Save" at bounding box center [464, 320] width 44 height 15
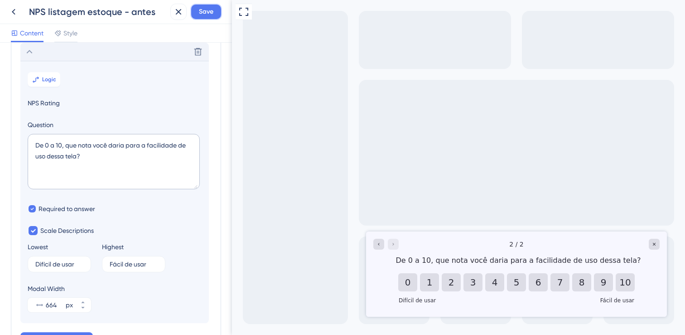
click at [218, 14] on button "Save" at bounding box center [206, 12] width 32 height 16
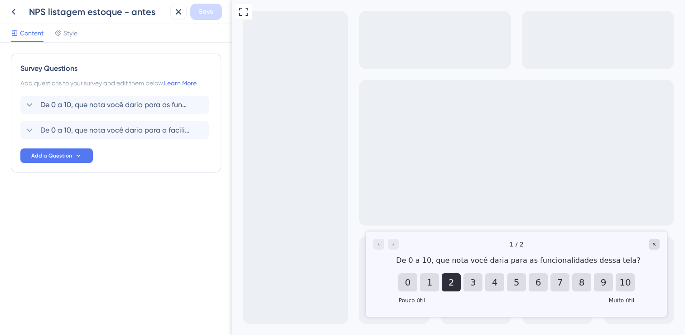
click at [447, 287] on button "2" at bounding box center [451, 282] width 19 height 18
click at [27, 130] on icon at bounding box center [29, 130] width 11 height 11
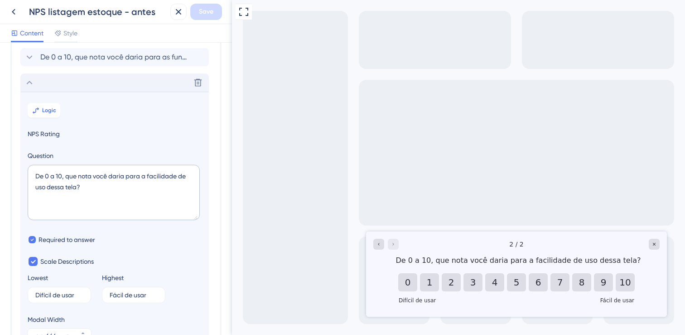
scroll to position [78, 0]
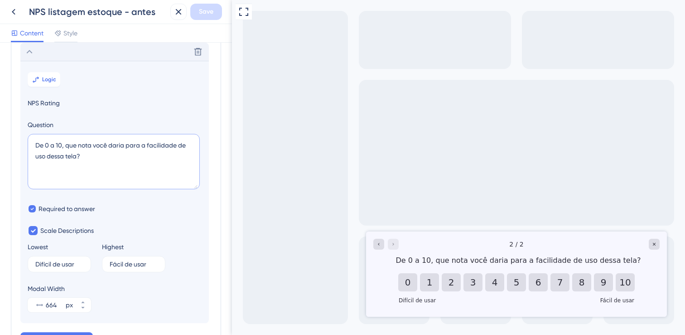
click at [107, 168] on textarea "De 0 a 10, que nota você daria para a facilidade de uso dessa tela?" at bounding box center [114, 161] width 172 height 55
click at [64, 146] on textarea "De 0 a 10, que nota você daria para a facilidade de uso dessa tela?" at bounding box center [114, 161] width 172 height 55
click at [58, 141] on textarea "De 0 a 10, que nota você daria para a facilidade de uso dessa tela?" at bounding box center [114, 161] width 172 height 55
click at [63, 143] on textarea "De 0 a 10, que nota você daria para a facilidade de uso dessa tela?" at bounding box center [114, 161] width 172 height 55
drag, startPoint x: 63, startPoint y: 144, endPoint x: 36, endPoint y: 144, distance: 27.2
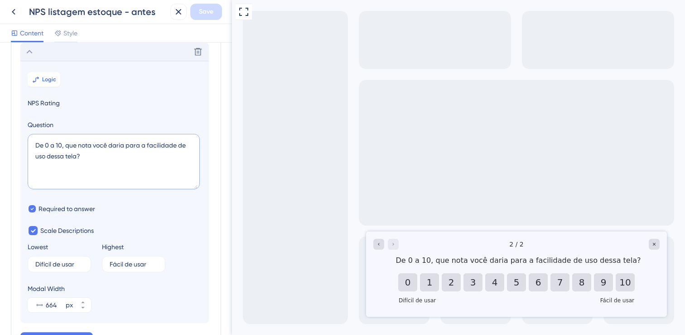
click at [36, 144] on textarea "De 0 a 10, que nota você daria para a facilidade de uso dessa tela?" at bounding box center [114, 161] width 172 height 55
type textarea "Legal! E que nota você daria para a facilidade de uso dessa tela?"
click at [206, 17] on span "Save" at bounding box center [206, 11] width 15 height 11
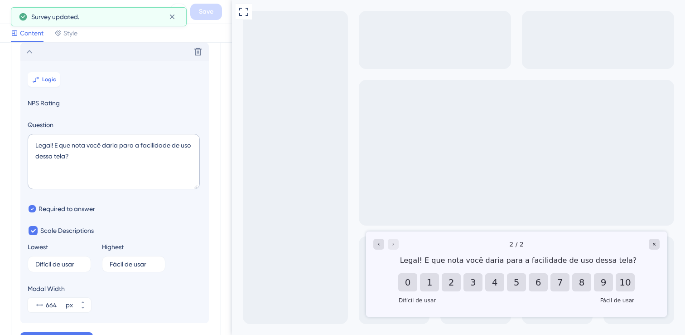
scroll to position [78, 0]
click at [26, 50] on icon at bounding box center [29, 52] width 11 height 11
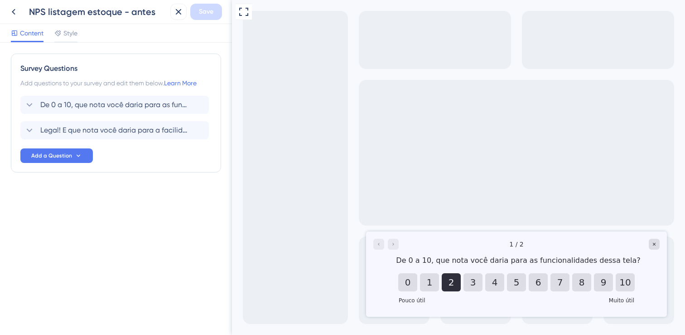
click at [445, 282] on button "2" at bounding box center [451, 282] width 19 height 18
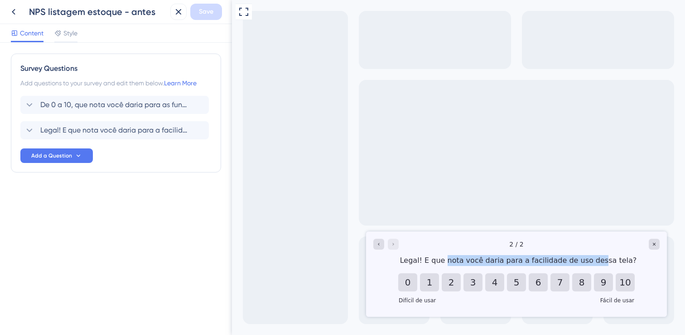
drag, startPoint x: 457, startPoint y: 262, endPoint x: 601, endPoint y: 261, distance: 144.2
click at [599, 261] on div "Legal! E que nota você daria para a facilidade de uso dessa tela?" at bounding box center [518, 260] width 283 height 11
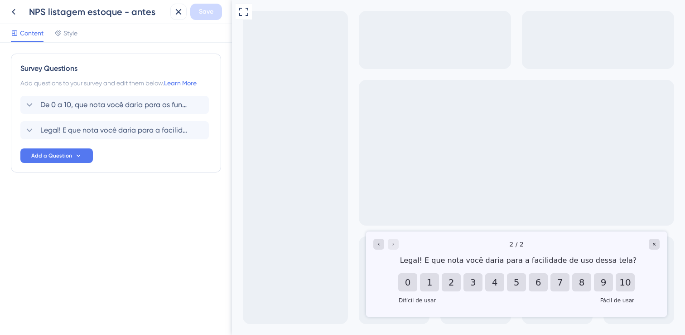
click at [605, 261] on div "Legal! E que nota você daria para a facilidade de uso dessa tela?" at bounding box center [518, 260] width 283 height 11
click at [591, 276] on button "8" at bounding box center [582, 282] width 19 height 18
click at [27, 129] on icon at bounding box center [30, 130] width 6 height 4
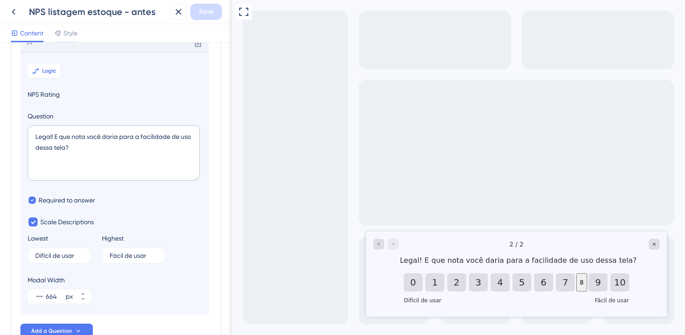
scroll to position [83, 0]
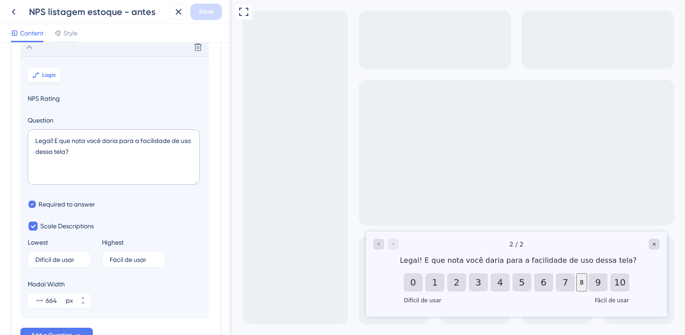
click at [52, 77] on span "Logic" at bounding box center [49, 74] width 14 height 7
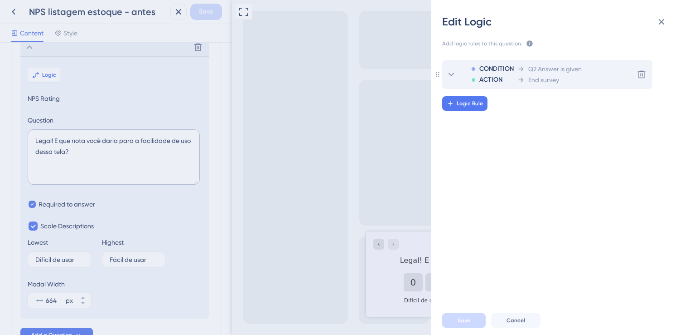
click at [452, 75] on icon at bounding box center [452, 75] width 6 height 4
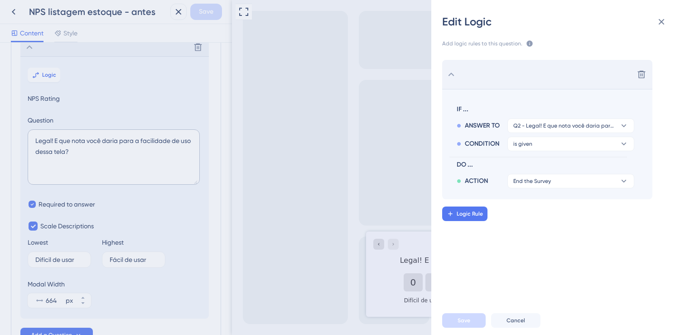
click at [565, 173] on div "ACTION End the Survey" at bounding box center [546, 179] width 178 height 18
click at [562, 179] on button "End the Survey" at bounding box center [571, 181] width 127 height 15
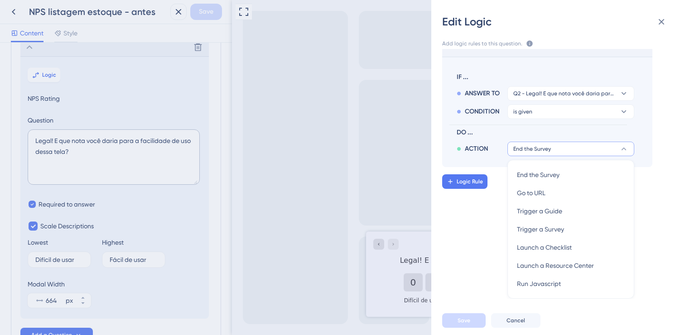
click at [470, 220] on div "Delete IF ... ANSWER TO Q2 - Legal! E que nota você daria para a facilidade de …" at bounding box center [562, 173] width 268 height 249
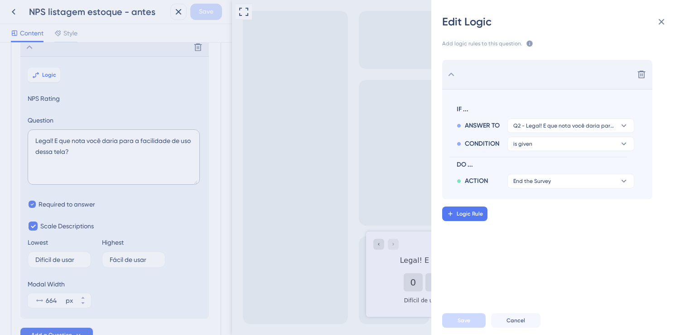
click at [454, 73] on icon at bounding box center [451, 74] width 11 height 11
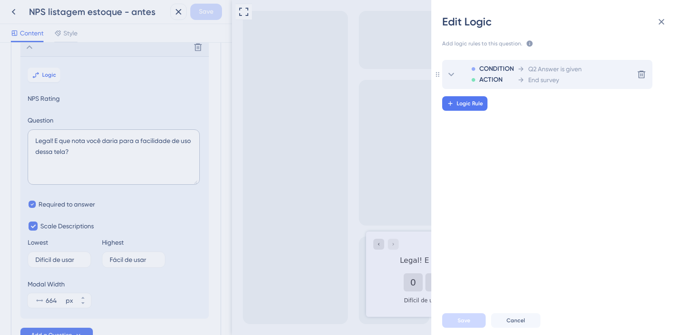
click at [454, 73] on icon at bounding box center [451, 74] width 11 height 11
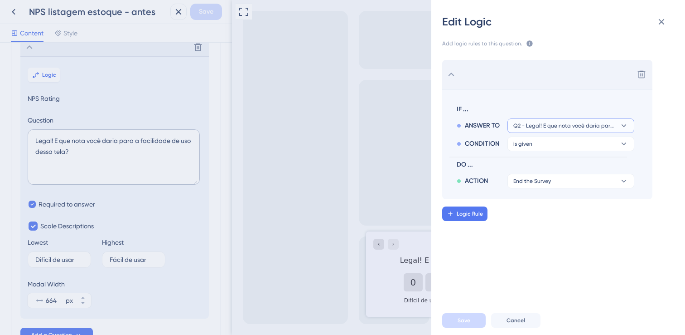
click at [563, 132] on button "Q2 - Legal! E que nota você daria para a facilidade de uso dessa tela?" at bounding box center [571, 125] width 127 height 15
click at [556, 144] on button "is given" at bounding box center [571, 143] width 127 height 15
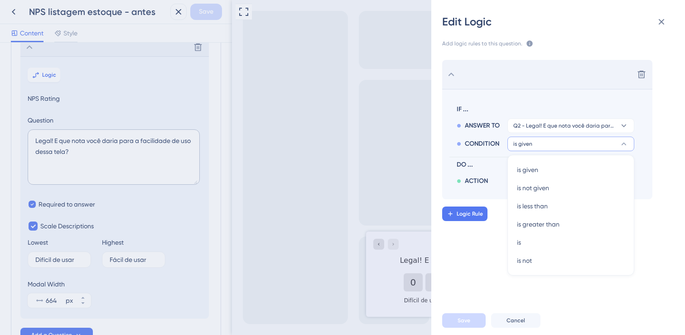
click at [556, 144] on button "is given" at bounding box center [571, 143] width 127 height 15
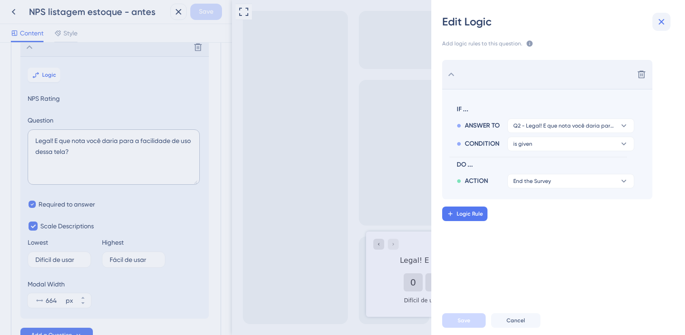
click at [666, 26] on icon at bounding box center [661, 21] width 11 height 11
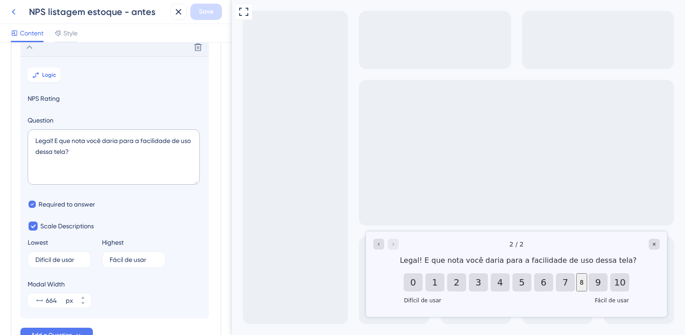
click at [13, 12] on icon at bounding box center [14, 12] width 4 height 6
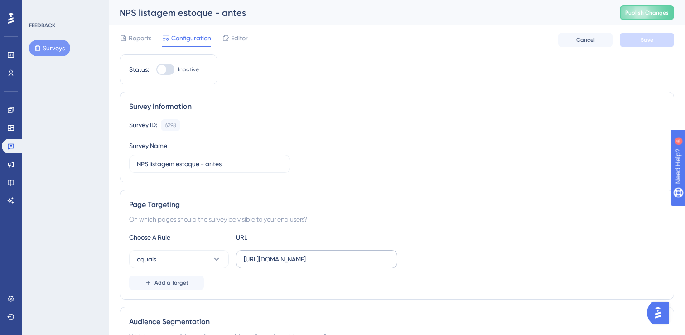
click at [296, 253] on label "https://www.cockpit.com.br/inventory?lkid=2197" at bounding box center [316, 259] width 161 height 18
click at [296, 254] on input "https://www.cockpit.com.br/inventory?lkid=2197" at bounding box center [317, 259] width 146 height 10
click at [296, 253] on label "https://www.cockpit.com.br/inventory?lkid=2197" at bounding box center [316, 259] width 161 height 18
click at [296, 254] on input "https://www.cockpit.com.br/inventory?lkid=2197" at bounding box center [317, 259] width 146 height 10
copy div "Add a Target"
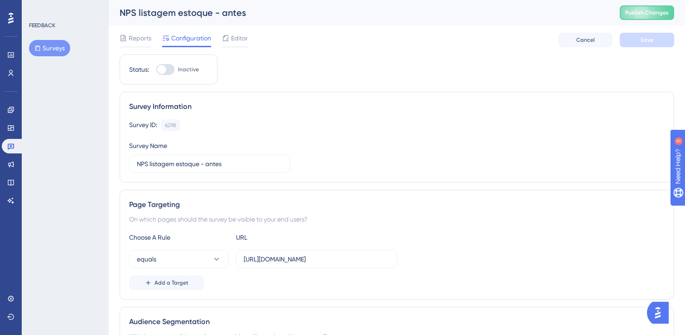
click at [165, 68] on div at bounding box center [161, 69] width 9 height 9
click at [156, 69] on input "Inactive" at bounding box center [156, 69] width 0 height 0
checkbox input "true"
click at [639, 40] on button "Save" at bounding box center [647, 40] width 54 height 15
click at [667, 18] on button "Publish Changes" at bounding box center [647, 12] width 54 height 15
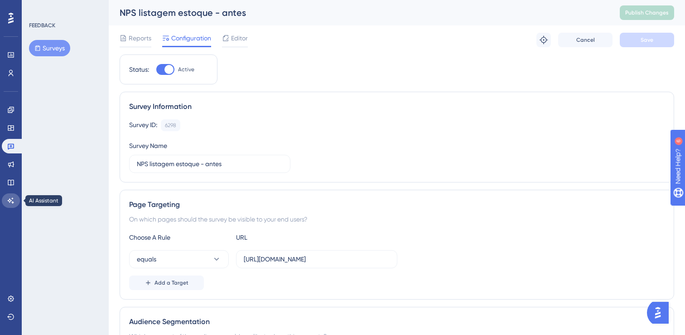
click at [9, 202] on icon at bounding box center [10, 200] width 7 height 7
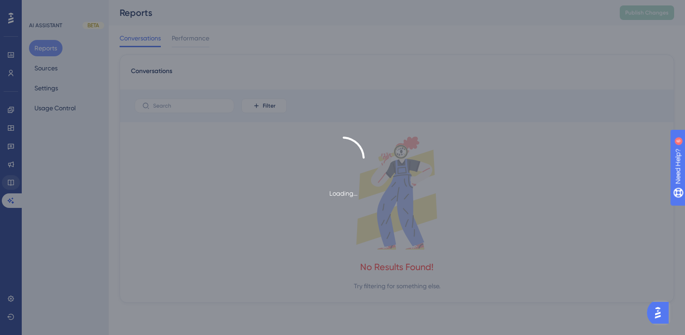
click at [12, 182] on div "Loading..." at bounding box center [342, 167] width 685 height 62
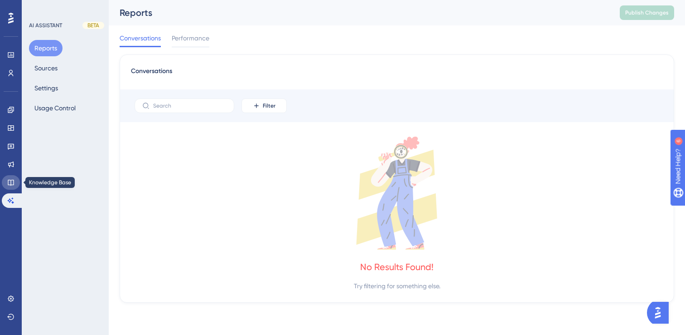
click at [12, 182] on icon at bounding box center [10, 182] width 7 height 7
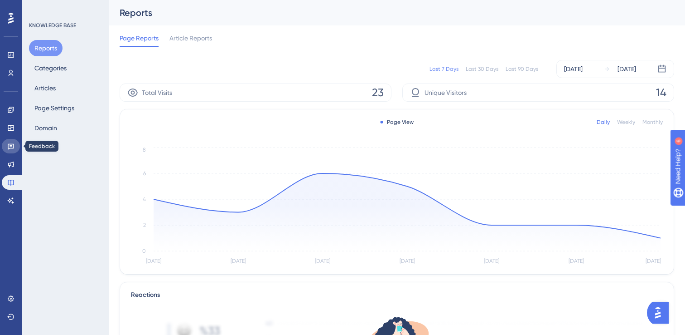
click at [16, 145] on link at bounding box center [11, 146] width 18 height 15
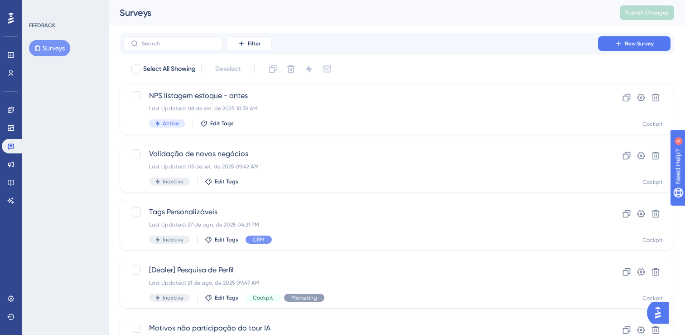
click at [14, 66] on div "Users" at bounding box center [11, 73] width 18 height 15
click at [11, 72] on icon at bounding box center [10, 72] width 7 height 7
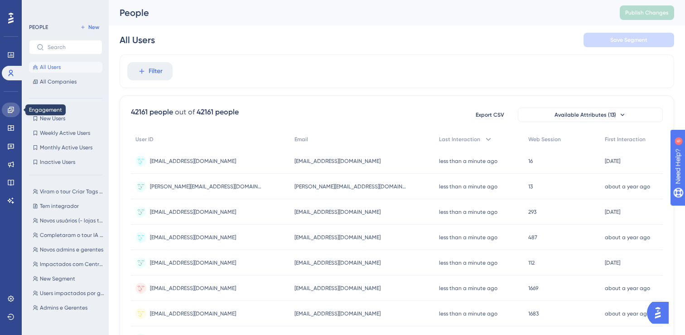
click at [7, 108] on icon at bounding box center [10, 109] width 7 height 7
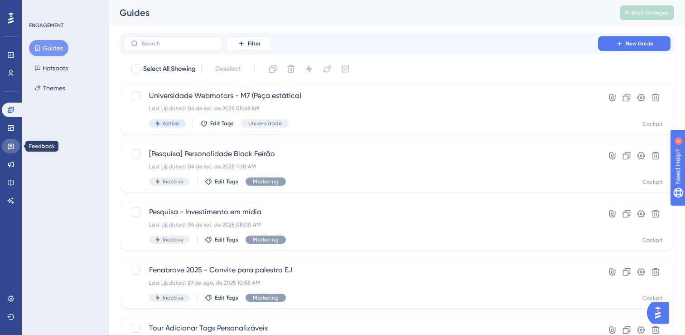
click at [9, 147] on icon at bounding box center [10, 145] width 7 height 7
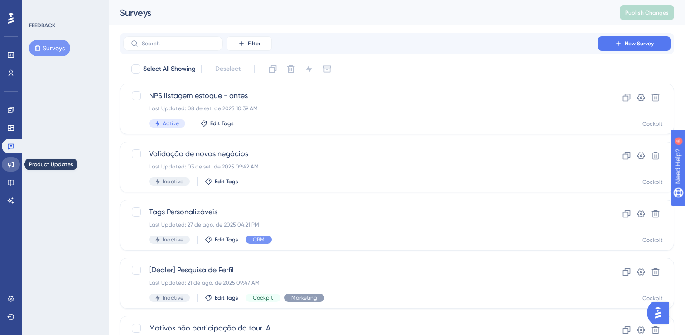
click at [9, 160] on link at bounding box center [11, 164] width 18 height 15
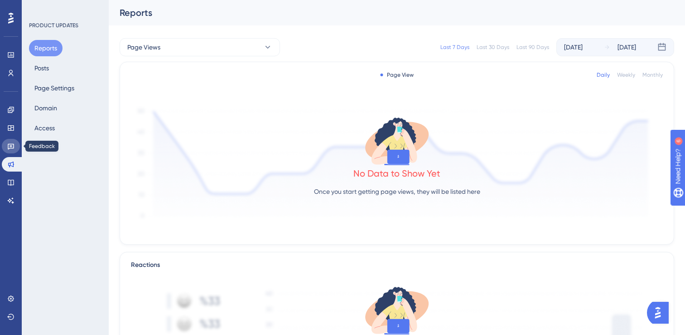
click at [13, 142] on icon at bounding box center [10, 145] width 7 height 7
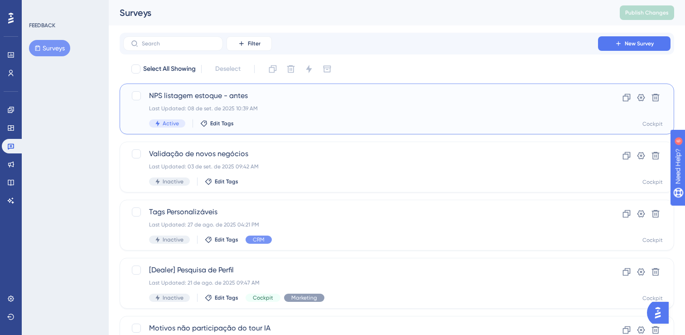
click at [303, 110] on div "Last Updated: 08 de set. de 2025 10:39 AM" at bounding box center [360, 108] width 423 height 7
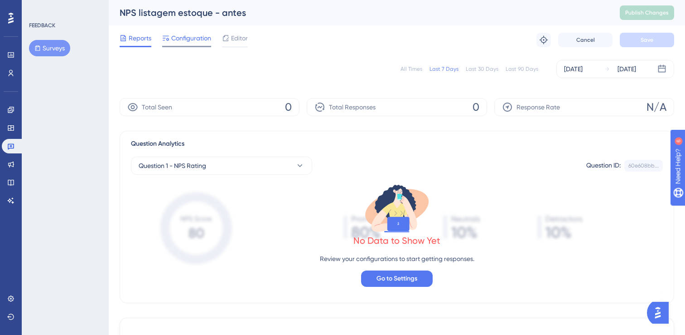
click at [196, 44] on div "Configuration" at bounding box center [186, 40] width 49 height 15
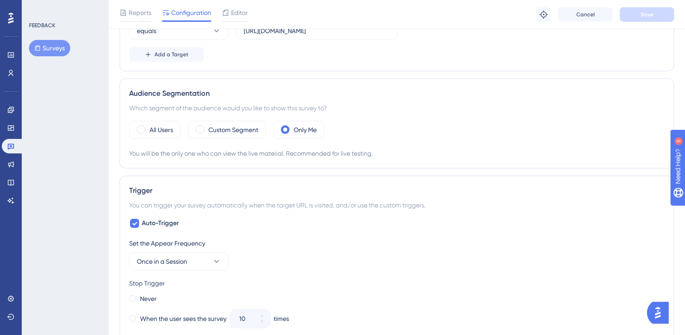
scroll to position [233, 0]
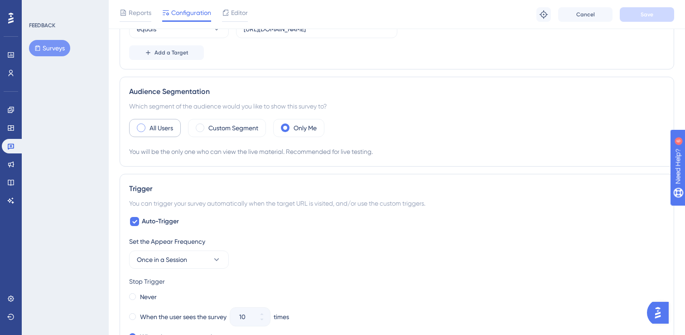
click at [150, 136] on div "All Users" at bounding box center [155, 128] width 52 height 18
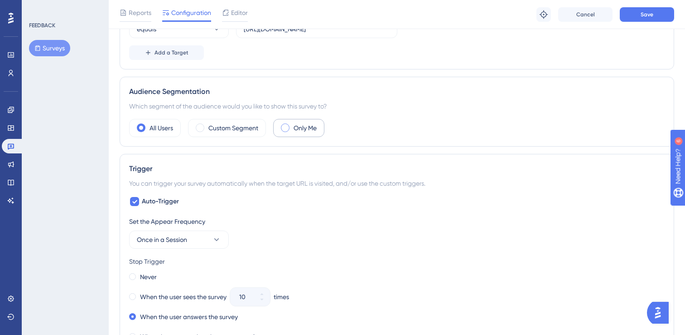
click at [316, 135] on div "Only Me" at bounding box center [298, 128] width 51 height 18
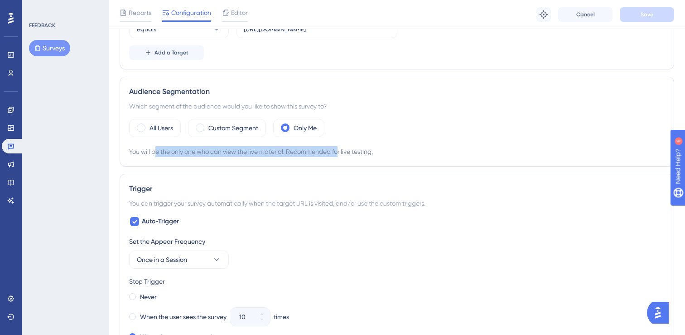
drag, startPoint x: 156, startPoint y: 150, endPoint x: 340, endPoint y: 151, distance: 185.0
click at [340, 151] on div "You will be the only one who can view the live material. Recommended for live t…" at bounding box center [397, 151] width 536 height 11
drag, startPoint x: 394, startPoint y: 153, endPoint x: 126, endPoint y: 152, distance: 268.8
click at [126, 152] on div "Audience Segmentation Which segment of the audience would you like to show this…" at bounding box center [397, 122] width 555 height 90
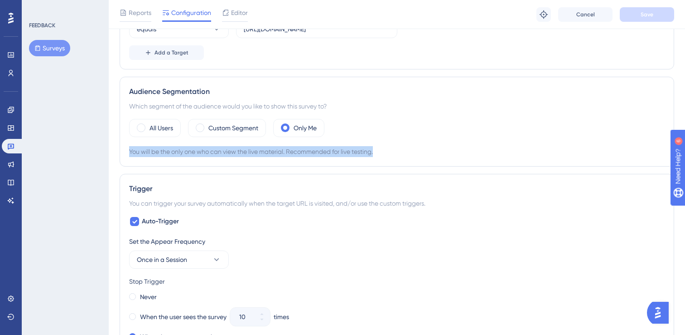
copy div "You will be the only one who can view the live material. Recommended for live t…"
click at [362, 154] on div "You will be the only one who can view the live material. Recommended for live t…" at bounding box center [397, 151] width 536 height 11
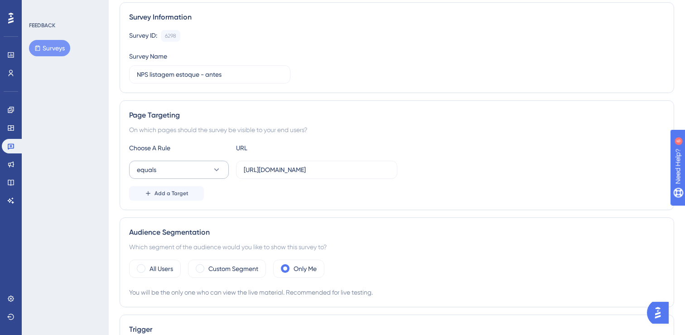
scroll to position [186, 0]
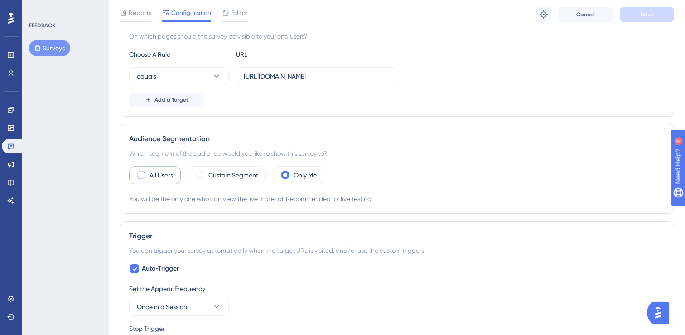
click at [179, 176] on div "All Users" at bounding box center [155, 175] width 52 height 18
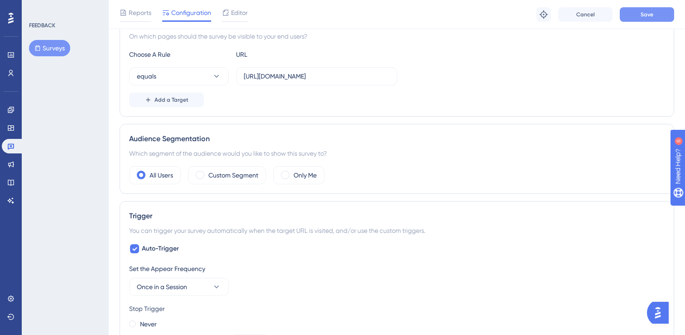
click at [646, 20] on button "Save" at bounding box center [647, 14] width 54 height 15
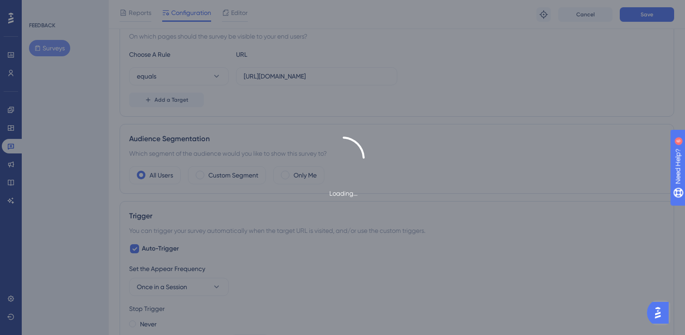
scroll to position [0, 0]
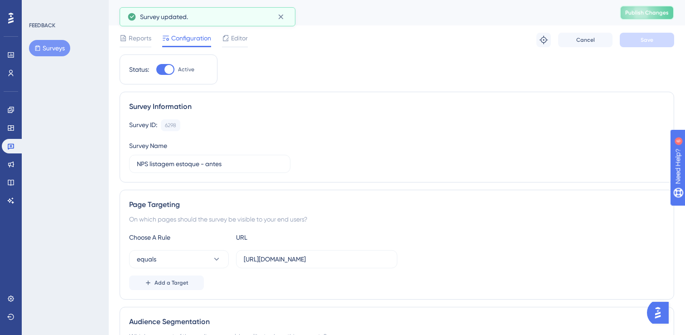
click at [649, 12] on span "Publish Changes" at bounding box center [648, 12] width 44 height 7
click at [278, 16] on icon at bounding box center [281, 16] width 9 height 9
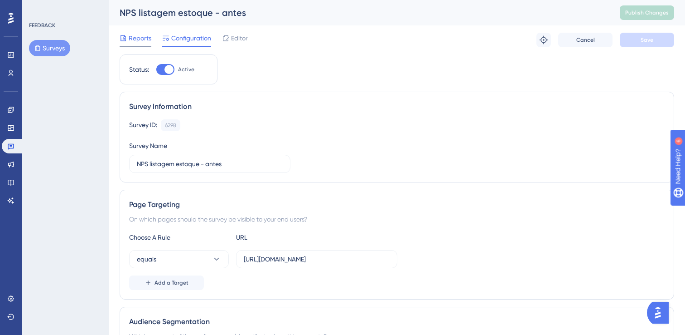
click at [135, 42] on span "Reports" at bounding box center [140, 38] width 23 height 11
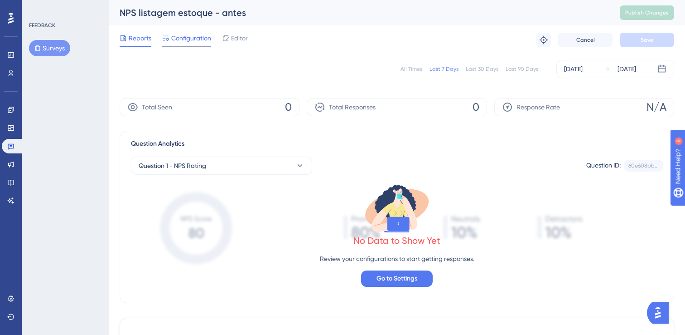
click at [206, 41] on span "Configuration" at bounding box center [191, 38] width 40 height 11
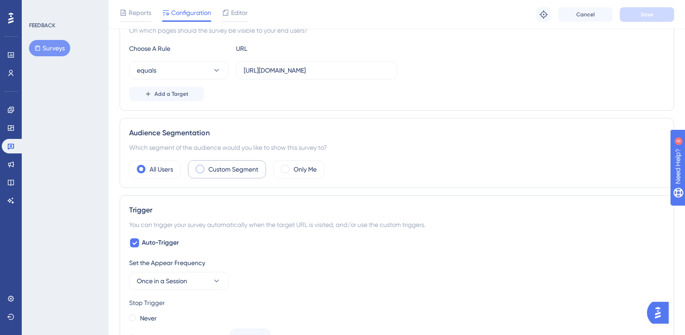
scroll to position [127, 0]
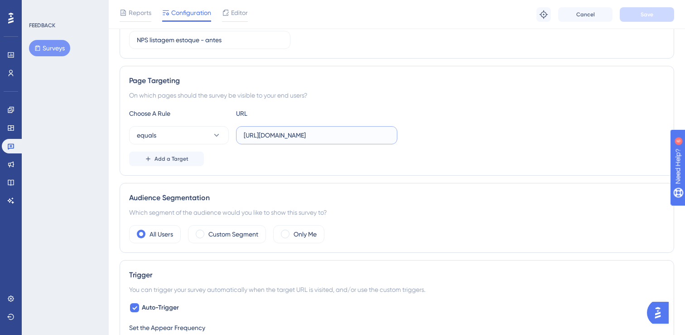
click at [358, 136] on input "https://www.cockpit.com.br/inventory?lkid=2197" at bounding box center [317, 135] width 146 height 10
click at [175, 129] on button "equals" at bounding box center [179, 135] width 100 height 18
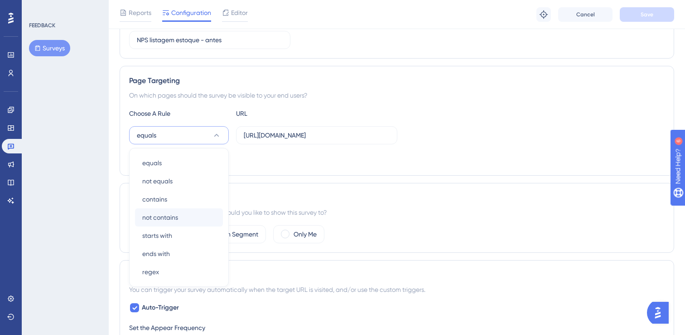
scroll to position [177, 0]
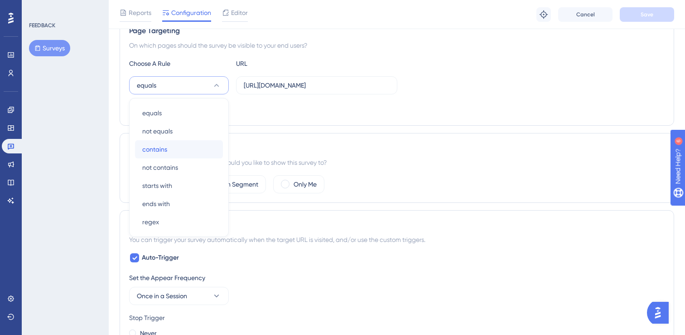
drag, startPoint x: 181, startPoint y: 146, endPoint x: 225, endPoint y: 135, distance: 44.9
click at [182, 146] on div "contains contains" at bounding box center [178, 149] width 73 height 18
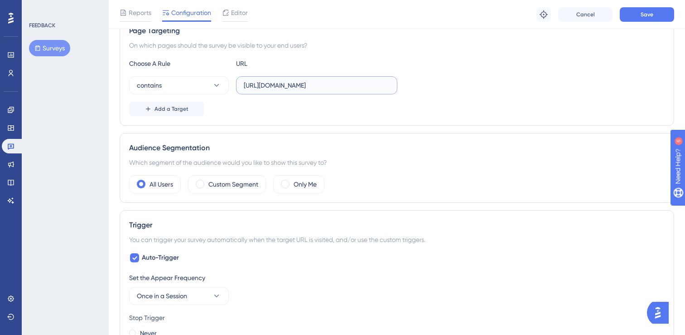
click at [369, 85] on input "https://www.cockpit.com.br/inventory?lkid=2197" at bounding box center [317, 85] width 146 height 10
click at [359, 85] on input "https://www.cockpit.com.br/inventory?lkid=2197" at bounding box center [317, 85] width 146 height 10
click at [326, 84] on input "https://www.cockpit.com.br/inventory?lkid=2197" at bounding box center [317, 85] width 146 height 10
click at [358, 82] on input "https://www.cockpit.com.br/inventory?lkid=2197" at bounding box center [317, 85] width 146 height 10
type input "lkid=2197"
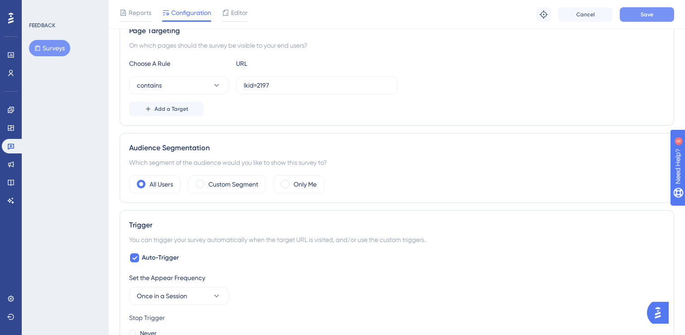
click at [655, 14] on button "Save" at bounding box center [647, 14] width 54 height 15
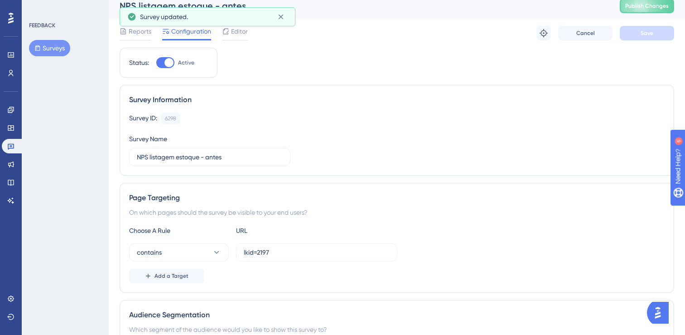
scroll to position [0, 0]
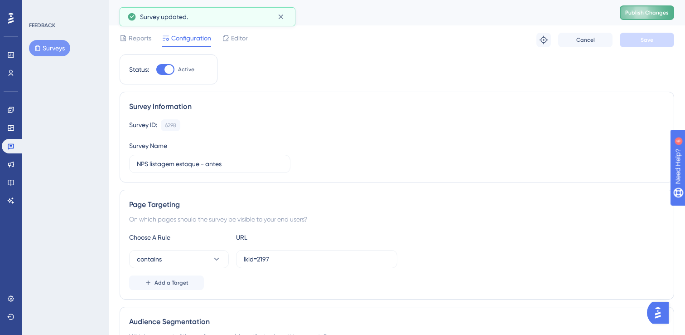
click at [641, 14] on span "Publish Changes" at bounding box center [648, 12] width 44 height 7
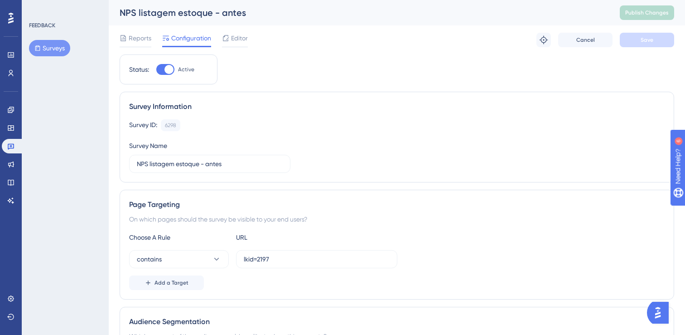
click at [51, 49] on button "Surveys" at bounding box center [49, 48] width 41 height 16
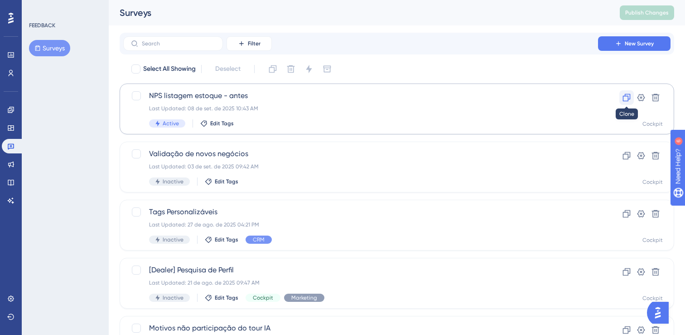
click at [628, 101] on icon at bounding box center [627, 98] width 8 height 8
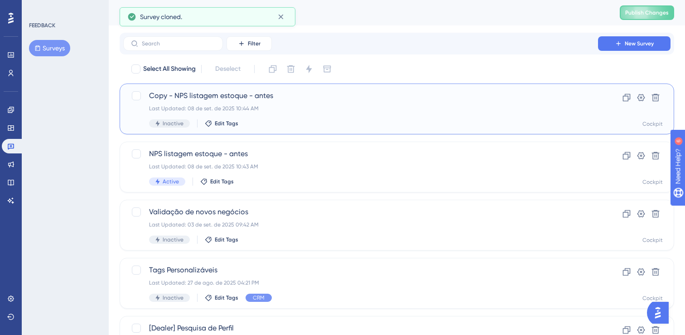
click at [403, 113] on div "Copy - NPS listagem estoque - antes Last Updated: 08 de set. de 2025 10:44 AM I…" at bounding box center [360, 108] width 423 height 37
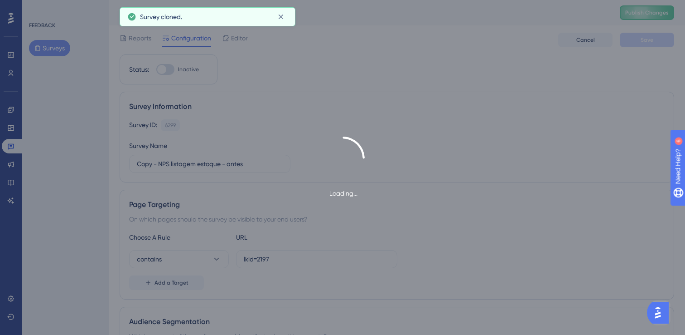
click at [170, 163] on div "Loading..." at bounding box center [342, 167] width 685 height 62
click at [160, 161] on div "Loading..." at bounding box center [342, 167] width 685 height 62
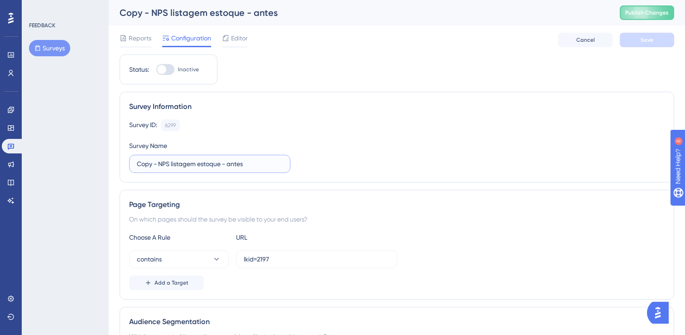
click at [164, 165] on input "Copy - NPS listagem estoque - antes" at bounding box center [210, 164] width 146 height 10
drag, startPoint x: 160, startPoint y: 165, endPoint x: 253, endPoint y: 165, distance: 93.4
click at [160, 165] on input "Copy - NPS listagem estoque - antes" at bounding box center [210, 164] width 146 height 10
drag, startPoint x: 150, startPoint y: 165, endPoint x: 200, endPoint y: 164, distance: 50.3
click at [200, 164] on input "NPS listagem estoque - antes" at bounding box center [210, 164] width 146 height 10
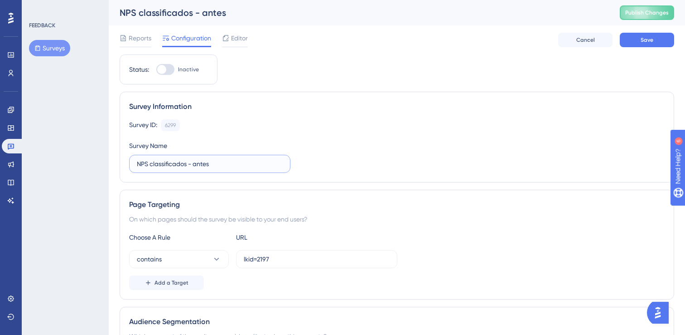
type input "NPS classificados - antes"
click at [393, 139] on div "Survey ID: 6299 Copy Survey Name NPS classificados - antes" at bounding box center [397, 145] width 536 height 53
click at [14, 105] on link at bounding box center [11, 109] width 18 height 15
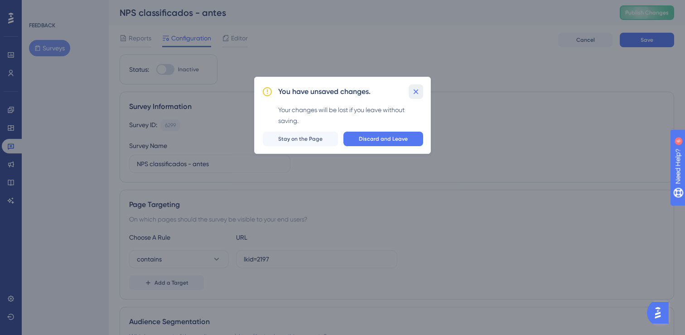
click at [419, 94] on icon at bounding box center [416, 91] width 9 height 9
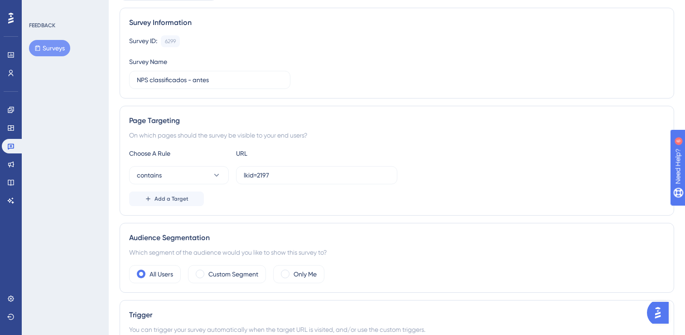
scroll to position [92, 0]
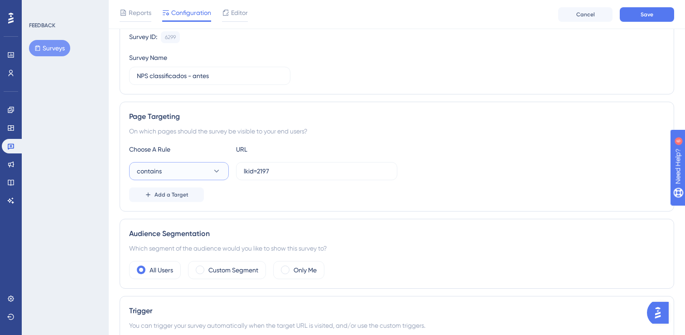
click at [169, 170] on button "contains" at bounding box center [179, 171] width 100 height 18
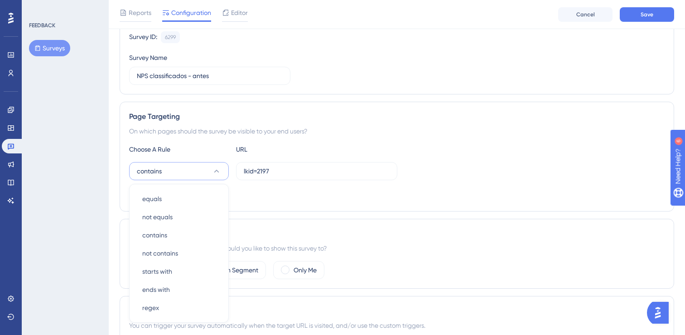
scroll to position [177, 0]
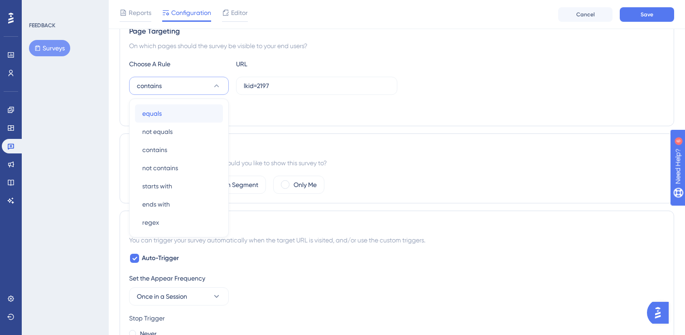
click at [165, 117] on div "equals equals" at bounding box center [178, 113] width 73 height 18
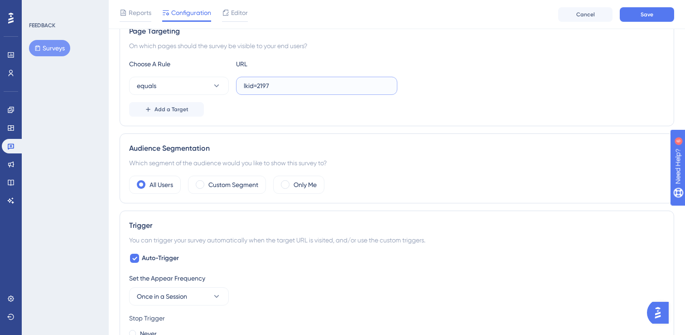
drag, startPoint x: 272, startPoint y: 85, endPoint x: 239, endPoint y: 85, distance: 32.6
click at [239, 85] on label "lkid=2197" at bounding box center [316, 86] width 161 height 18
paste input "[URL][DOMAIN_NAME]"
type input "[URL][DOMAIN_NAME]"
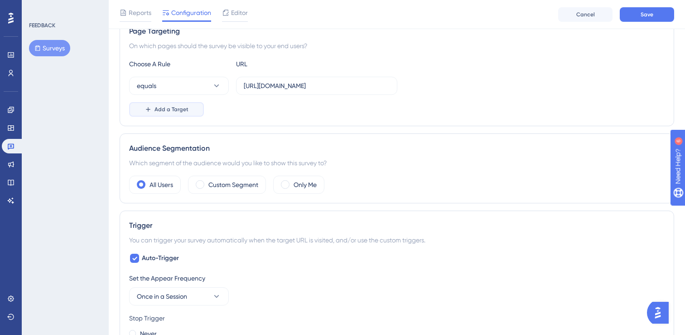
scroll to position [0, 0]
click at [172, 110] on span "Add a Target" at bounding box center [172, 109] width 34 height 7
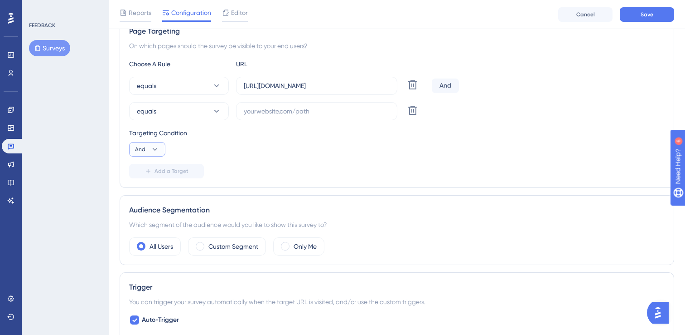
click at [156, 148] on icon at bounding box center [155, 149] width 5 height 3
click at [152, 194] on div "Or Or" at bounding box center [147, 193] width 17 height 18
click at [339, 109] on input "text" at bounding box center [317, 111] width 146 height 10
paste input "[URL][DOMAIN_NAME]"
type input "[URL][DOMAIN_NAME]"
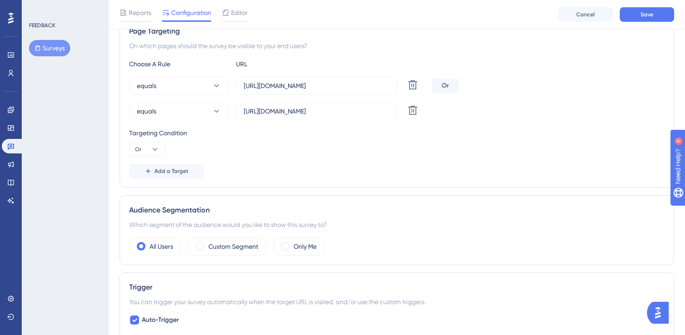
click at [433, 141] on div "Targeting Condition Or" at bounding box center [397, 141] width 536 height 29
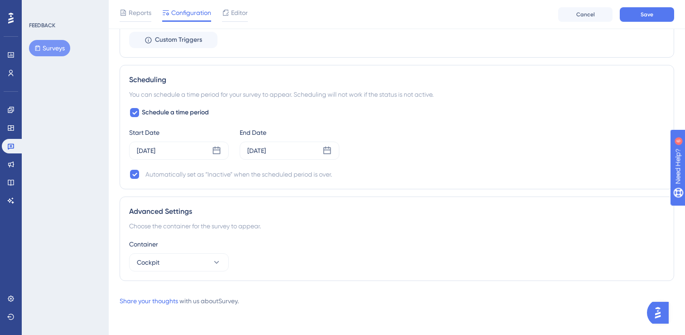
scroll to position [737, 0]
click at [630, 18] on button "Save" at bounding box center [647, 14] width 54 height 15
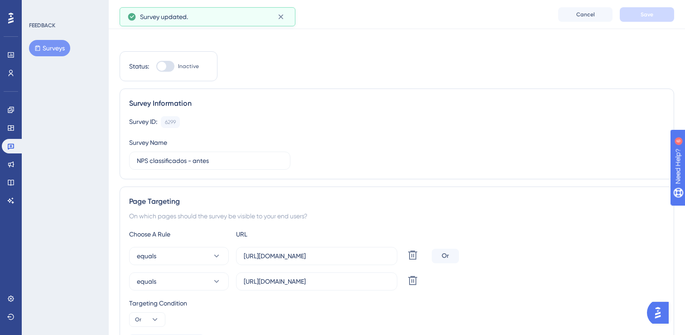
scroll to position [0, 0]
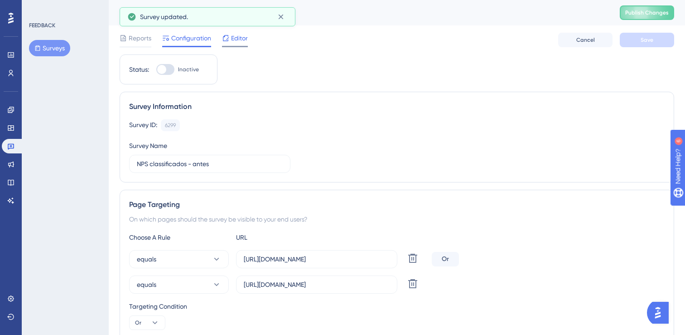
click at [232, 44] on div "Editor" at bounding box center [235, 40] width 26 height 15
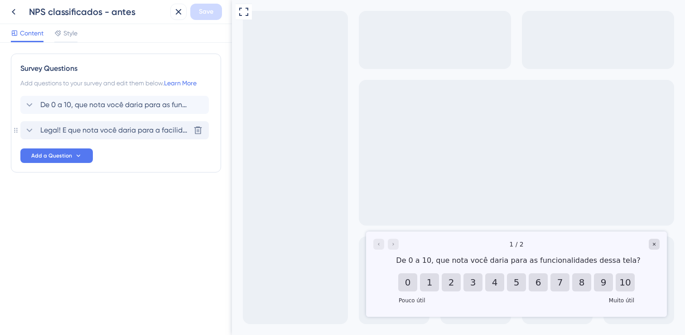
click at [29, 132] on icon at bounding box center [29, 130] width 11 height 11
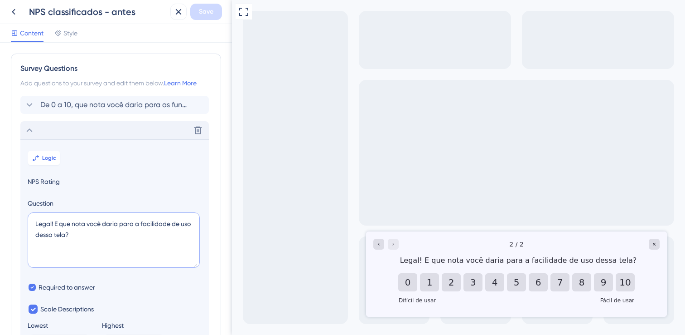
click at [63, 236] on textarea "Legal! E que nota você daria para a facilidade de uso dessa tela?" at bounding box center [114, 239] width 172 height 55
click at [62, 231] on textarea "Legal! E que nota você daria para a facilidade de uso dessa página?" at bounding box center [114, 239] width 172 height 55
type textarea "Legal! E que nota você daria para a facilidade de uso dessa página?"
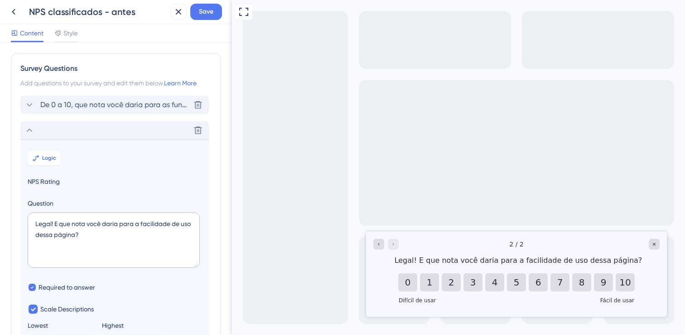
click at [27, 105] on icon at bounding box center [29, 104] width 11 height 11
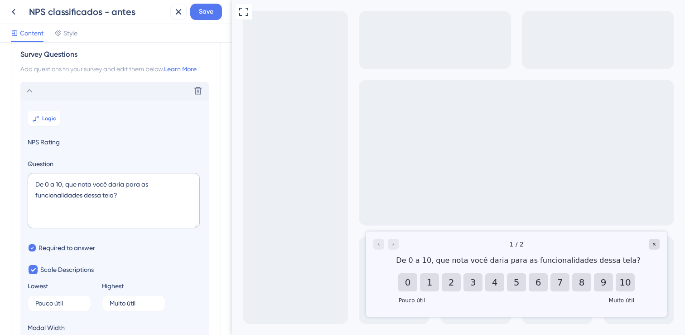
scroll to position [53, 0]
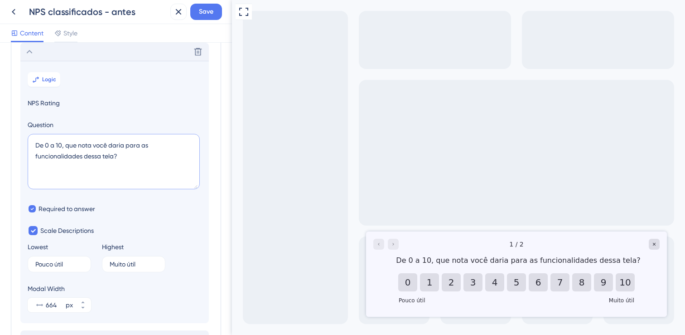
click at [104, 154] on textarea "De 0 a 10, que nota você daria para as funcionalidades dessa tela?" at bounding box center [114, 161] width 172 height 55
paste textarea "págin"
type textarea "De 0 a 10, que nota você daria para as funcionalidades dessa página?"
click at [207, 14] on span "Save" at bounding box center [206, 11] width 15 height 11
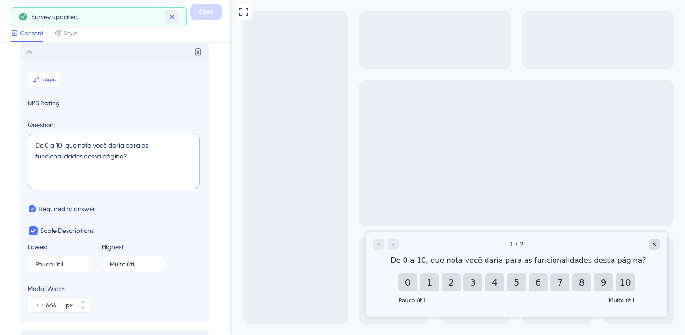
click at [175, 16] on icon at bounding box center [172, 16] width 9 height 9
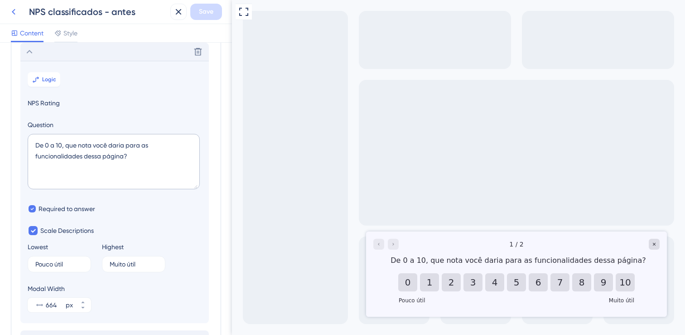
click at [13, 11] on icon at bounding box center [14, 12] width 4 height 6
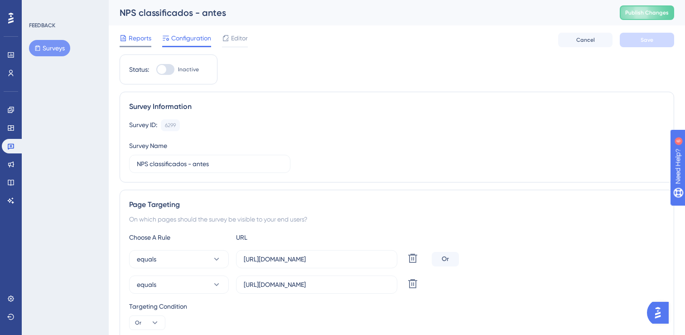
click at [135, 45] on div "Reports" at bounding box center [136, 40] width 32 height 15
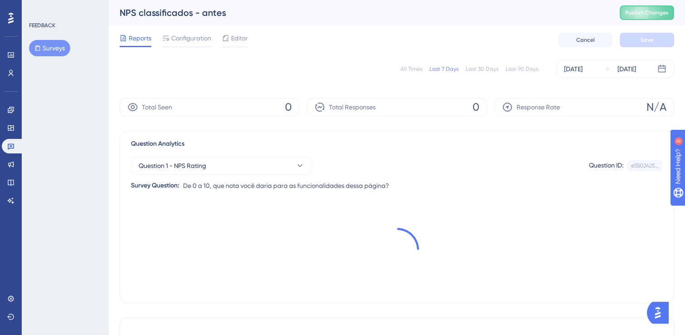
click at [47, 49] on button "Surveys" at bounding box center [49, 48] width 41 height 16
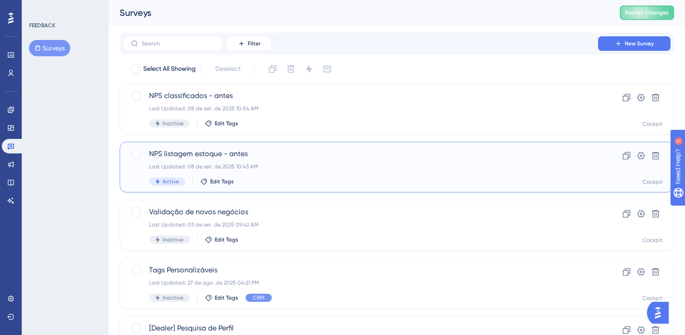
click at [255, 151] on span "NPS listagem estoque - antes" at bounding box center [360, 153] width 423 height 11
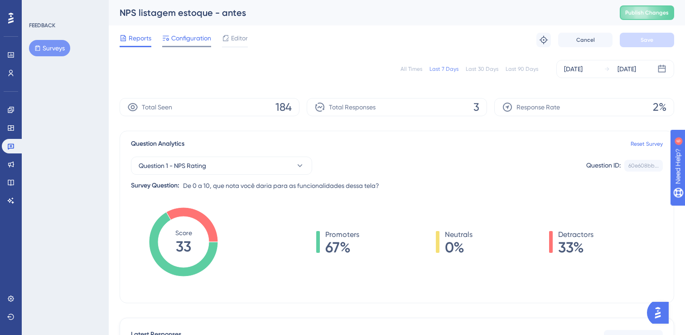
click at [194, 41] on span "Configuration" at bounding box center [191, 38] width 40 height 11
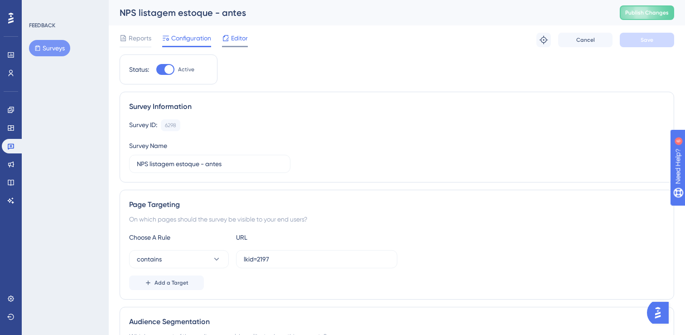
click at [235, 41] on span "Editor" at bounding box center [239, 38] width 17 height 11
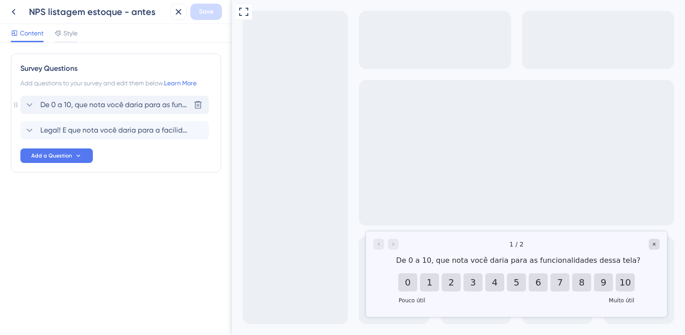
click at [149, 110] on div "De 0 a 10, que nota você daria para as funcionalidades dessa tela? Delete" at bounding box center [114, 105] width 189 height 18
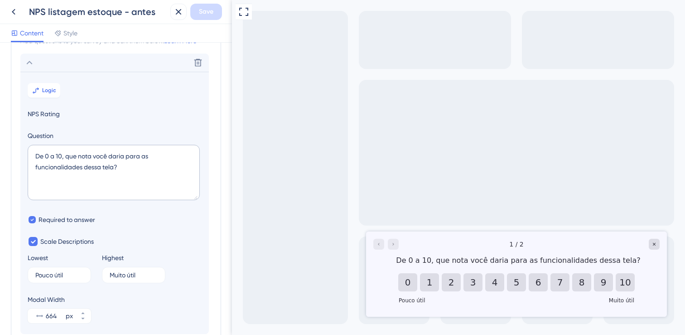
scroll to position [53, 0]
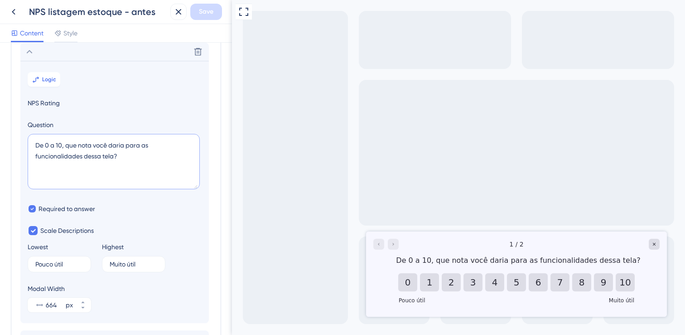
click at [105, 158] on textarea "De 0 a 10, que nota você daria para as funcionalidades dessa tela?" at bounding box center [114, 161] width 172 height 55
paste textarea "págin"
type textarea "De 0 a 10, que nota você daria para as funcionalidades dessa página?"
click at [30, 49] on icon at bounding box center [29, 51] width 11 height 11
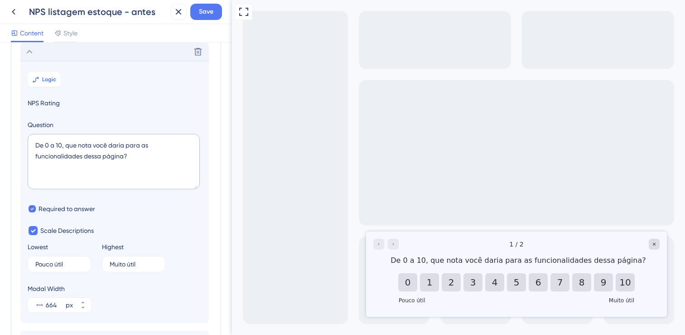
scroll to position [0, 0]
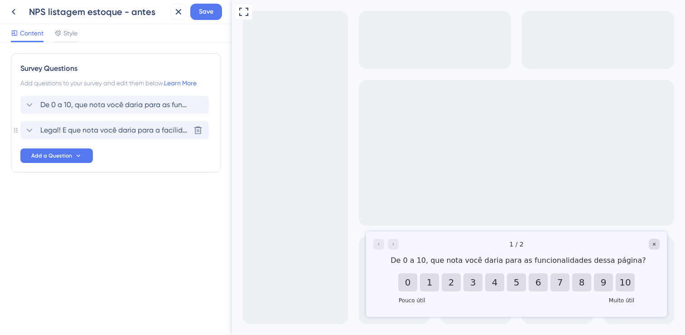
click at [29, 126] on icon at bounding box center [29, 130] width 11 height 11
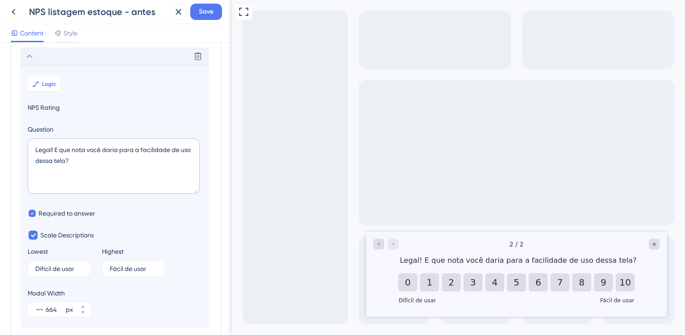
scroll to position [78, 0]
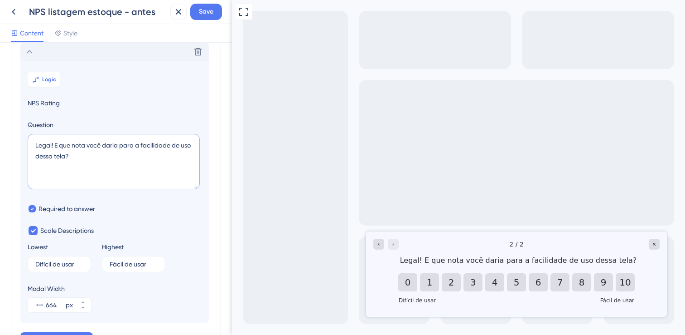
click at [58, 156] on textarea "Legal! E que nota você daria para a facilidade de uso dessa tela?" at bounding box center [114, 161] width 172 height 55
paste textarea "págin"
type textarea "Legal! E que nota você daria para a facilidade de uso dessa página?"
click at [211, 13] on span "Save" at bounding box center [206, 11] width 15 height 11
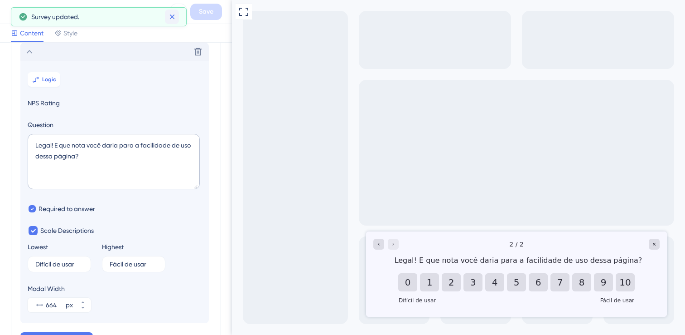
click at [173, 14] on icon at bounding box center [172, 16] width 9 height 9
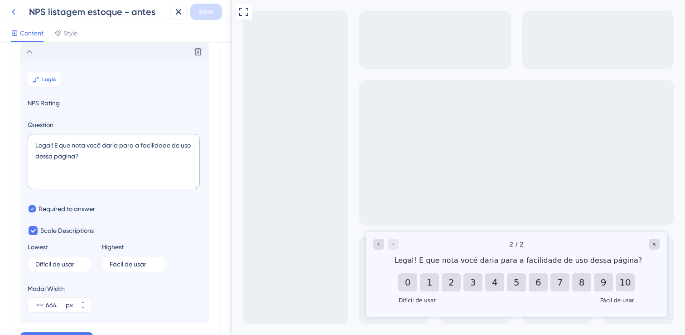
click at [19, 15] on icon at bounding box center [13, 11] width 11 height 11
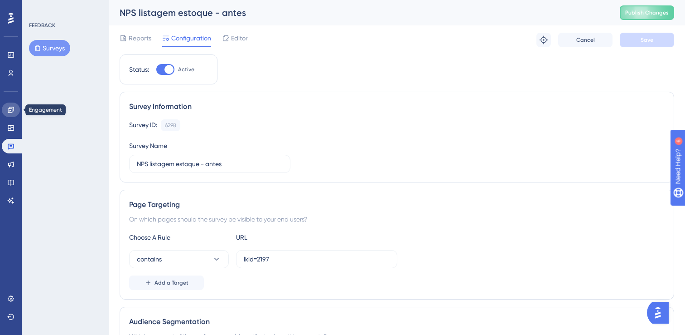
click at [6, 109] on link at bounding box center [11, 109] width 18 height 15
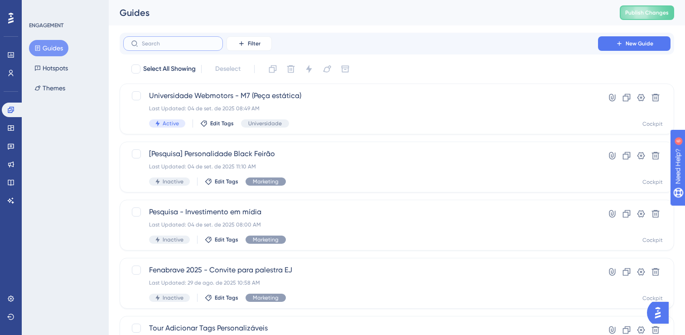
click at [170, 44] on input "text" at bounding box center [178, 43] width 73 height 6
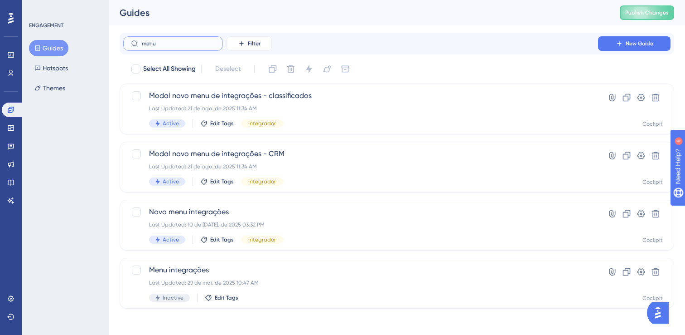
type input "menu"
click at [323, 218] on div "Novo menu integrações Last Updated: 10 de jul. de 2025 03:32 PM Active Edit Tag…" at bounding box center [360, 224] width 423 height 37
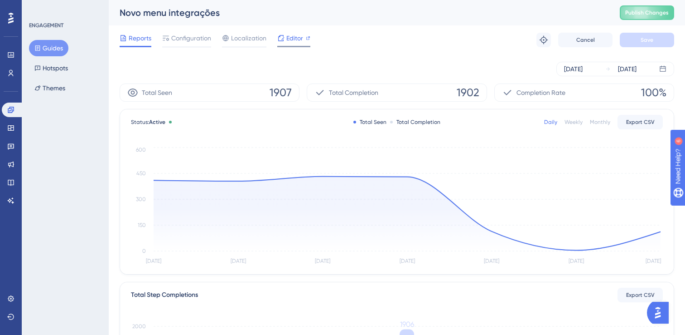
click at [294, 41] on span "Editor" at bounding box center [295, 38] width 17 height 11
click at [8, 126] on icon at bounding box center [11, 127] width 6 height 5
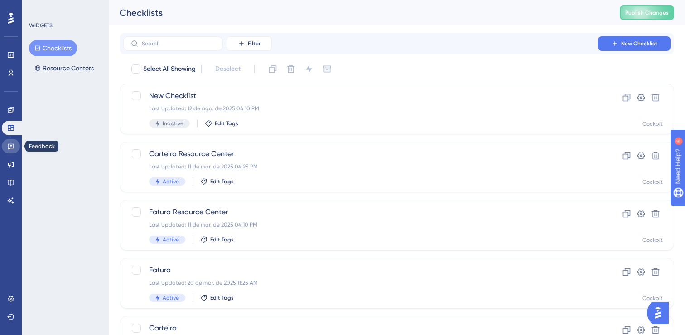
click at [10, 145] on icon at bounding box center [11, 147] width 6 height 6
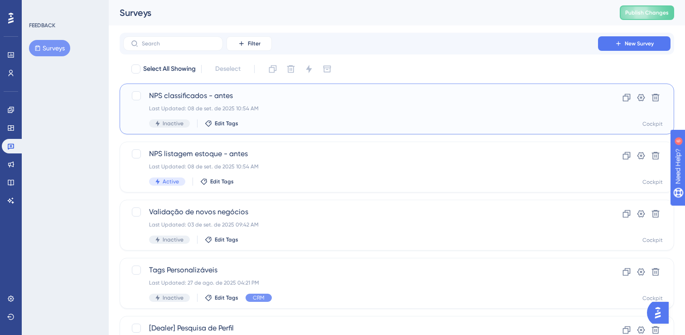
click at [272, 102] on div "NPS classificados - antes Last Updated: 08 de set. de 2025 10:54 AM Inactive Ed…" at bounding box center [360, 108] width 423 height 37
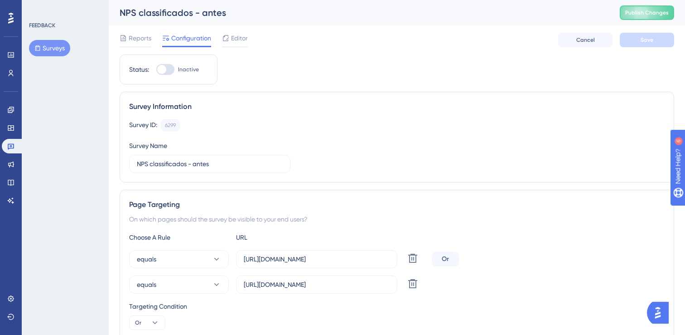
click at [169, 69] on div at bounding box center [165, 69] width 18 height 11
click at [156, 69] on input "Inactive" at bounding box center [156, 69] width 0 height 0
checkbox input "true"
click at [664, 45] on button "Save" at bounding box center [647, 40] width 54 height 15
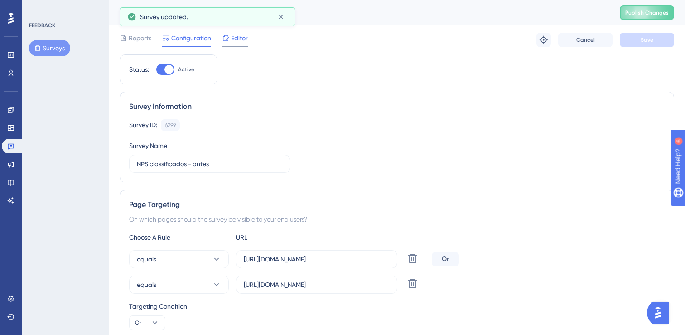
click at [245, 42] on span "Editor" at bounding box center [239, 38] width 17 height 11
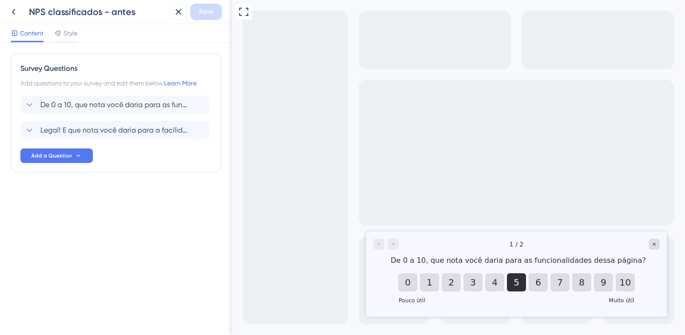
click at [525, 281] on button "5" at bounding box center [516, 282] width 19 height 18
click at [13, 13] on icon at bounding box center [13, 11] width 11 height 11
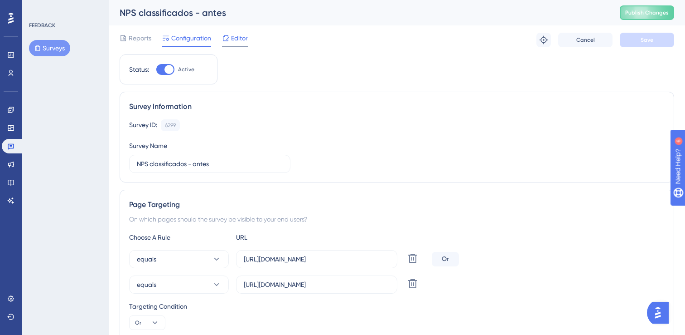
click at [244, 36] on span "Editor" at bounding box center [239, 38] width 17 height 11
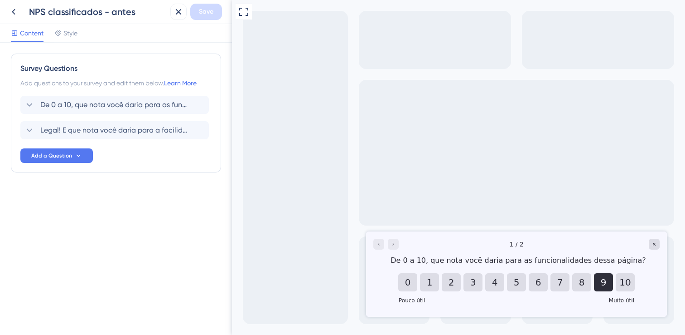
click at [596, 282] on button "9" at bounding box center [603, 282] width 19 height 18
click at [579, 279] on button "8" at bounding box center [582, 282] width 19 height 18
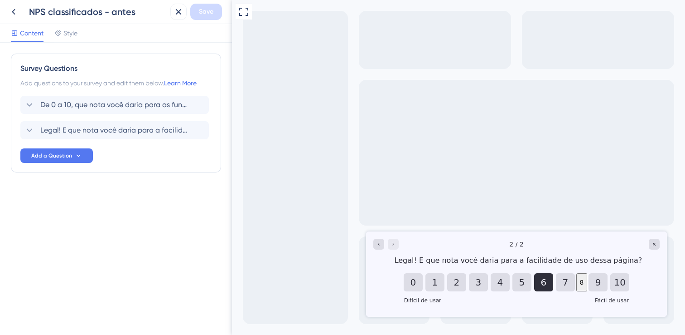
click at [547, 278] on button "6" at bounding box center [544, 282] width 19 height 18
click at [75, 138] on div "Legal! E que nota você daria para a facilidade de uso dessa página? Delete" at bounding box center [114, 130] width 189 height 18
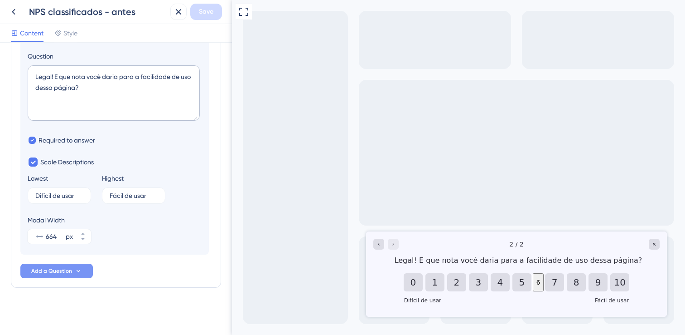
scroll to position [61, 0]
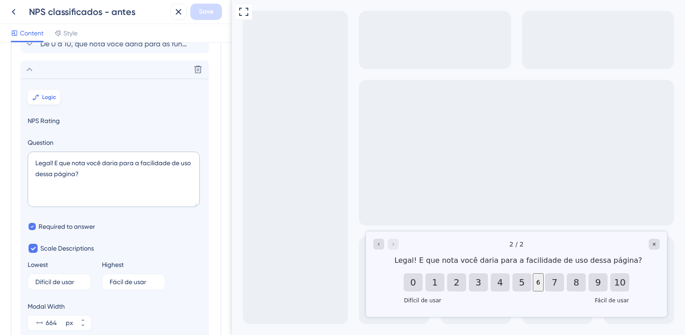
click at [46, 98] on span "Logic" at bounding box center [49, 96] width 14 height 7
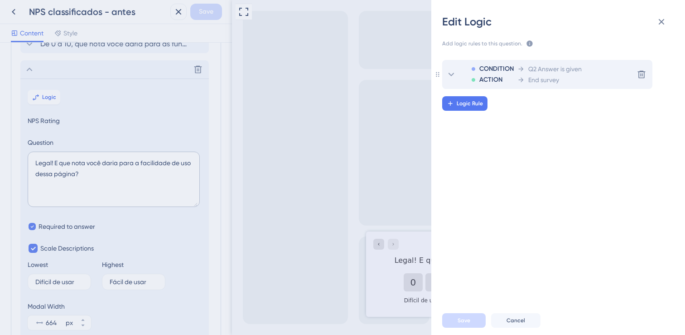
click at [456, 71] on icon at bounding box center [451, 74] width 11 height 11
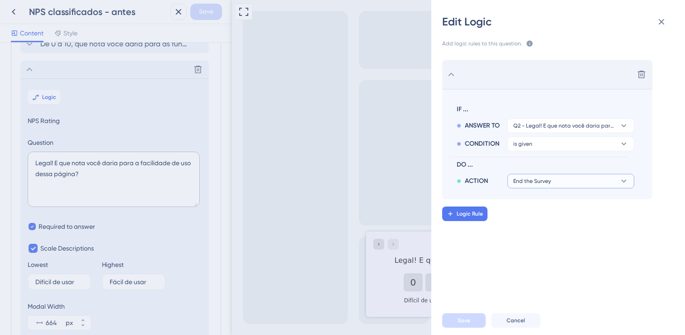
click at [547, 181] on span "End the Survey" at bounding box center [533, 180] width 38 height 7
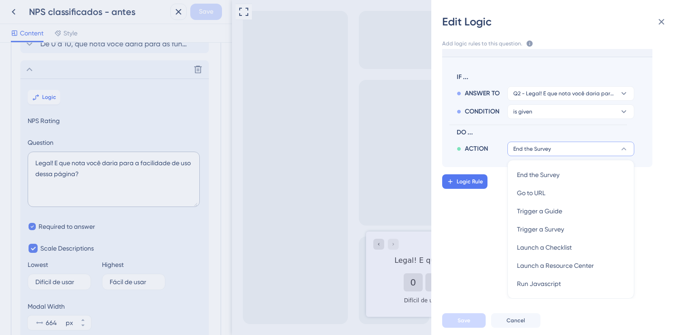
click at [479, 219] on div "Delete IF ... ANSWER TO Q2 - Legal! E que nota você daria para a facilidade de …" at bounding box center [562, 173] width 268 height 249
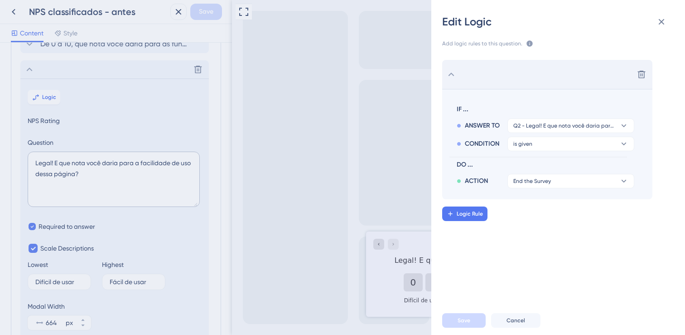
scroll to position [0, 0]
click at [658, 21] on icon at bounding box center [661, 21] width 11 height 11
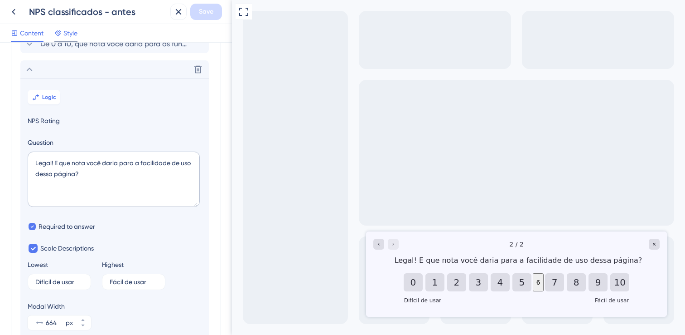
click at [64, 30] on span "Style" at bounding box center [70, 33] width 14 height 11
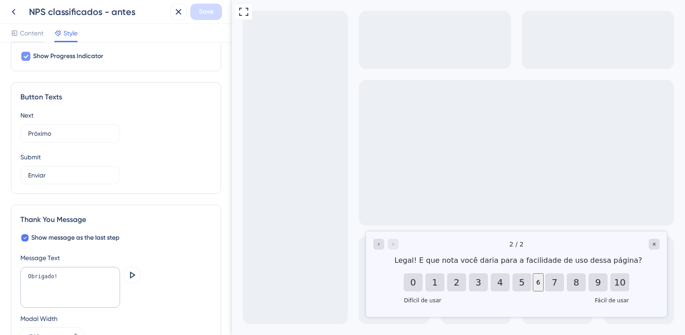
scroll to position [512, 0]
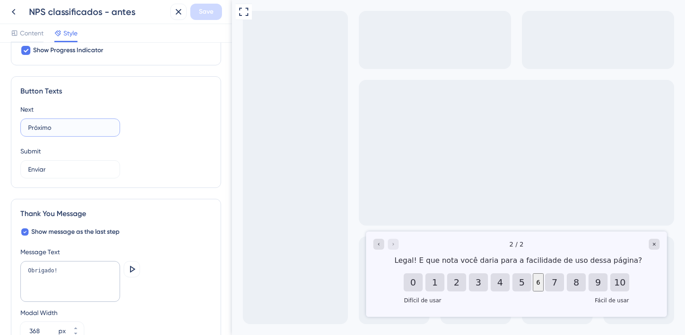
click at [62, 126] on input "Próximo" at bounding box center [70, 127] width 84 height 10
click at [71, 174] on input "Enviar" at bounding box center [70, 169] width 84 height 10
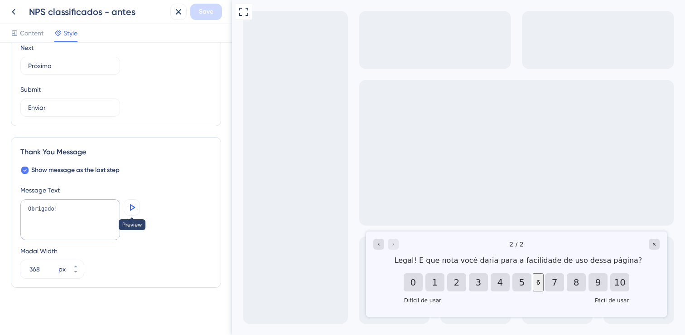
click at [133, 203] on icon at bounding box center [131, 207] width 11 height 11
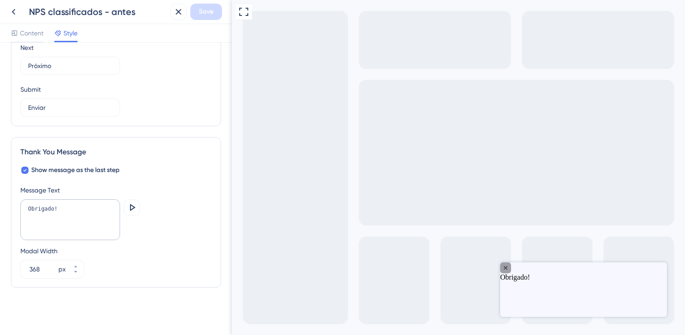
click at [510, 271] on icon "Close survey" at bounding box center [505, 267] width 7 height 7
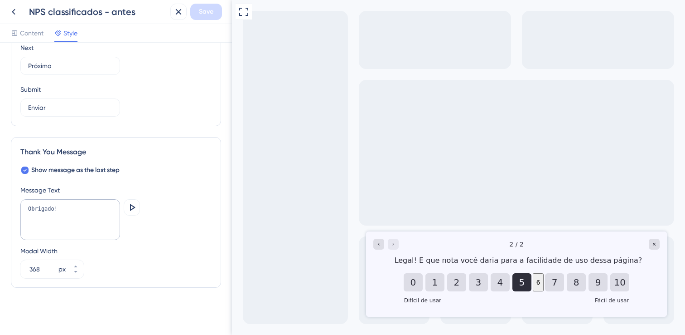
click at [513, 284] on button "5" at bounding box center [522, 282] width 19 height 18
click at [135, 211] on icon at bounding box center [131, 207] width 11 height 11
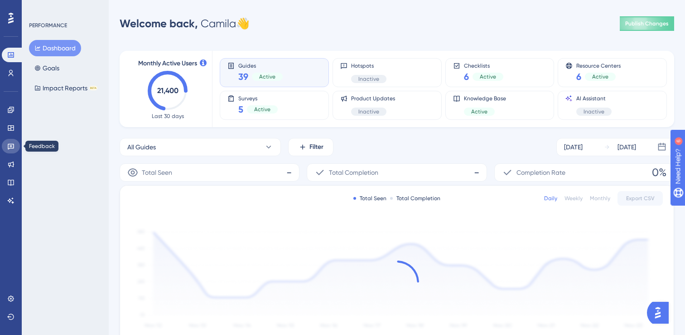
click at [9, 145] on icon at bounding box center [10, 145] width 7 height 7
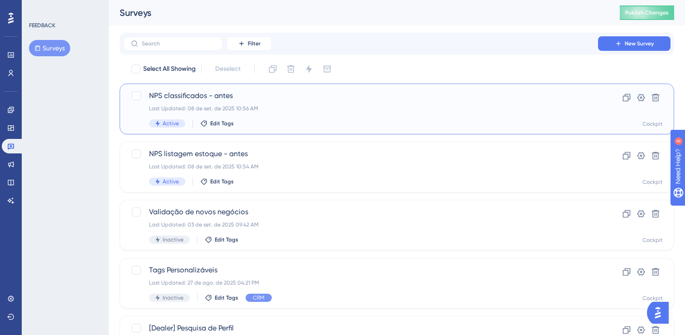
click at [209, 98] on span "NPS classificados - antes" at bounding box center [360, 95] width 423 height 11
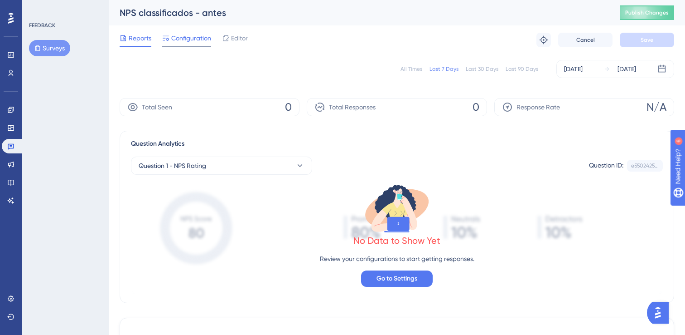
click at [189, 44] on div "Configuration" at bounding box center [186, 40] width 49 height 15
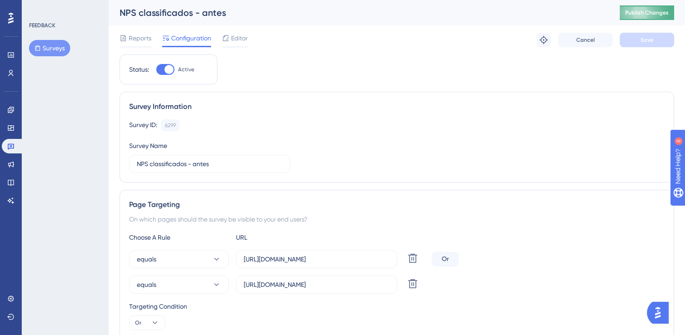
click at [628, 15] on span "Publish Changes" at bounding box center [648, 12] width 44 height 7
click at [136, 42] on span "Reports" at bounding box center [140, 38] width 23 height 11
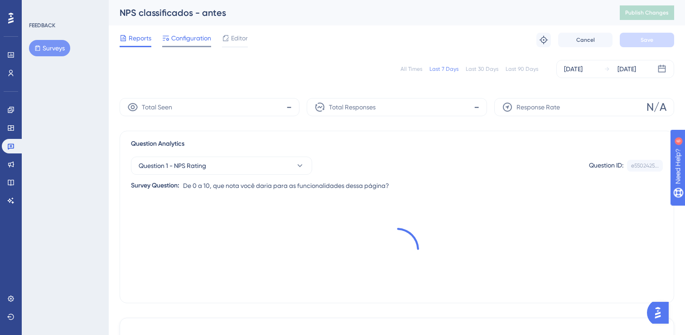
click at [180, 41] on span "Configuration" at bounding box center [191, 38] width 40 height 11
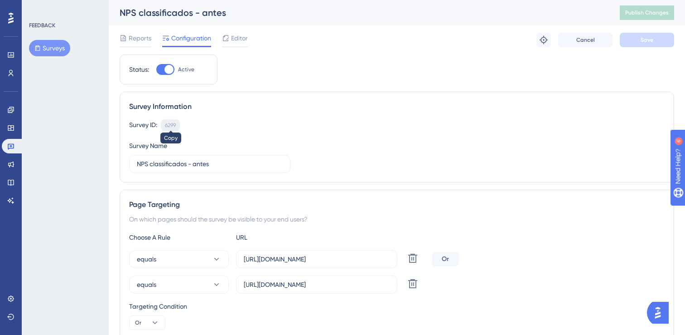
click at [168, 125] on div "6299" at bounding box center [170, 125] width 11 height 7
click at [49, 49] on button "Surveys" at bounding box center [49, 48] width 41 height 16
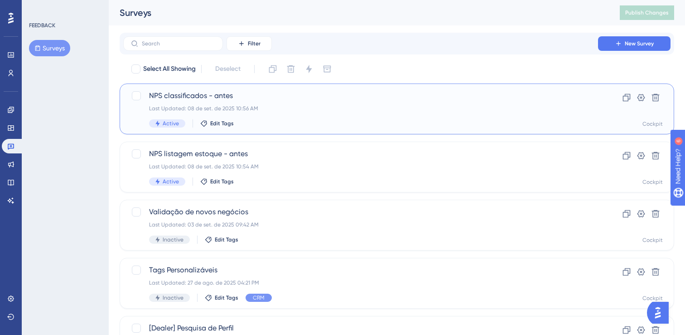
click at [294, 110] on div "Last Updated: 08 de set. de 2025 10:56 AM" at bounding box center [360, 108] width 423 height 7
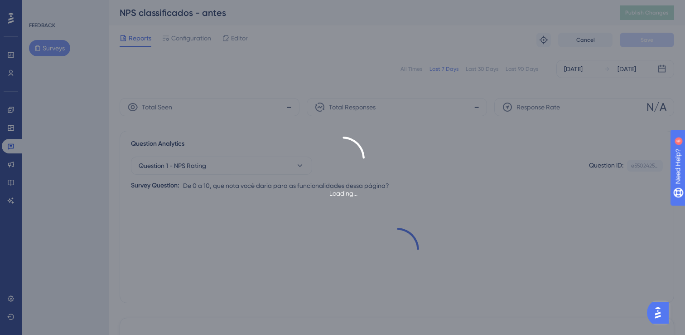
click at [168, 35] on div "Loading..." at bounding box center [342, 167] width 685 height 335
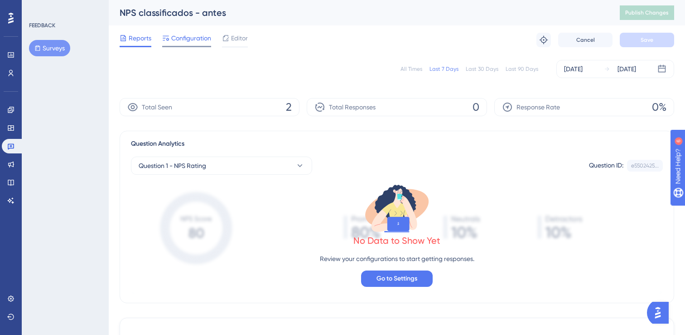
click at [180, 37] on span "Configuration" at bounding box center [191, 38] width 40 height 11
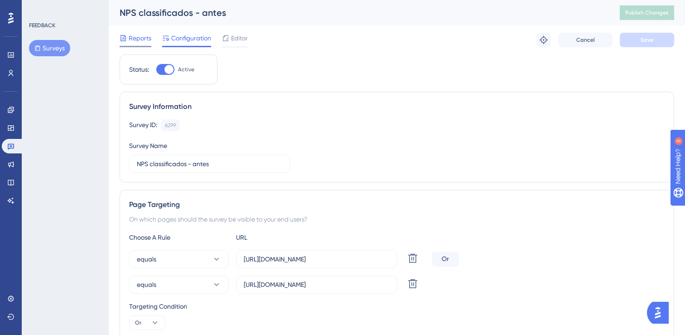
click at [133, 39] on span "Reports" at bounding box center [140, 38] width 23 height 11
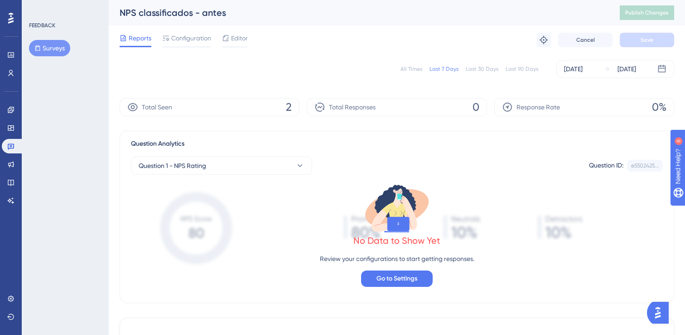
click at [43, 44] on button "Surveys" at bounding box center [49, 48] width 41 height 16
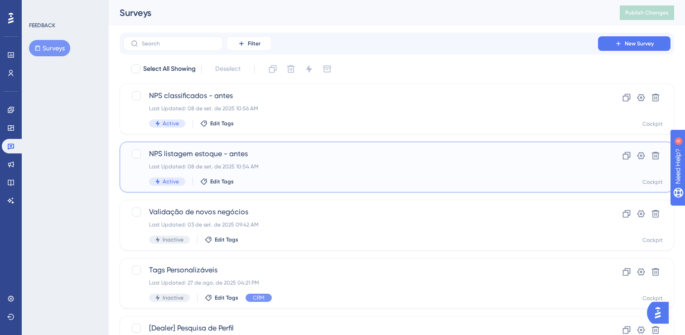
click at [280, 162] on div "NPS listagem estoque - antes Last Updated: 08 de set. de 2025 10:54 AM Active E…" at bounding box center [360, 166] width 423 height 37
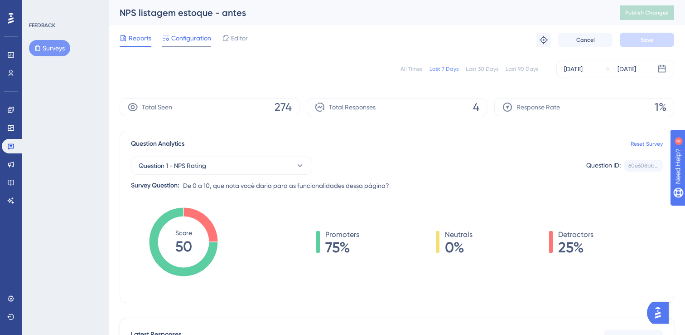
click at [180, 46] on div at bounding box center [186, 46] width 49 height 1
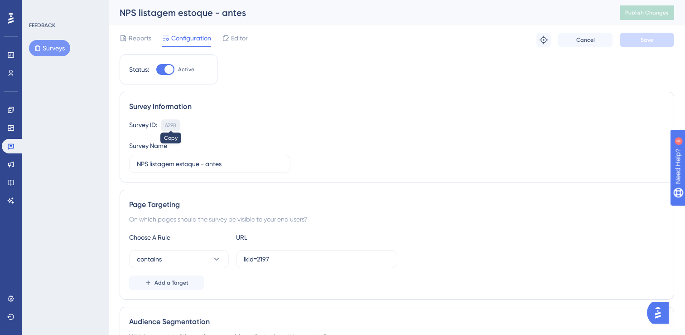
click at [170, 124] on div "6298" at bounding box center [170, 125] width 11 height 7
click at [240, 44] on div "Editor" at bounding box center [235, 40] width 26 height 15
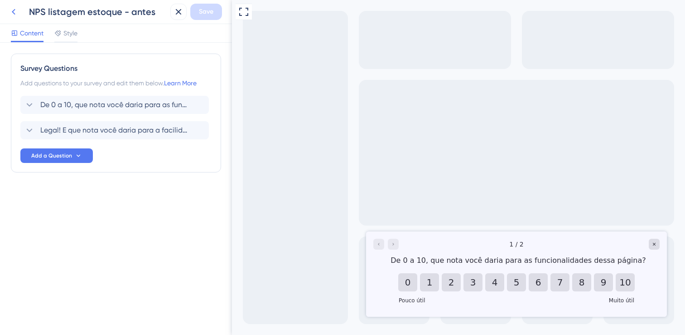
click at [11, 8] on icon at bounding box center [13, 11] width 11 height 11
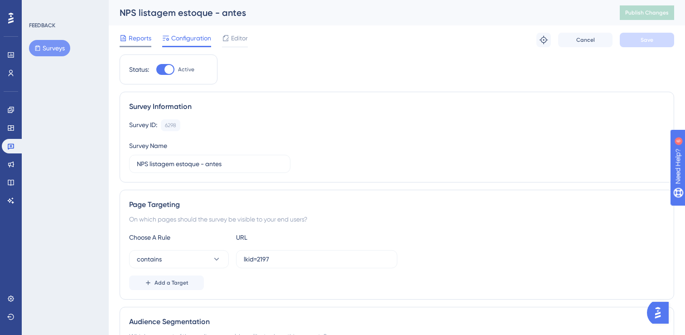
drag, startPoint x: 139, startPoint y: 40, endPoint x: 147, endPoint y: 36, distance: 9.5
click at [139, 40] on span "Reports" at bounding box center [140, 38] width 23 height 11
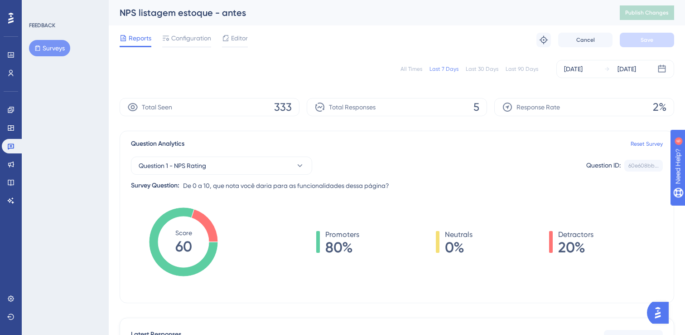
click at [48, 46] on button "Surveys" at bounding box center [49, 48] width 41 height 16
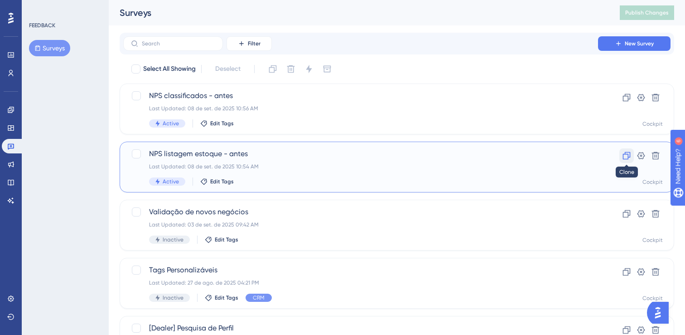
click at [626, 156] on icon at bounding box center [626, 155] width 9 height 9
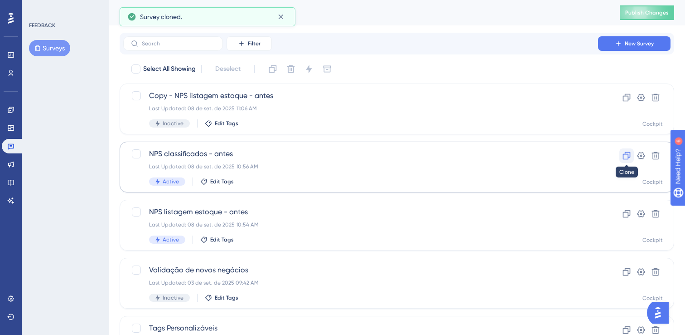
click at [633, 156] on button at bounding box center [627, 155] width 15 height 15
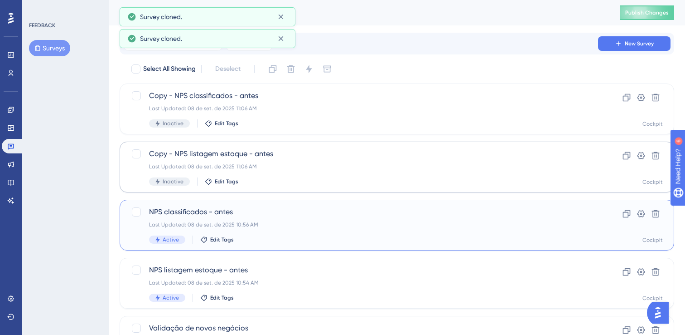
click at [309, 218] on div "NPS classificados - antes Last Updated: 08 de set. de 2025 10:56 AM Active Edit…" at bounding box center [360, 224] width 423 height 37
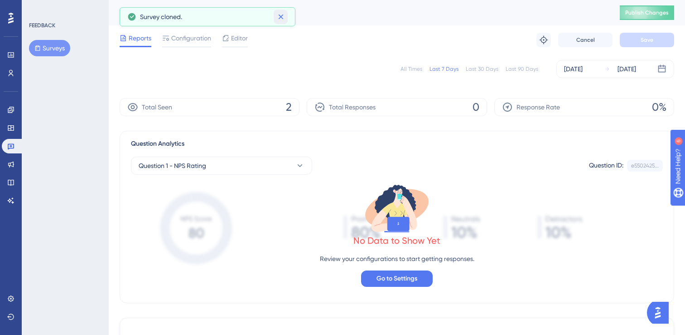
drag, startPoint x: 281, startPoint y: 16, endPoint x: 169, endPoint y: 31, distance: 112.6
click at [275, 16] on button at bounding box center [281, 17] width 14 height 15
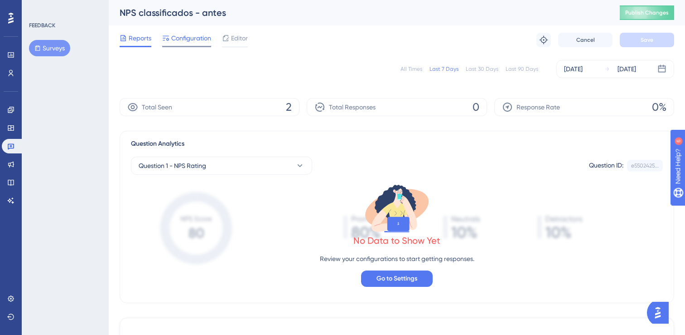
click at [180, 41] on span "Configuration" at bounding box center [191, 38] width 40 height 11
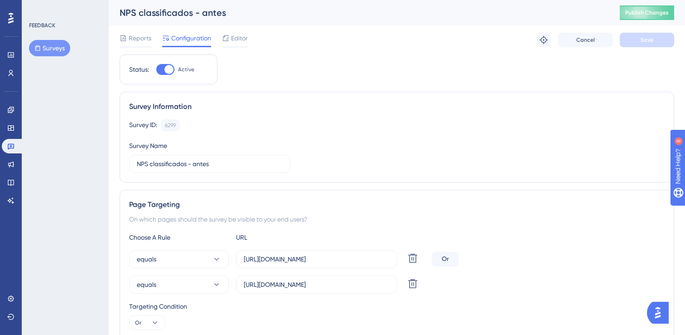
click at [172, 69] on div at bounding box center [169, 69] width 9 height 9
click at [156, 69] on input "Active" at bounding box center [156, 69] width 0 height 0
checkbox input "false"
click at [666, 46] on button "Save" at bounding box center [647, 40] width 54 height 15
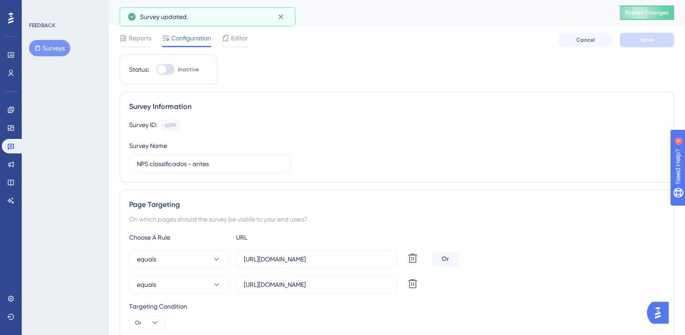
click at [52, 46] on button "Surveys" at bounding box center [49, 48] width 41 height 16
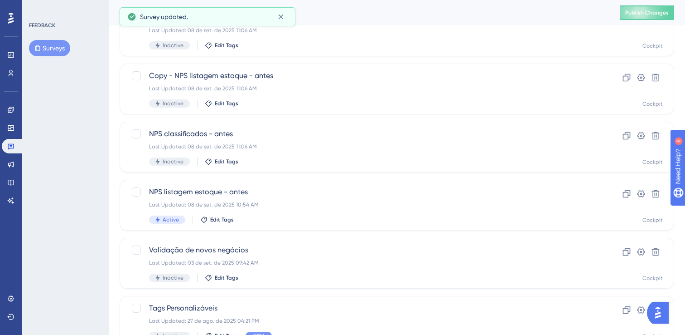
scroll to position [79, 0]
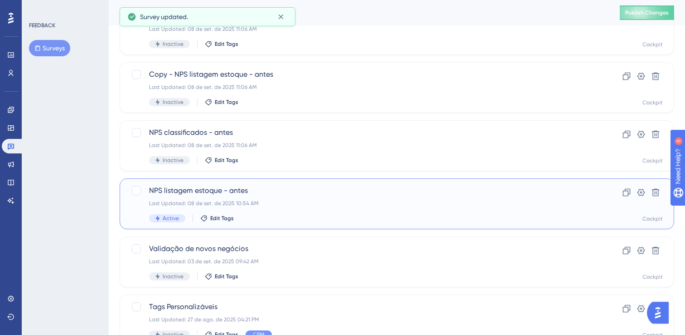
click at [347, 197] on div "NPS listagem estoque - antes Last Updated: 08 de set. de 2025 10:54 AM Active E…" at bounding box center [360, 203] width 423 height 37
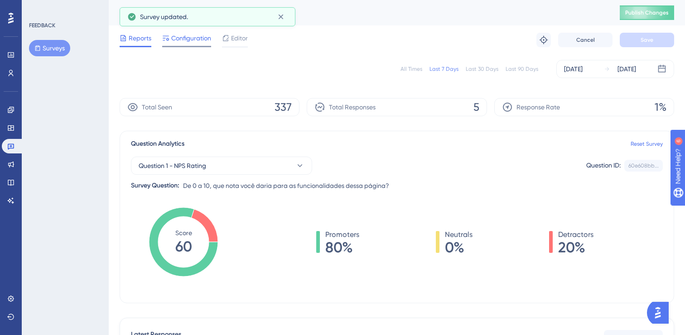
click at [182, 40] on span "Configuration" at bounding box center [191, 38] width 40 height 11
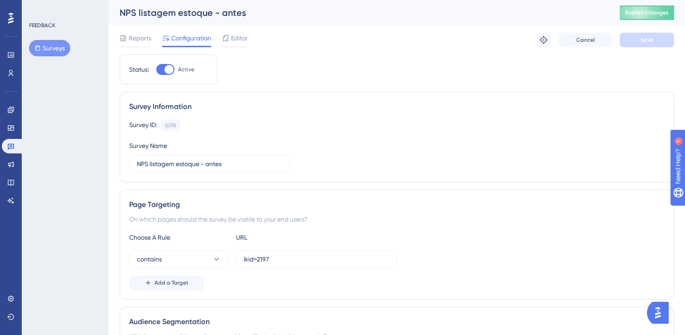
click at [167, 67] on div at bounding box center [169, 69] width 9 height 9
click at [156, 69] on input "Active" at bounding box center [156, 69] width 0 height 0
checkbox input "false"
click at [653, 41] on button "Save" at bounding box center [647, 40] width 54 height 15
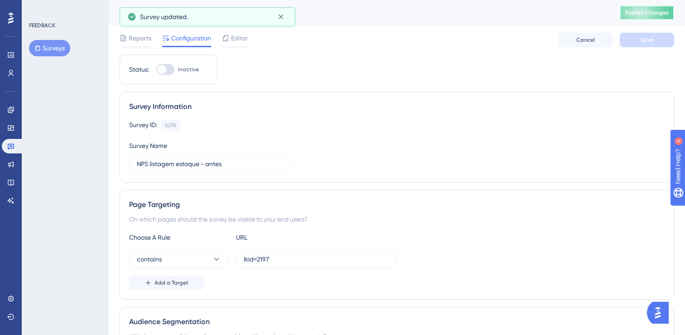
click at [650, 15] on span "Publish Changes" at bounding box center [648, 12] width 44 height 7
click at [34, 50] on icon at bounding box center [37, 48] width 6 height 6
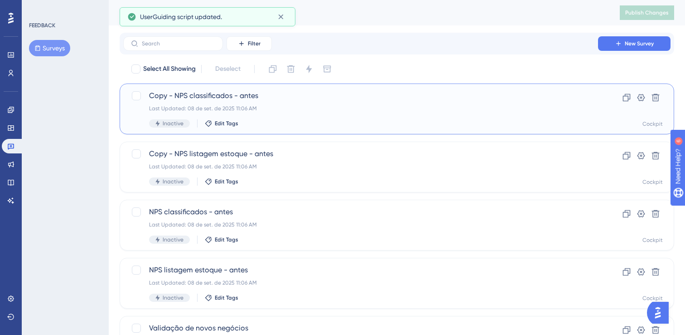
click at [331, 112] on div "Last Updated: 08 de set. de 2025 11:06 AM" at bounding box center [360, 108] width 423 height 7
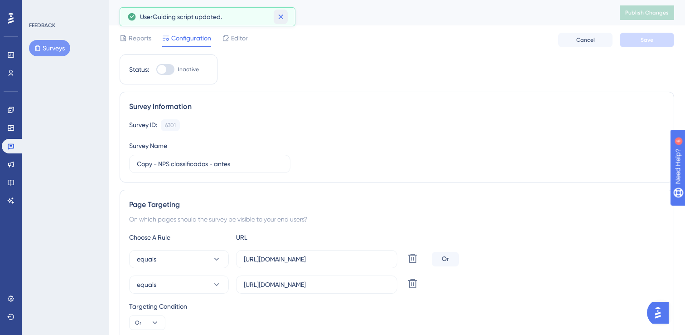
click at [278, 15] on icon at bounding box center [281, 16] width 9 height 9
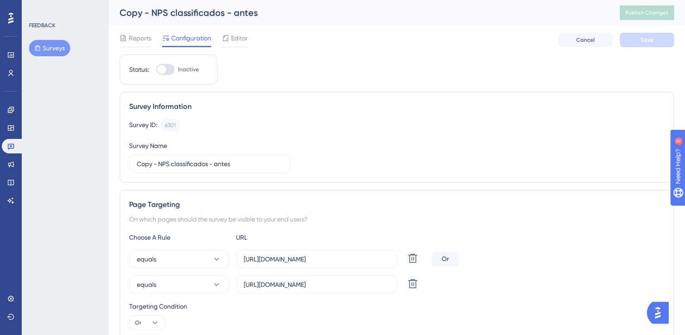
click at [186, 18] on div "Copy - NPS classificados - antes" at bounding box center [359, 12] width 478 height 13
click at [165, 11] on div "Copy - NPS classificados - antes" at bounding box center [359, 12] width 478 height 13
drag, startPoint x: 172, startPoint y: 165, endPoint x: 131, endPoint y: 164, distance: 41.3
click at [131, 164] on label "Copy - NPS classificados - antes" at bounding box center [209, 164] width 161 height 18
click at [258, 165] on input "CSAT classificados - antes" at bounding box center [210, 164] width 146 height 10
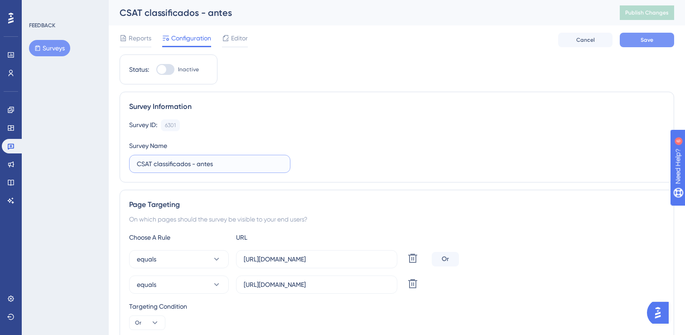
type input "CSAT classificados - antes"
click at [648, 39] on span "Save" at bounding box center [647, 39] width 13 height 7
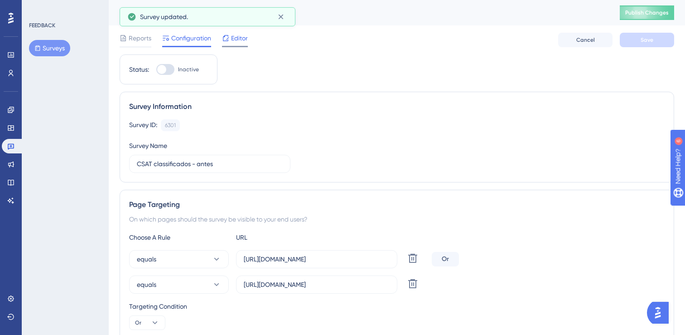
click at [233, 39] on span "Editor" at bounding box center [239, 38] width 17 height 11
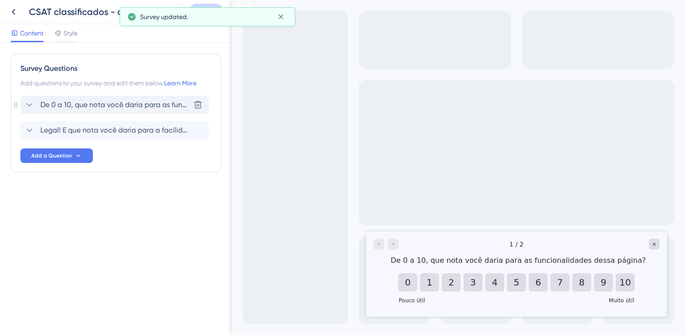
click at [119, 107] on span "De 0 a 10, que nota você daria para as funcionalidades dessa página?" at bounding box center [115, 104] width 150 height 11
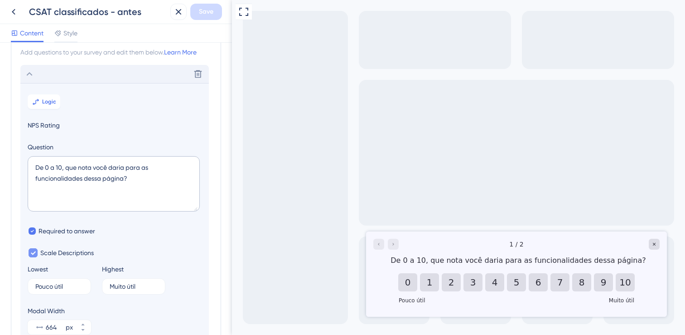
scroll to position [26, 0]
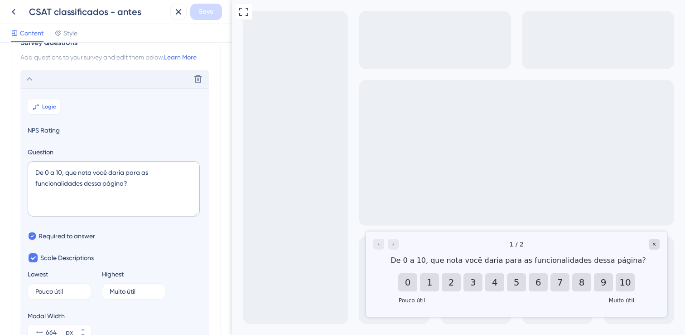
click at [80, 78] on div "Delete" at bounding box center [114, 79] width 189 height 18
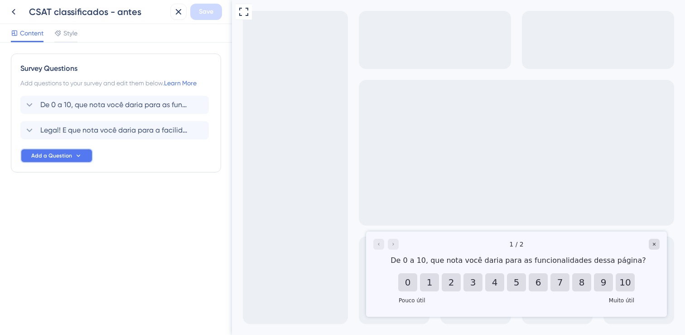
click at [55, 158] on span "Add a Question" at bounding box center [51, 155] width 41 height 7
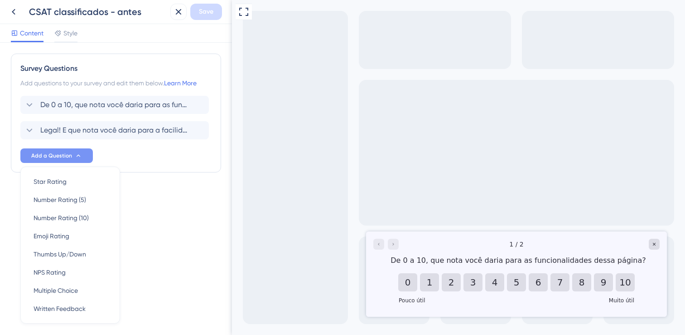
scroll to position [25, 0]
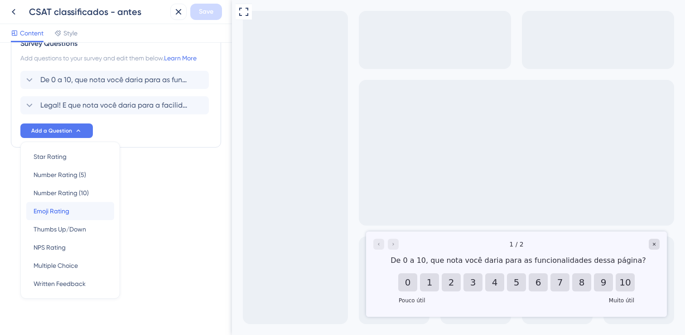
click at [68, 208] on span "Emoji Rating" at bounding box center [52, 210] width 36 height 11
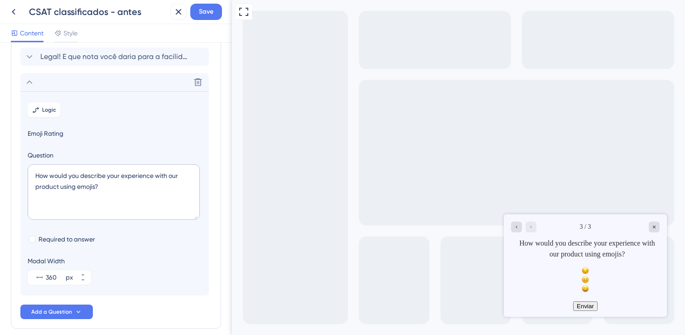
scroll to position [104, 0]
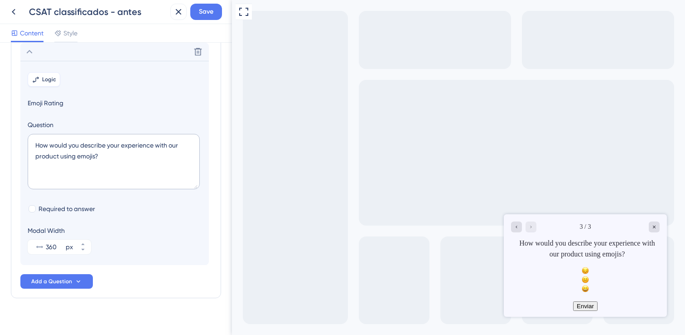
click at [52, 80] on span "Logic" at bounding box center [49, 79] width 14 height 7
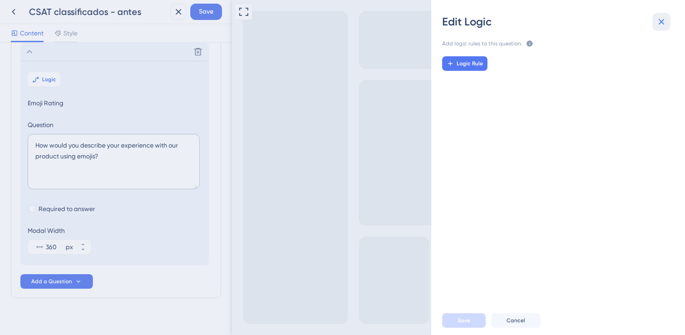
click at [659, 19] on icon at bounding box center [661, 21] width 11 height 11
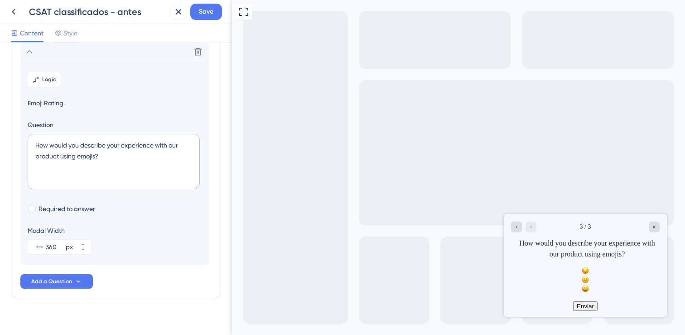
scroll to position [0, 0]
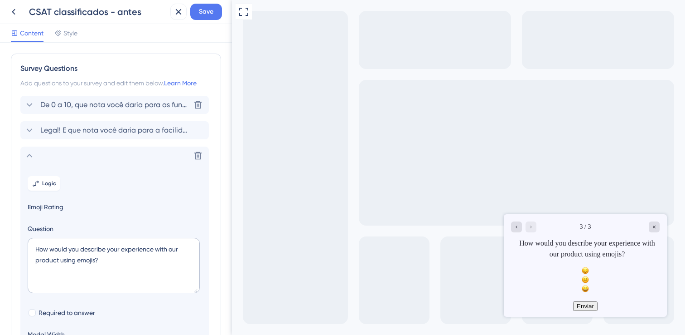
click at [34, 102] on icon at bounding box center [29, 104] width 11 height 11
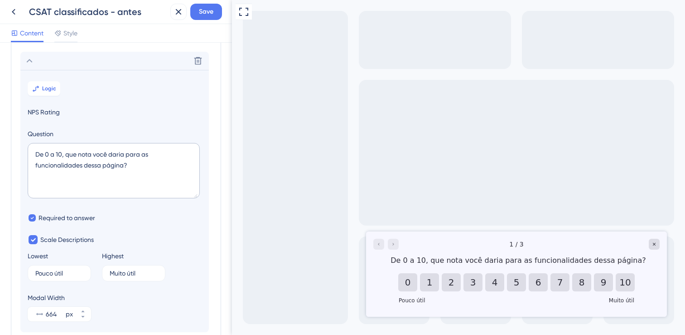
scroll to position [53, 0]
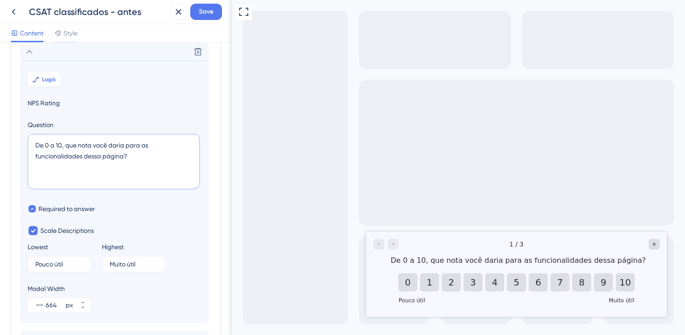
drag, startPoint x: 144, startPoint y: 155, endPoint x: 4, endPoint y: 137, distance: 141.2
click at [4, 137] on div "Survey Questions Add questions to your survey and edit them below. Learn More D…" at bounding box center [116, 189] width 232 height 292
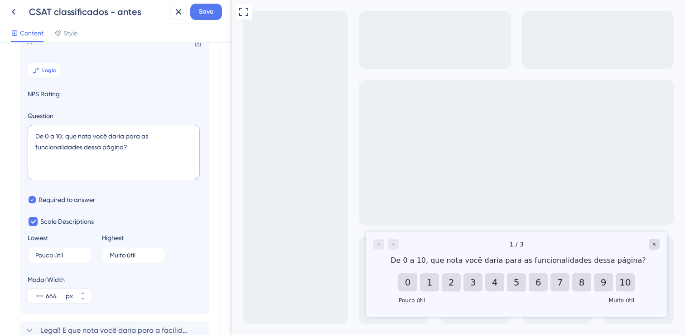
click at [261, 247] on div "Full Screen Preview" at bounding box center [458, 167] width 453 height 335
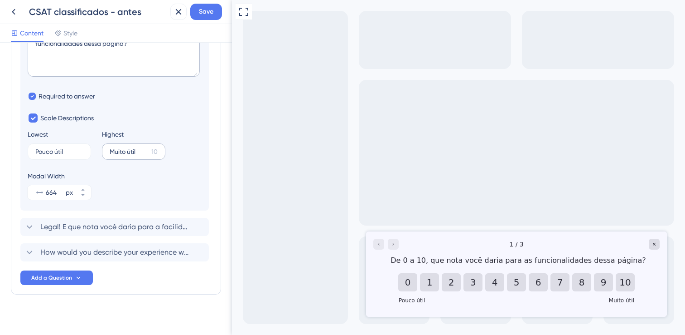
scroll to position [168, 0]
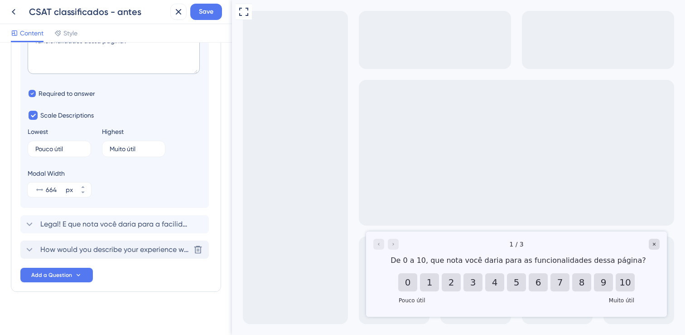
click at [158, 251] on span "How would you describe your experience with our product using emojis?" at bounding box center [115, 249] width 150 height 11
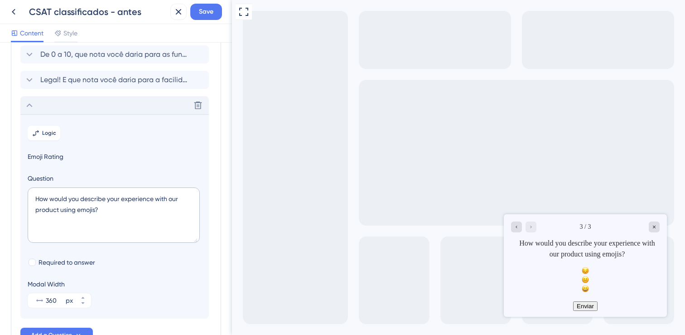
scroll to position [40, 0]
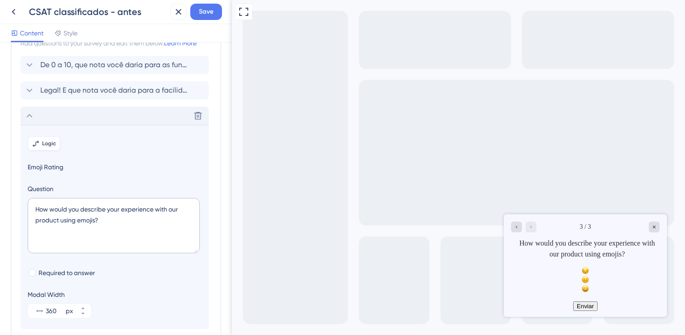
click at [45, 139] on button "Logic" at bounding box center [44, 143] width 33 height 15
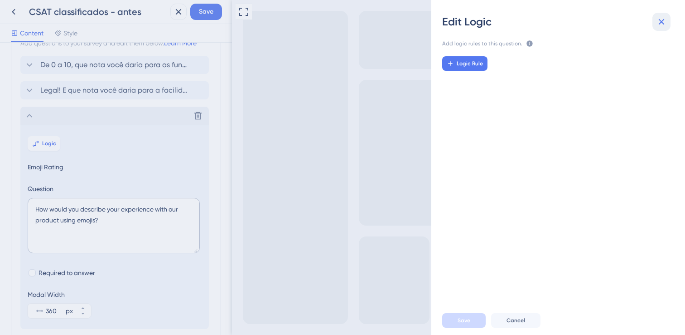
click at [666, 24] on icon at bounding box center [661, 21] width 11 height 11
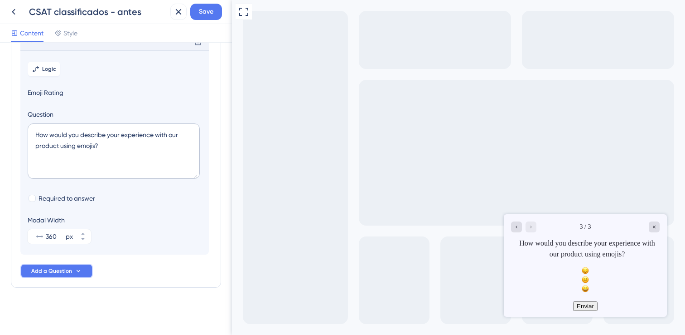
click at [82, 267] on button "Add a Question" at bounding box center [56, 270] width 73 height 15
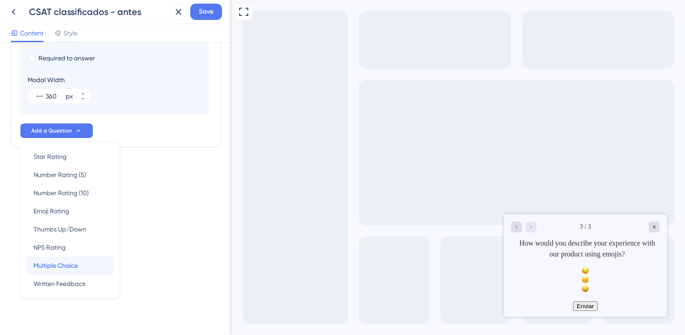
click at [87, 262] on div "Multiple Choice Multiple Choice" at bounding box center [70, 265] width 73 height 18
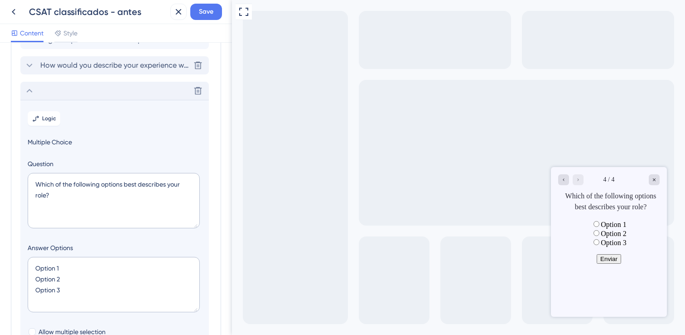
scroll to position [70, 0]
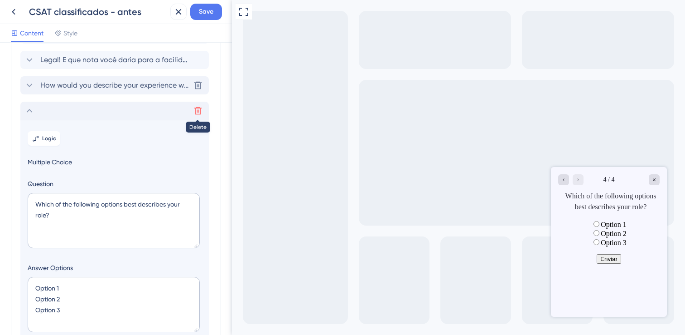
click at [200, 113] on icon at bounding box center [198, 111] width 8 height 8
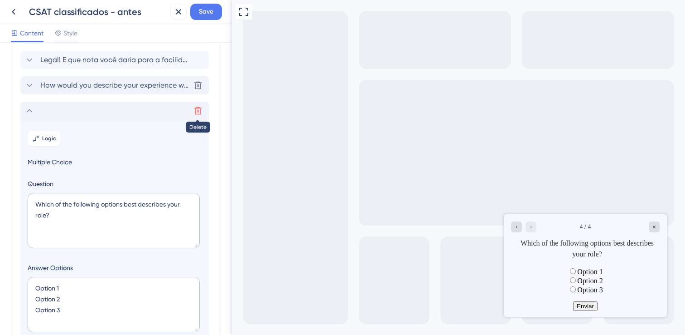
scroll to position [0, 0]
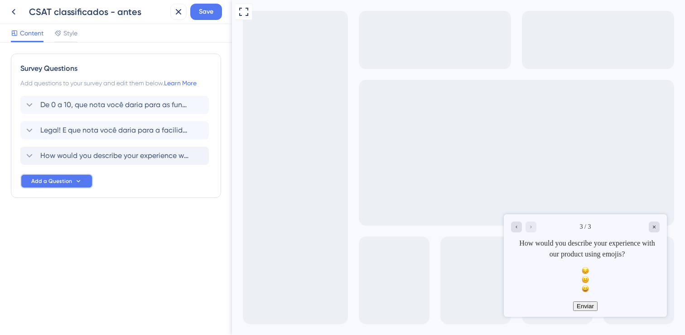
click at [46, 181] on span "Add a Question" at bounding box center [51, 180] width 41 height 7
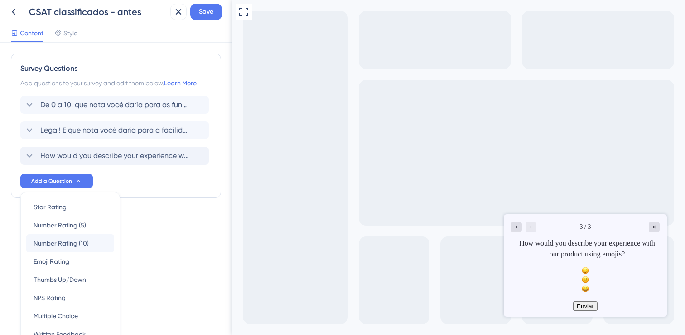
scroll to position [50, 0]
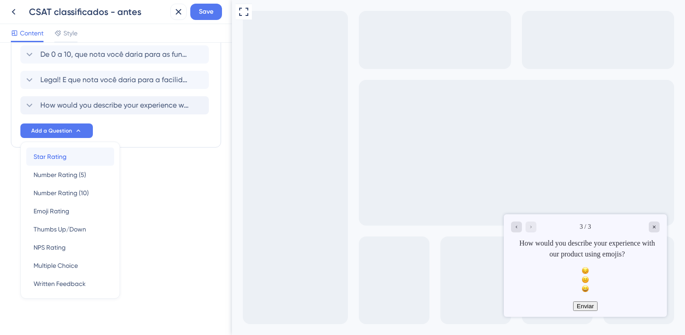
click at [89, 163] on div "Star Rating Star Rating" at bounding box center [70, 156] width 73 height 18
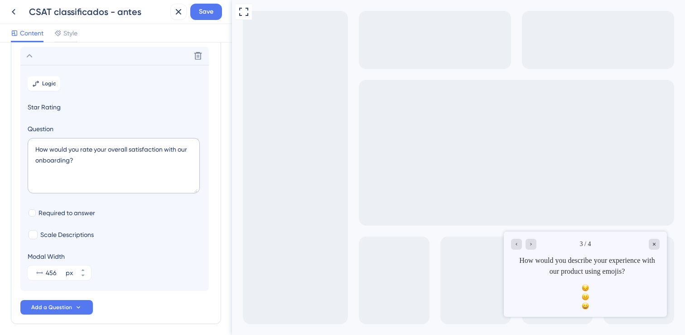
scroll to position [129, 0]
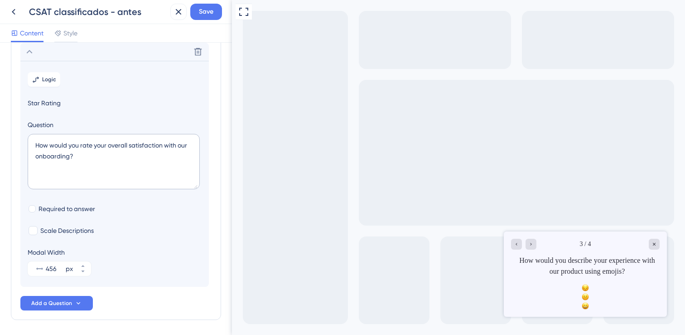
click at [582, 291] on icon "Rate sad" at bounding box center [585, 287] width 7 height 7
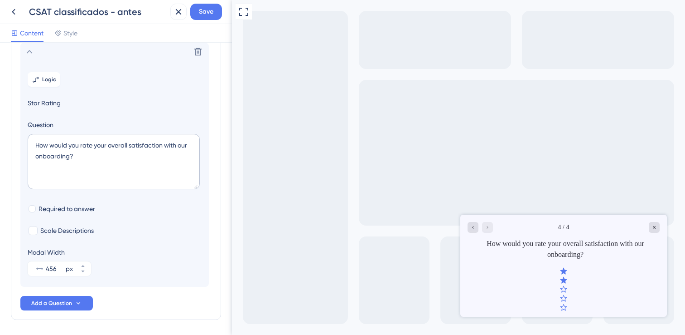
click at [598, 319] on div "Enviar" at bounding box center [564, 324] width 207 height 10
click at [198, 53] on icon at bounding box center [198, 51] width 9 height 9
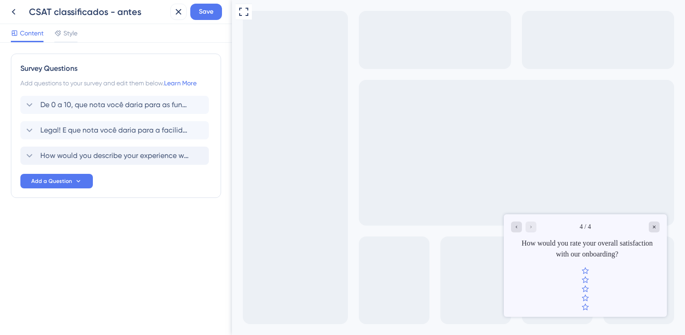
scroll to position [0, 0]
click at [49, 188] on button "Add a Question" at bounding box center [56, 181] width 73 height 15
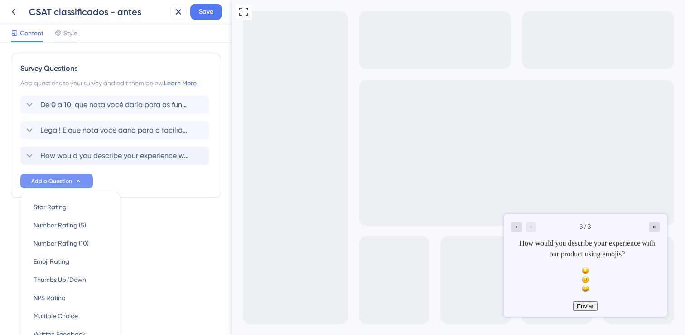
scroll to position [50, 0]
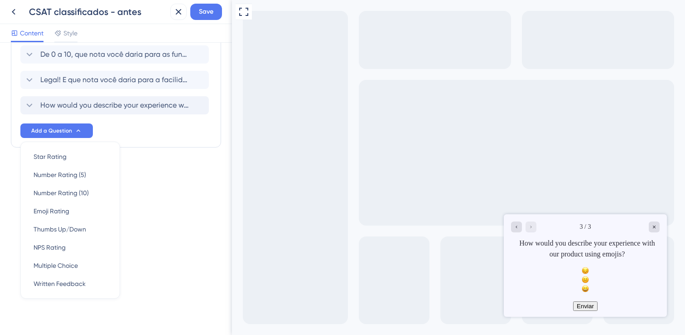
click at [641, 268] on div at bounding box center [585, 280] width 149 height 27
drag, startPoint x: 189, startPoint y: 194, endPoint x: 149, endPoint y: 131, distance: 74.6
click at [188, 192] on div "Survey Questions Add questions to your survey and edit them below. Learn More D…" at bounding box center [116, 189] width 232 height 292
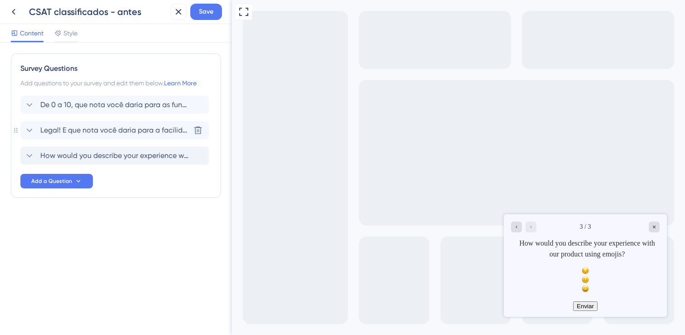
scroll to position [0, 0]
click at [101, 159] on span "How would you describe your experience with our product using emojis?" at bounding box center [115, 155] width 150 height 11
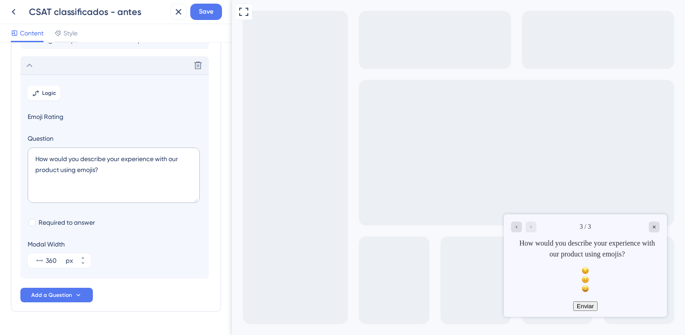
scroll to position [104, 0]
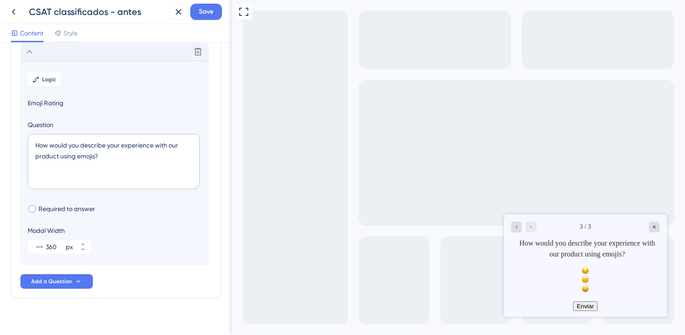
click at [71, 206] on span "Required to answer" at bounding box center [67, 208] width 57 height 11
checkbox input "true"
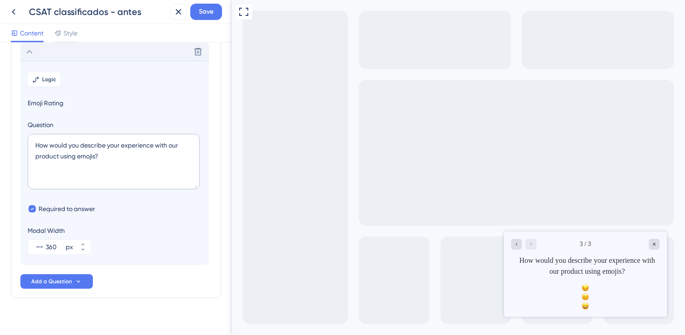
scroll to position [83, 0]
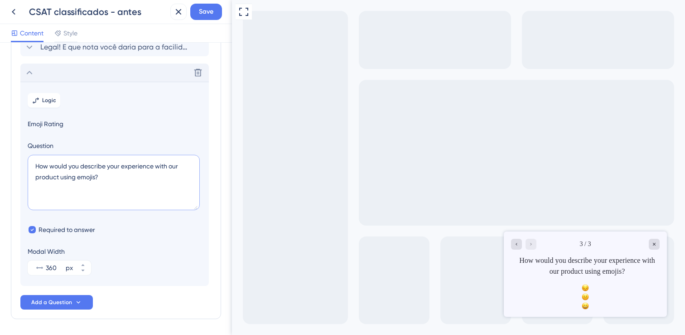
click at [156, 175] on textarea "How would you describe your experience with our product using emojis?" at bounding box center [114, 182] width 172 height 55
click at [153, 139] on section "Logic Emoji Rating Question How would you describe your experience with our pro…" at bounding box center [114, 184] width 189 height 204
click at [16, 14] on icon at bounding box center [13, 11] width 11 height 11
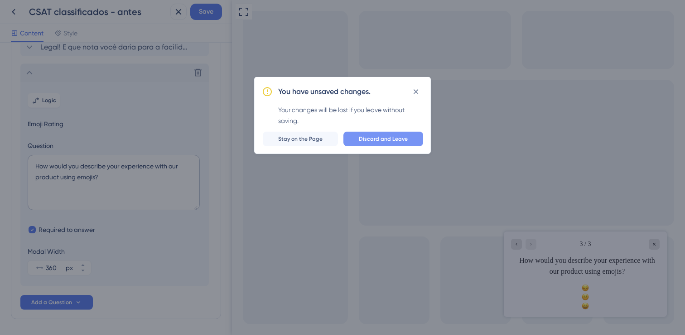
click at [382, 138] on span "Discard and Leave" at bounding box center [383, 138] width 49 height 7
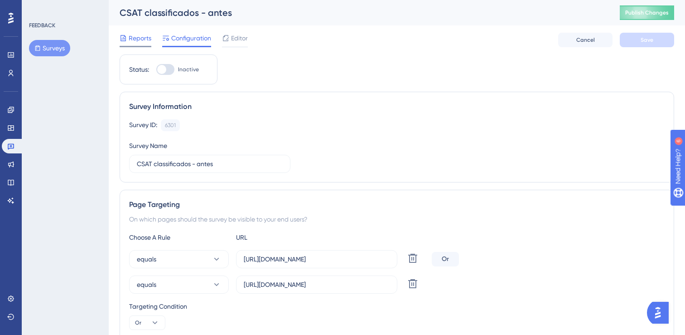
click at [144, 34] on span "Reports" at bounding box center [140, 38] width 23 height 11
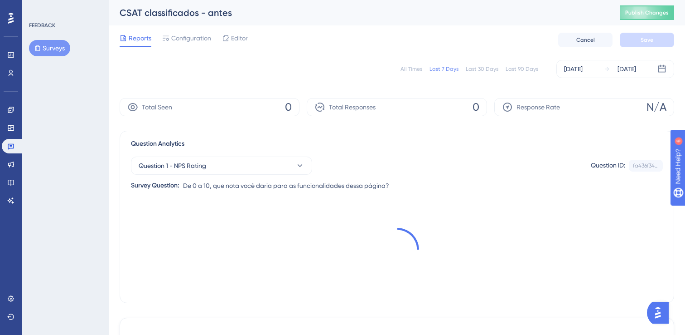
click at [63, 49] on button "Surveys" at bounding box center [49, 48] width 41 height 16
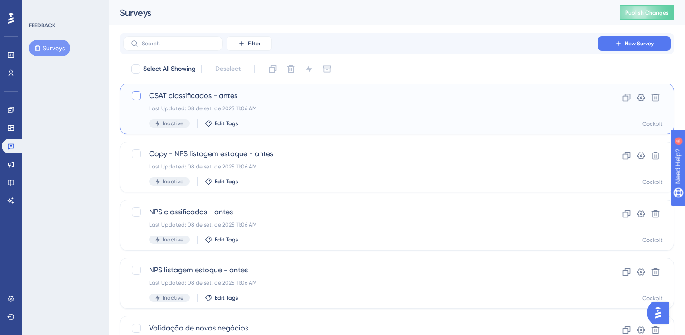
click at [133, 94] on div at bounding box center [136, 95] width 9 height 9
checkbox input "true"
click at [135, 154] on div at bounding box center [136, 153] width 9 height 9
checkbox input "true"
click at [291, 64] on icon at bounding box center [291, 68] width 9 height 9
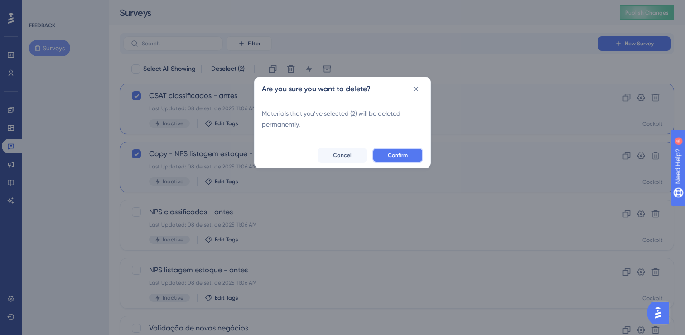
click at [395, 156] on span "Confirm" at bounding box center [398, 154] width 20 height 7
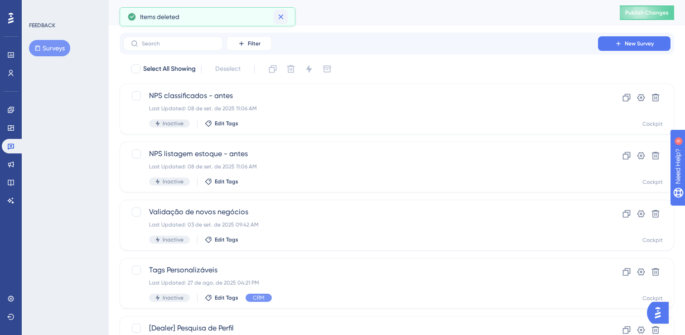
click at [280, 12] on icon at bounding box center [281, 16] width 9 height 9
click at [334, 170] on div "Last Updated: 08 de set. de 2025 11:06 AM" at bounding box center [360, 166] width 423 height 7
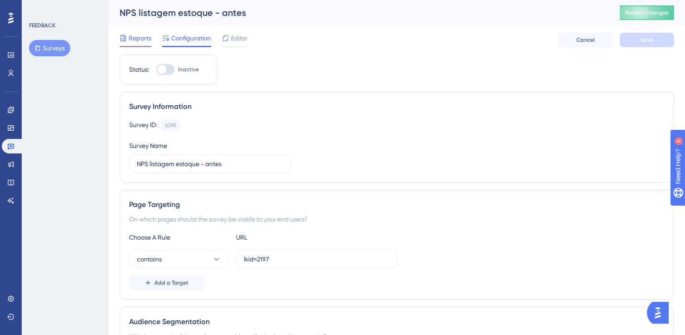
click at [133, 44] on div "Reports" at bounding box center [136, 40] width 32 height 15
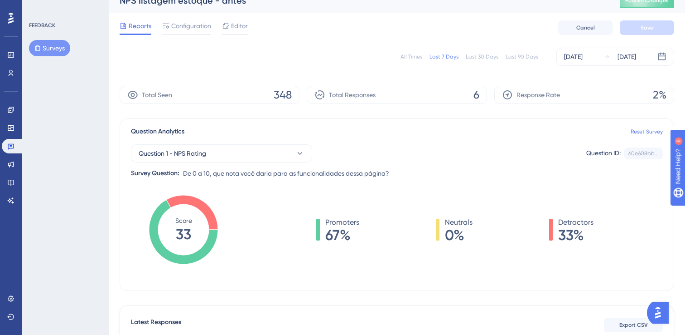
scroll to position [10, 0]
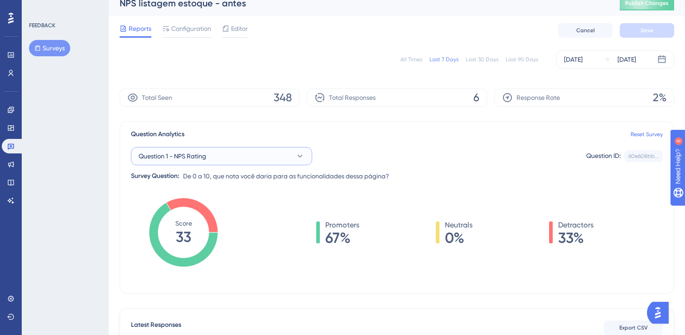
click at [212, 162] on button "Question 1 - NPS Rating" at bounding box center [221, 156] width 181 height 18
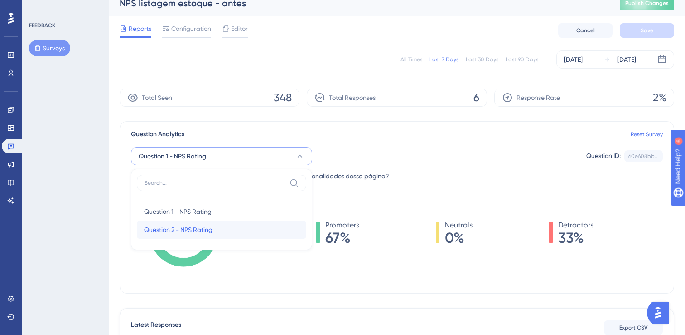
click at [193, 230] on span "Question 2 - NPS Rating" at bounding box center [178, 229] width 68 height 11
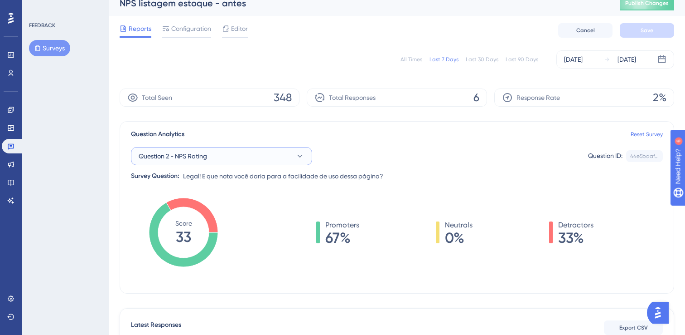
click at [228, 151] on button "Question 2 - NPS Rating" at bounding box center [221, 156] width 181 height 18
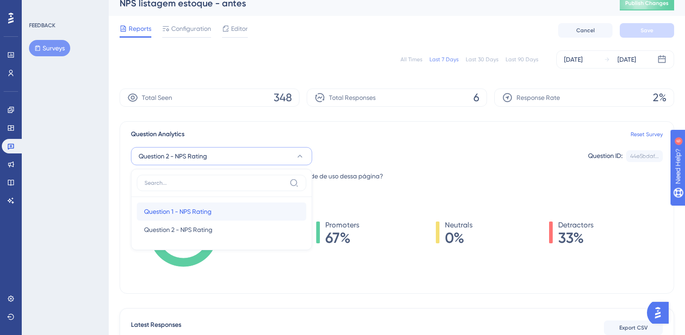
click at [206, 217] on div "Question 1 - NPS Rating Question 1 - NPS Rating" at bounding box center [221, 211] width 155 height 18
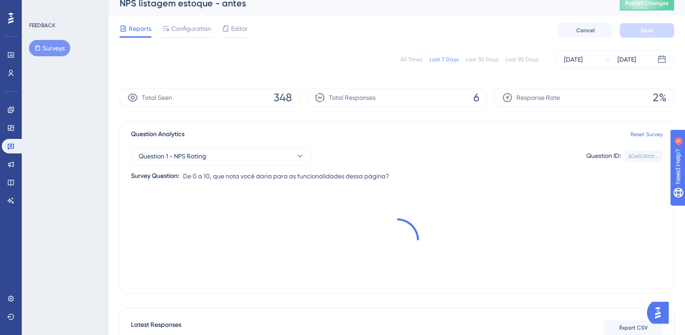
scroll to position [0, 0]
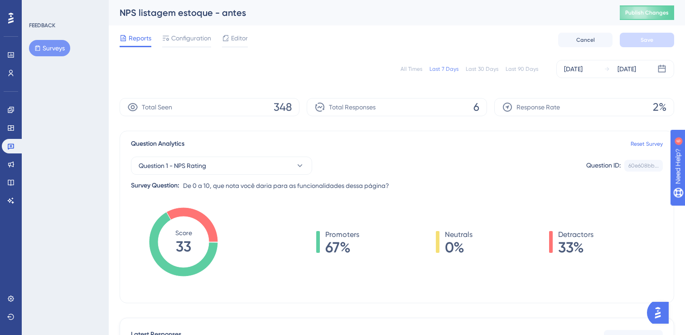
click at [51, 49] on button "Surveys" at bounding box center [49, 48] width 41 height 16
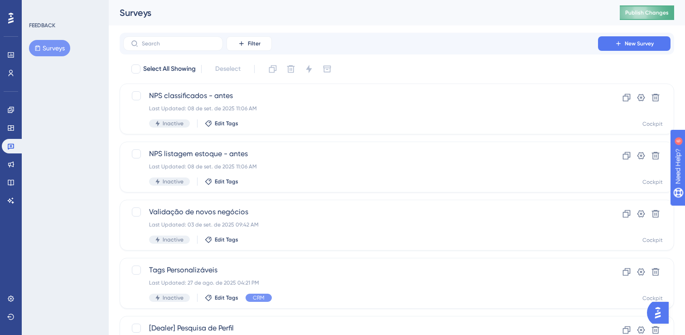
click at [652, 11] on span "Publish Changes" at bounding box center [648, 12] width 44 height 7
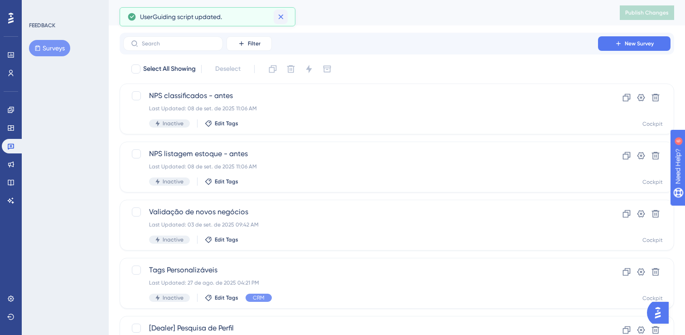
click at [282, 18] on icon at bounding box center [280, 17] width 5 height 5
